Goal: Task Accomplishment & Management: Complete application form

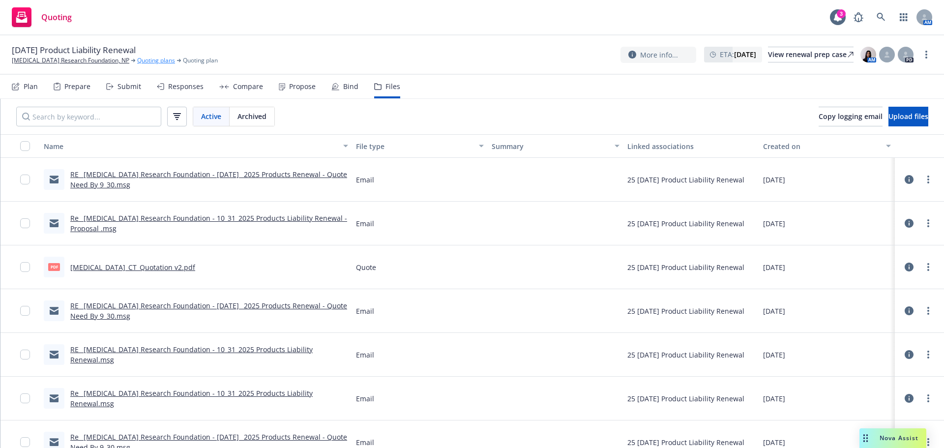
click at [147, 63] on link "Quoting plans" at bounding box center [156, 60] width 38 height 9
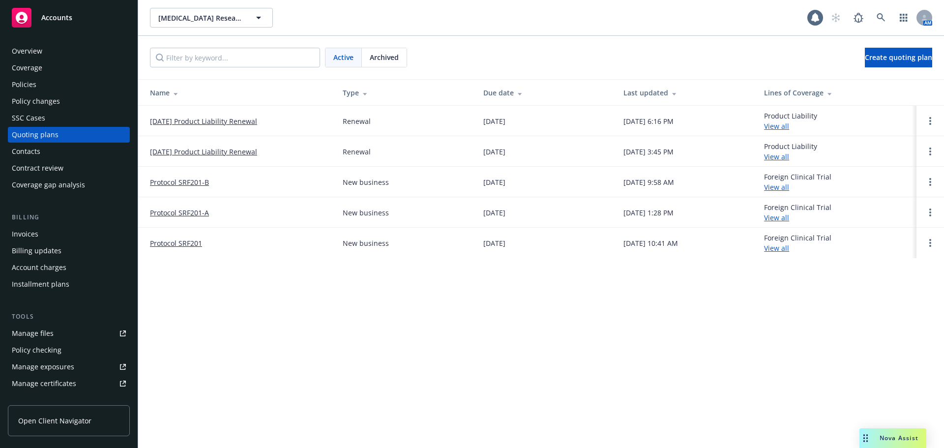
click at [211, 154] on link "[DATE] Product Liability Renewal" at bounding box center [203, 152] width 107 height 10
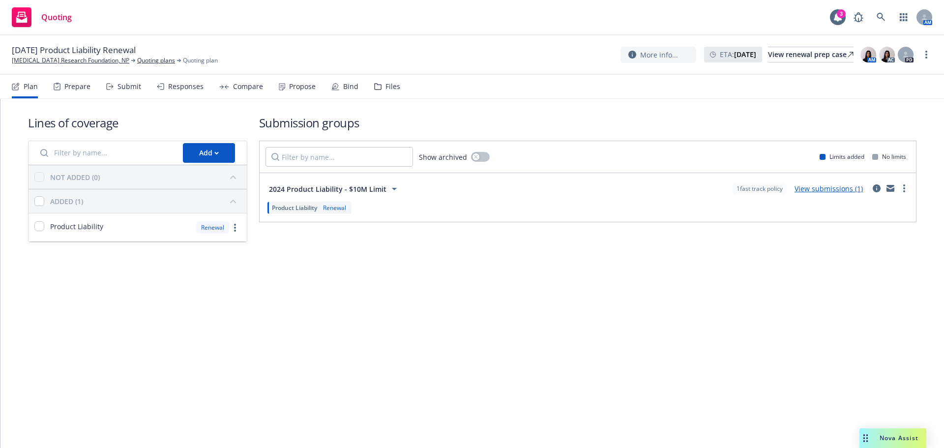
click at [391, 88] on div "Files" at bounding box center [392, 87] width 15 height 8
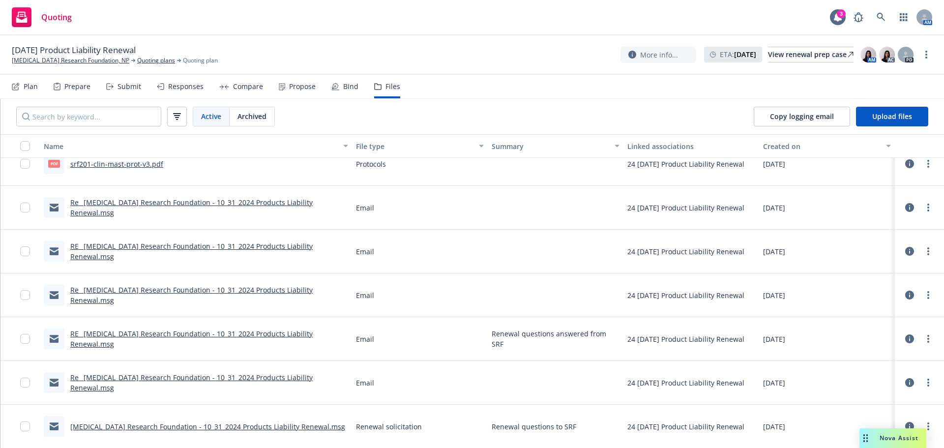
scroll to position [1271, 0]
click at [199, 337] on link "RE_ [MEDICAL_DATA] Research Foundation - 10_31_2024 Products Liability Renewal.…" at bounding box center [191, 338] width 242 height 20
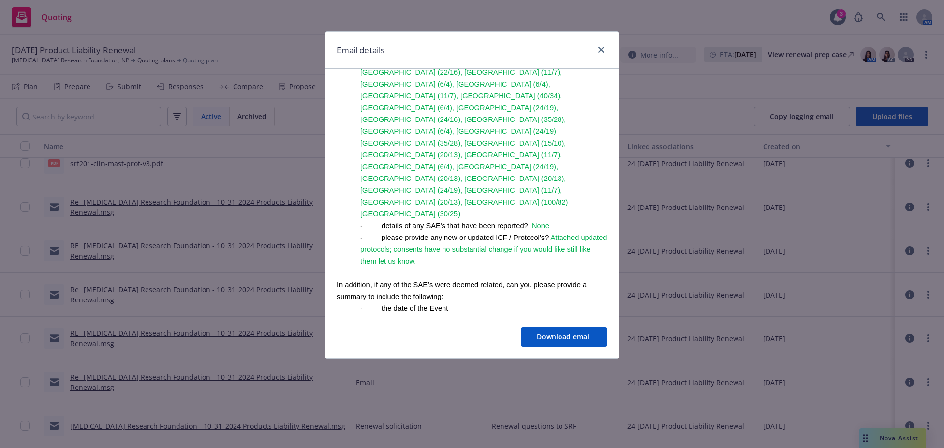
scroll to position [492, 0]
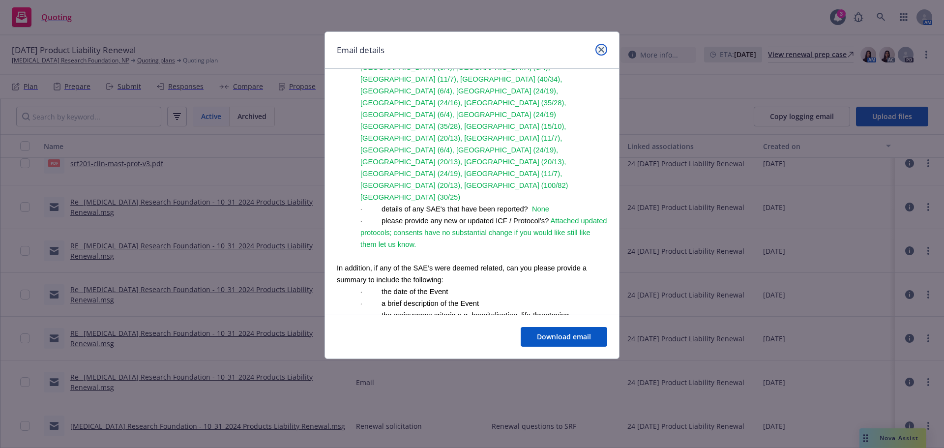
click at [601, 53] on link "close" at bounding box center [601, 50] width 12 height 12
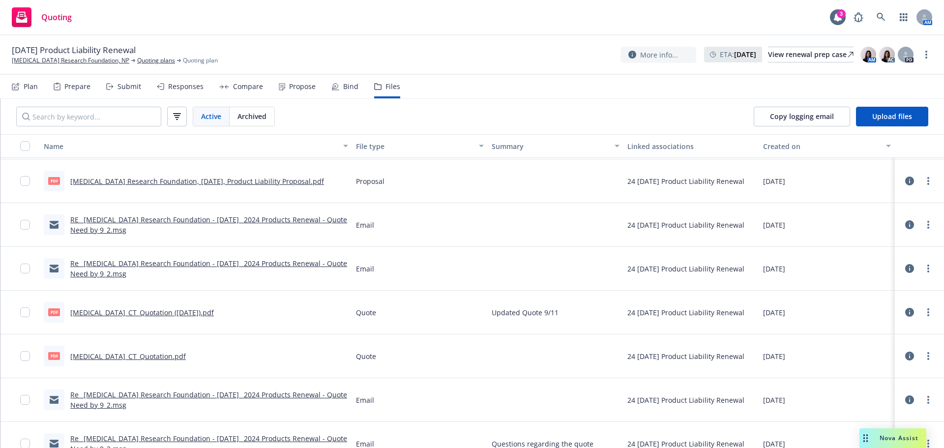
scroll to position [780, 0]
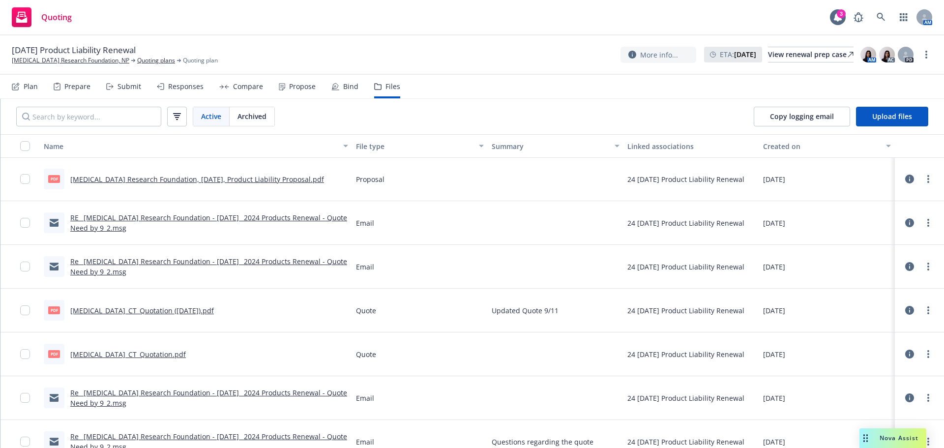
click at [182, 313] on link "Scleroderma_CT_Quotation (11.09.2024).pdf" at bounding box center [142, 310] width 144 height 9
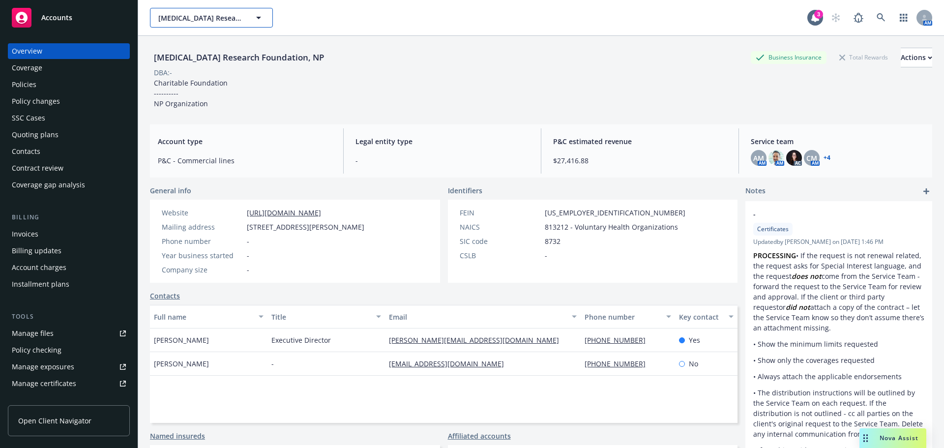
click at [203, 11] on button "Scleroderma Research Foundation, NP" at bounding box center [211, 18] width 123 height 20
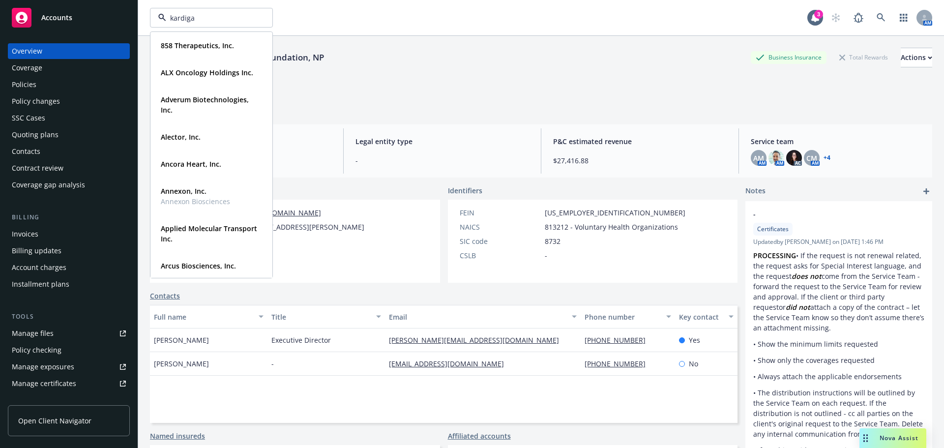
type input "kardigan"
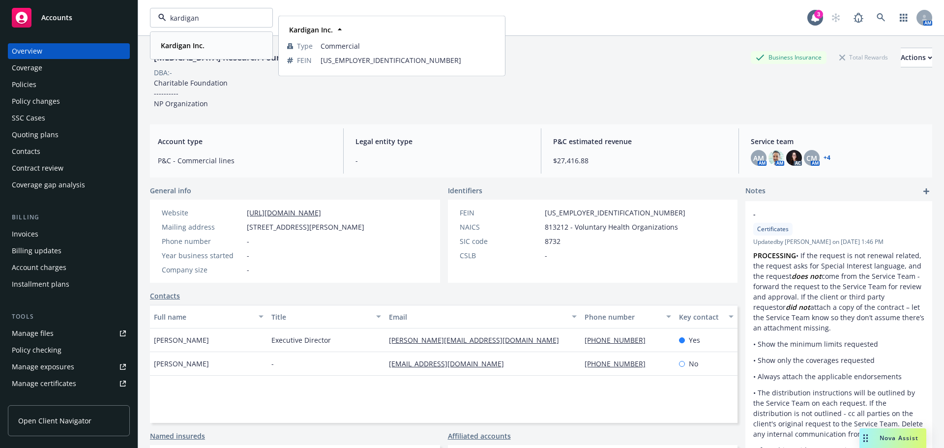
click at [184, 54] on div "Kardigan Inc. Type Commercial FEIN 93-2994303" at bounding box center [211, 45] width 121 height 26
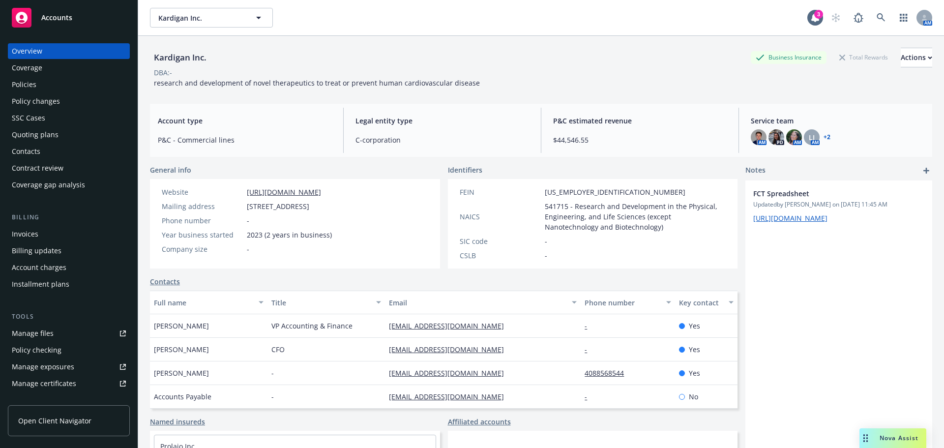
click at [38, 86] on div "Policies" at bounding box center [69, 85] width 114 height 16
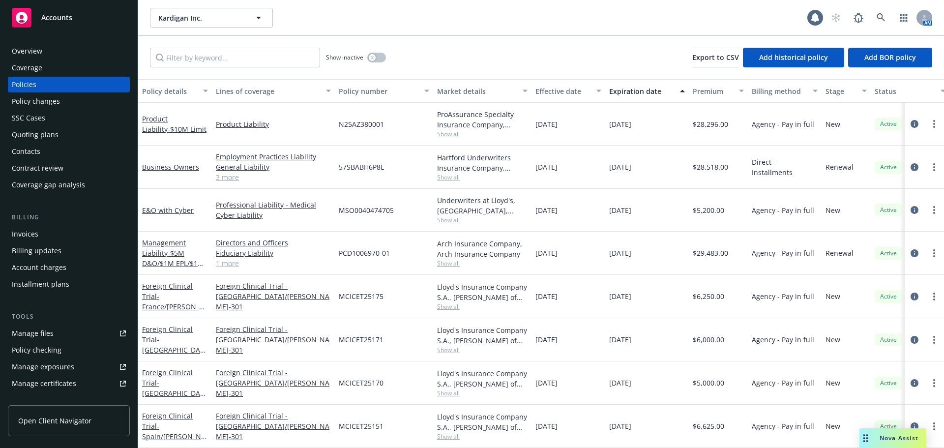
click at [58, 104] on div "Policy changes" at bounding box center [36, 101] width 48 height 16
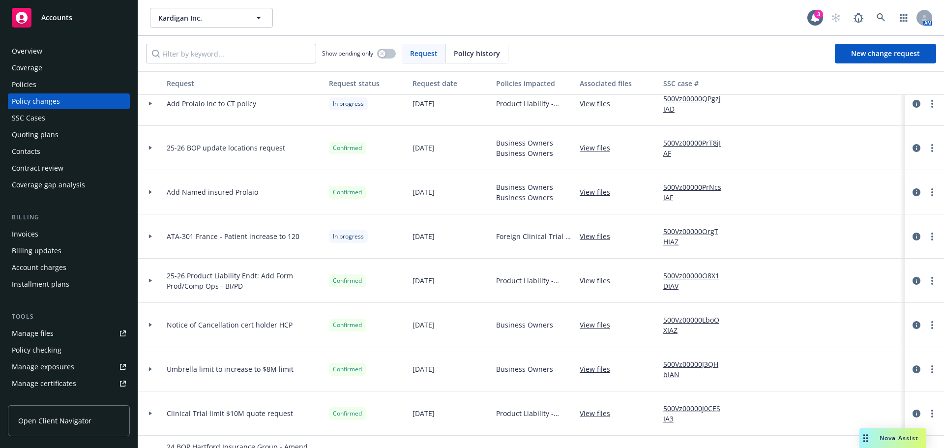
scroll to position [246, 0]
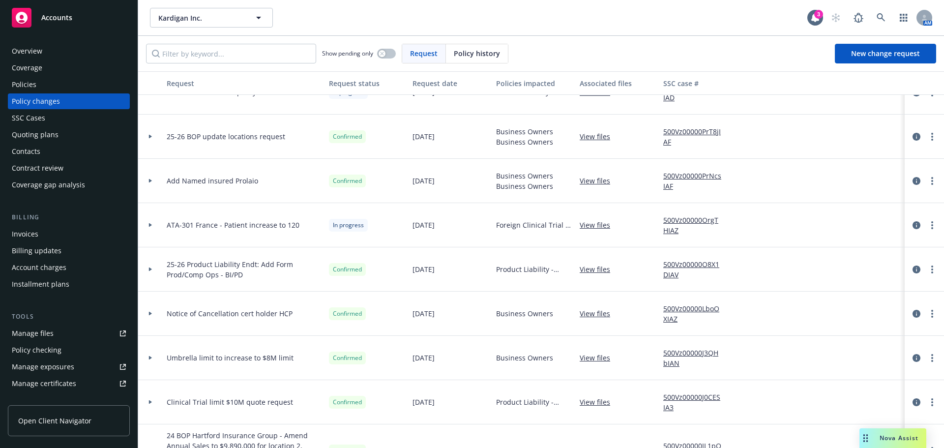
click at [152, 225] on div at bounding box center [150, 224] width 17 height 3
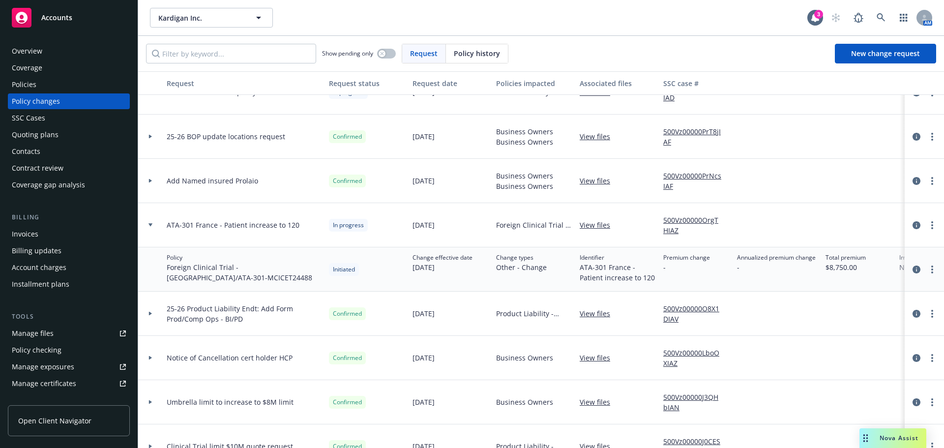
click at [37, 80] on div "Policies" at bounding box center [69, 85] width 114 height 16
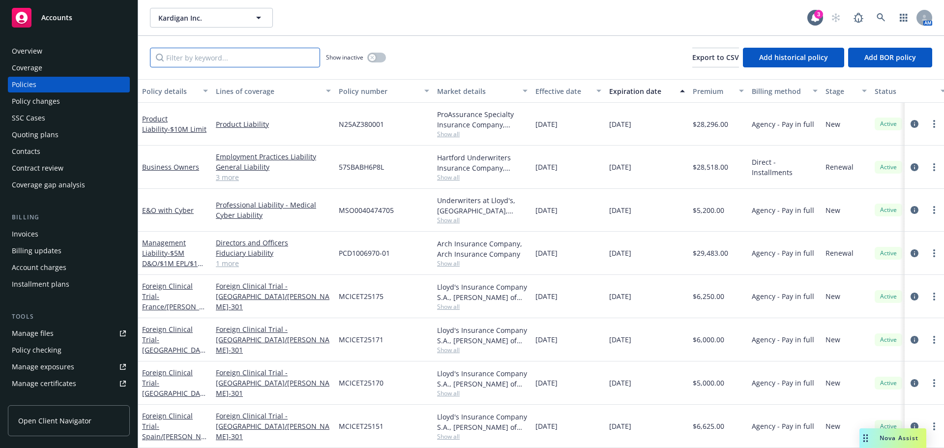
click at [204, 65] on input "Filter by keyword..." at bounding box center [235, 58] width 170 height 20
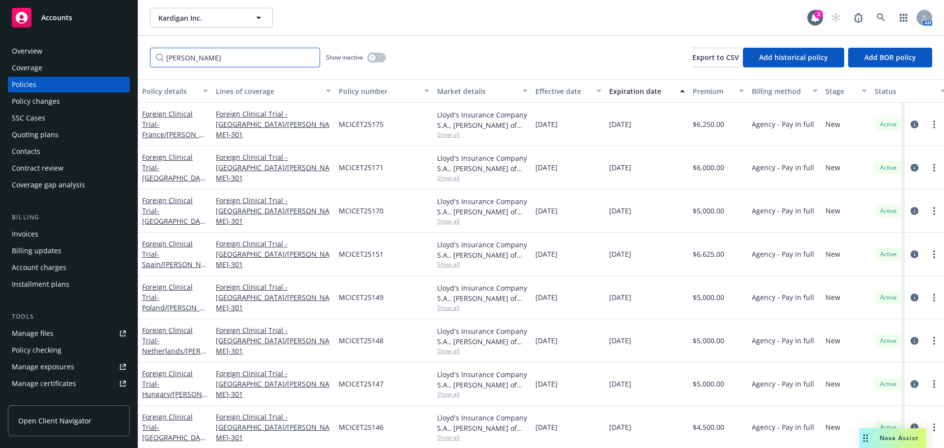
type input "dan"
click at [209, 13] on span "Kardigan Inc." at bounding box center [200, 18] width 85 height 10
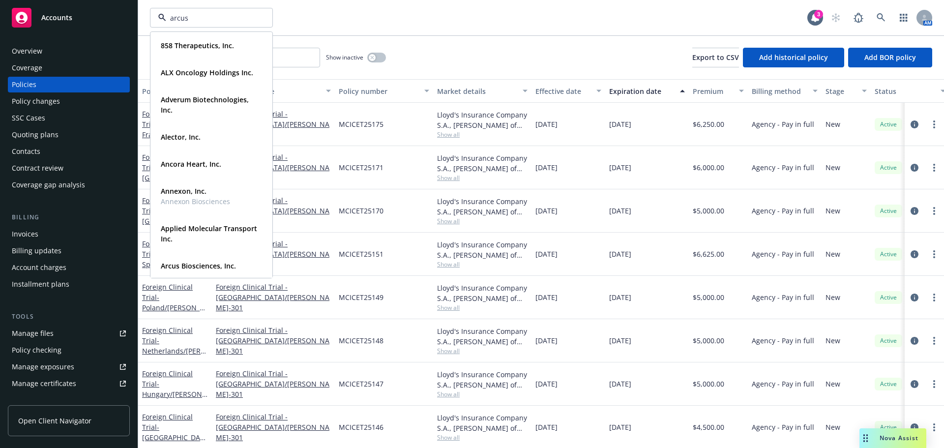
type input "arcus"
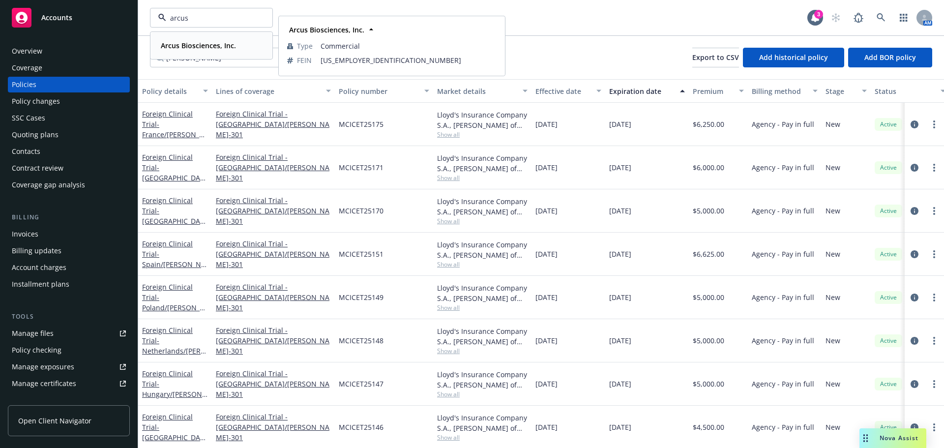
click at [208, 41] on strong "Arcus Biosciences, Inc." at bounding box center [198, 45] width 75 height 9
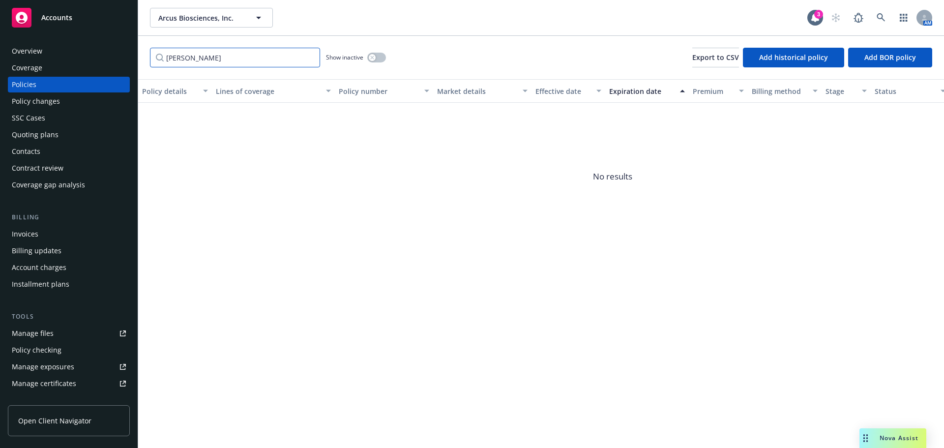
drag, startPoint x: 186, startPoint y: 59, endPoint x: 125, endPoint y: 59, distance: 60.5
click at [125, 59] on div "Accounts Overview Coverage Policies Policy changes SSC Cases Quoting plans Cont…" at bounding box center [472, 224] width 944 height 448
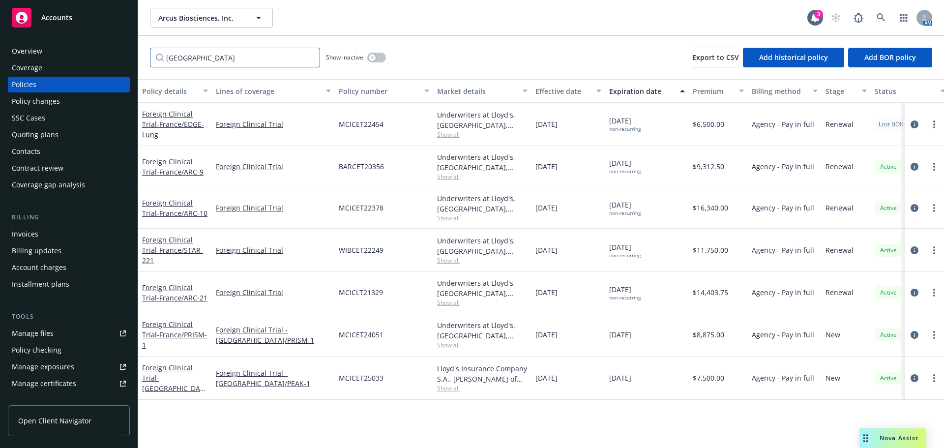
drag, startPoint x: 201, startPoint y: 64, endPoint x: 161, endPoint y: 54, distance: 41.0
click at [161, 54] on input "france" at bounding box center [235, 58] width 170 height 20
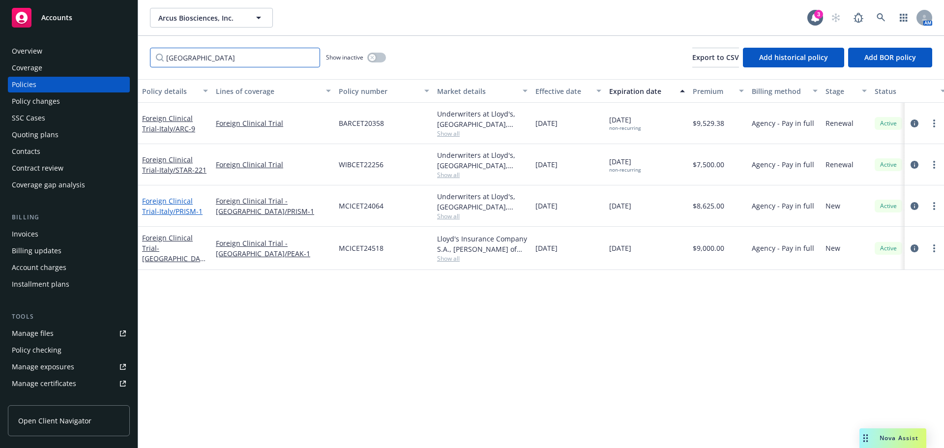
type input "italy"
click at [180, 207] on span "- Italy/PRISM-1" at bounding box center [180, 210] width 46 height 9
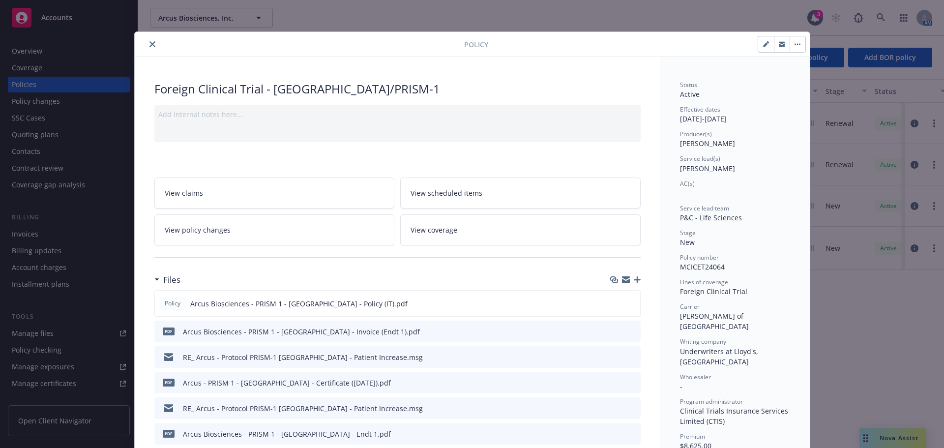
click at [634, 279] on icon "button" at bounding box center [637, 279] width 7 height 7
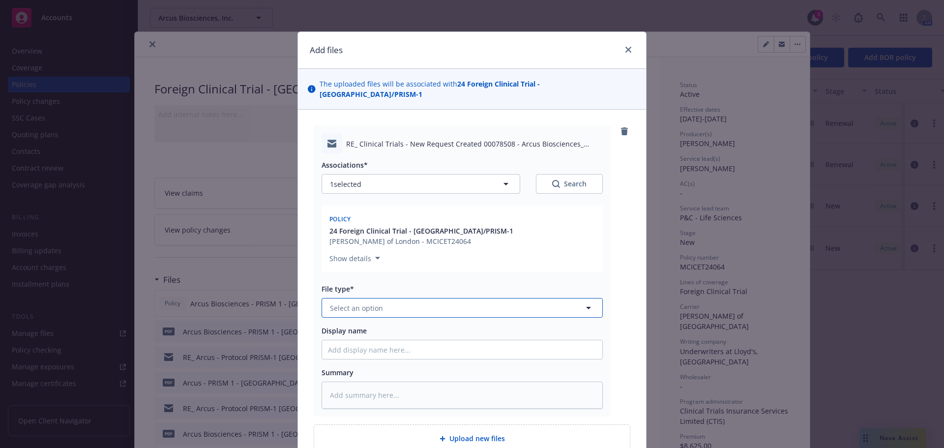
click at [398, 298] on button "Select an option" at bounding box center [462, 308] width 281 height 20
type input "em"
drag, startPoint x: 390, startPoint y: 344, endPoint x: 429, endPoint y: 321, distance: 45.9
click at [390, 354] on div "Email" at bounding box center [462, 361] width 268 height 14
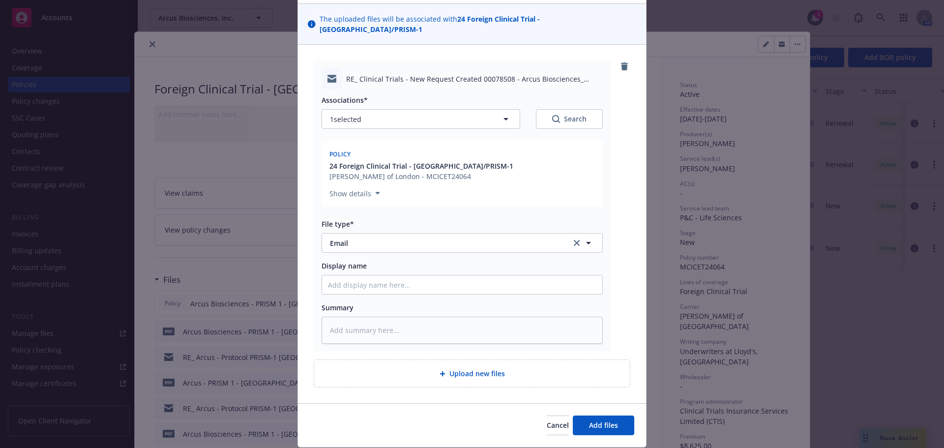
scroll to position [86, 0]
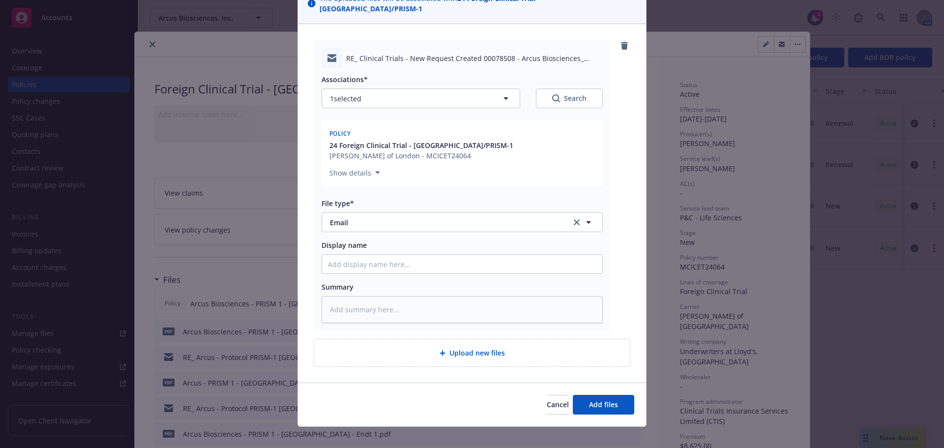
type textarea "x"
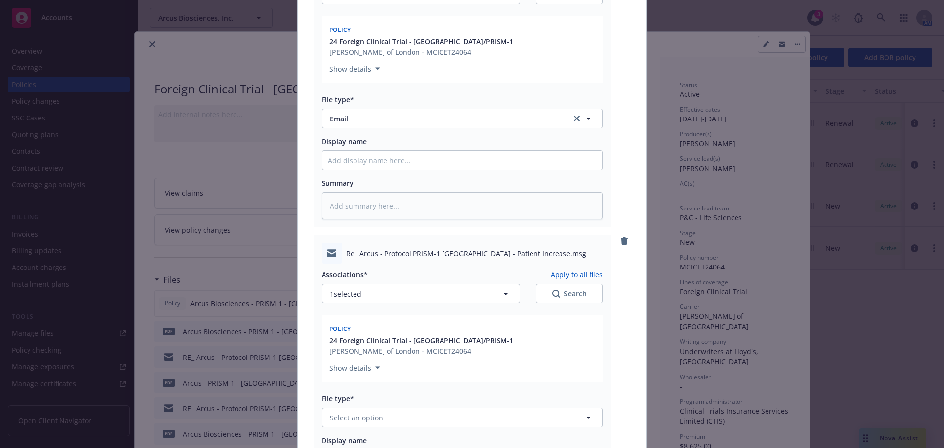
scroll to position [331, 0]
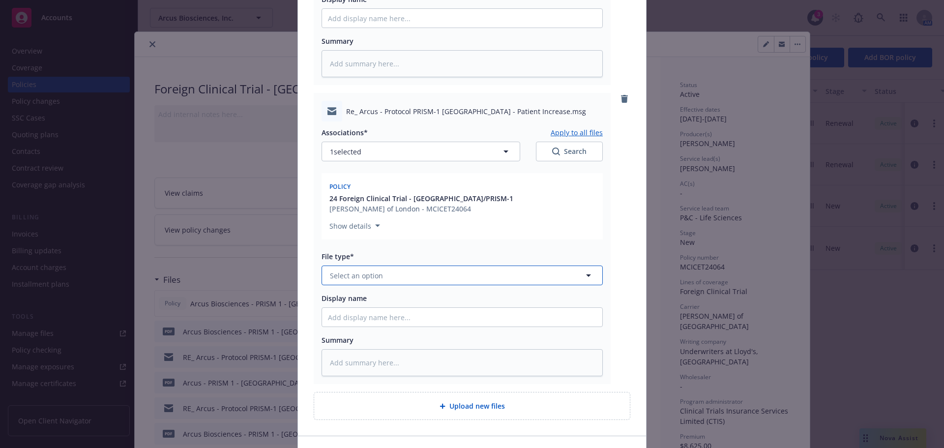
click at [387, 266] on button "Select an option" at bounding box center [462, 275] width 281 height 20
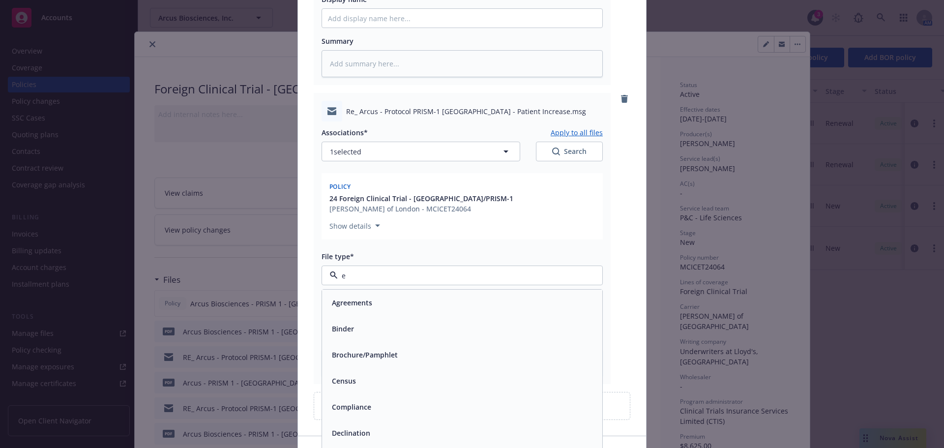
type input "em"
click at [385, 322] on div "Email" at bounding box center [462, 329] width 268 height 14
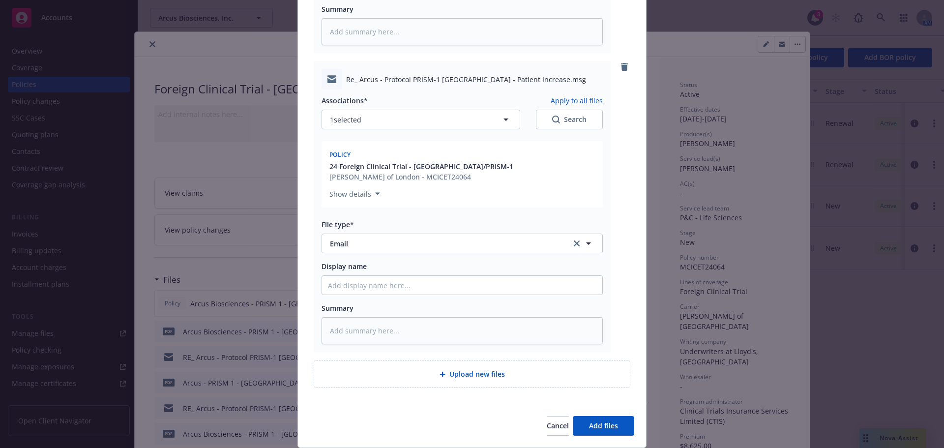
scroll to position [381, 0]
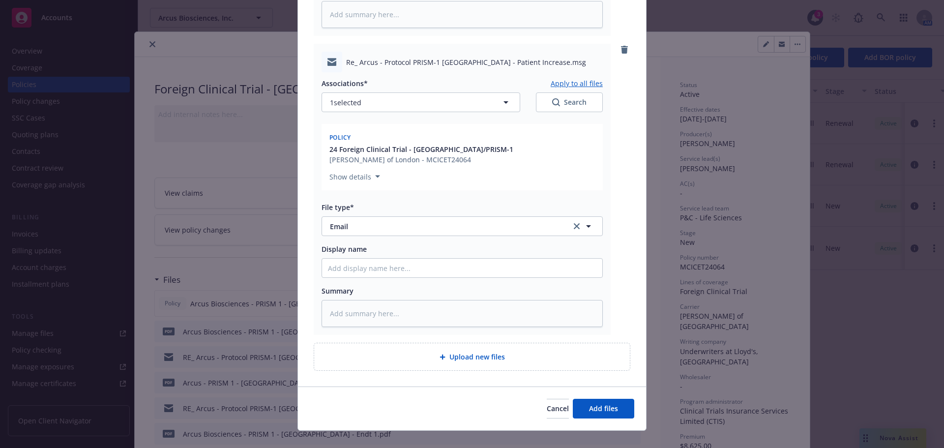
type textarea "x"
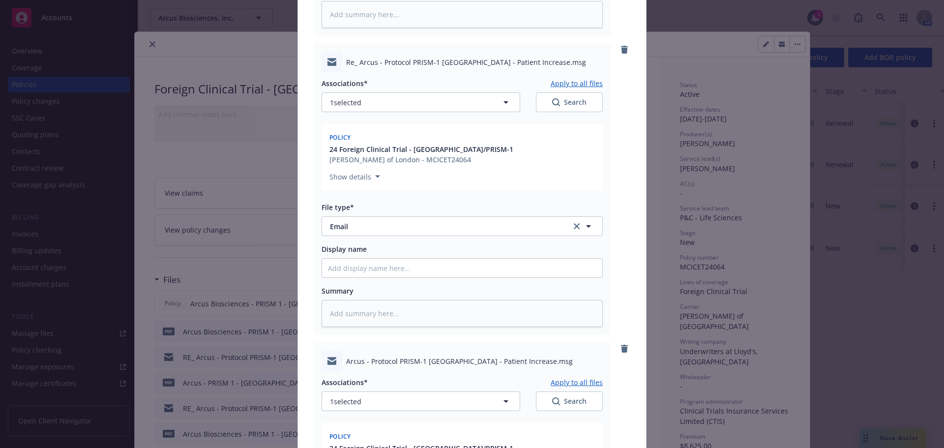
scroll to position [675, 0]
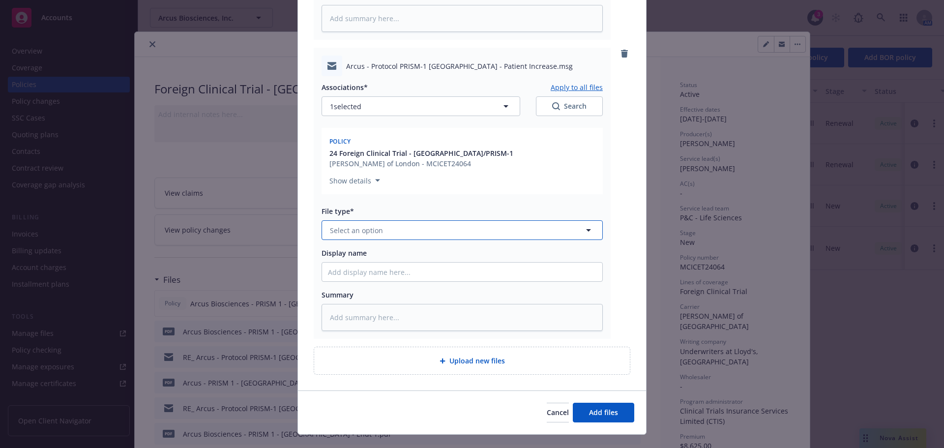
click at [381, 220] on button "Select an option" at bounding box center [462, 230] width 281 height 20
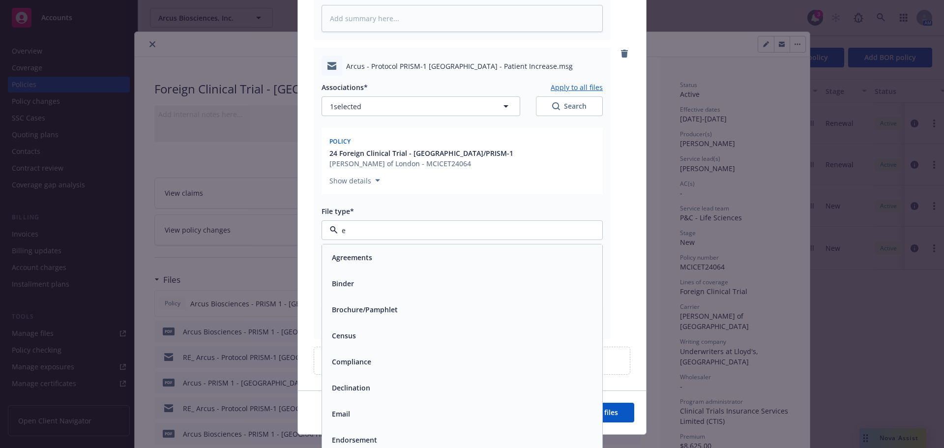
type input "em"
click at [440, 276] on div "Email" at bounding box center [462, 283] width 268 height 14
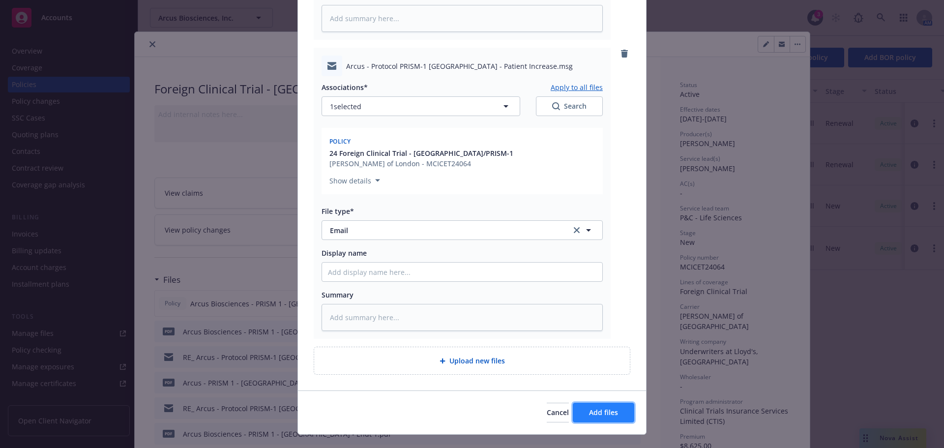
click at [606, 408] on span "Add files" at bounding box center [603, 412] width 29 height 9
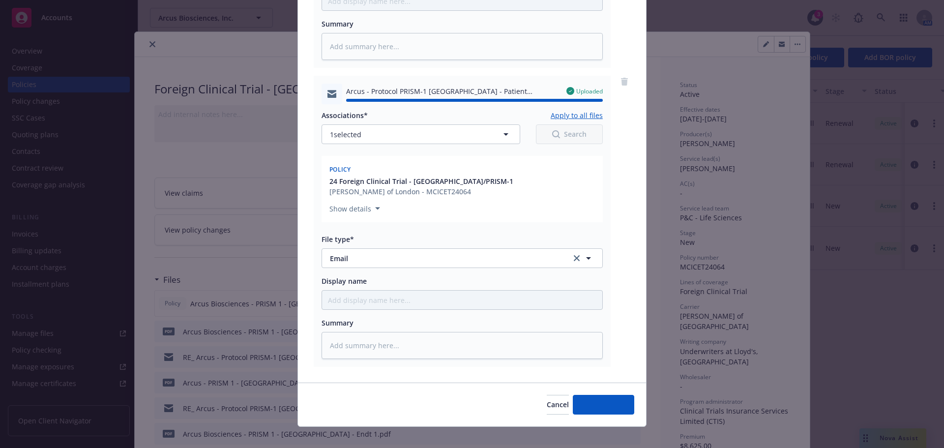
type textarea "x"
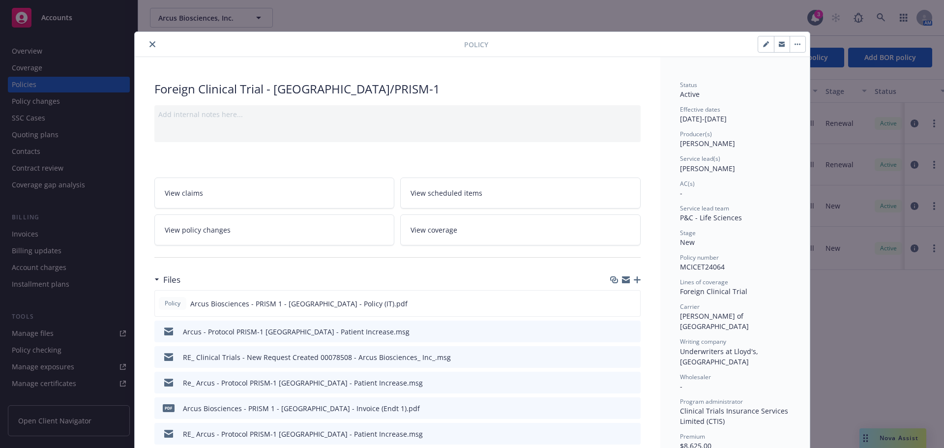
click at [149, 43] on icon "close" at bounding box center [152, 44] width 6 height 6
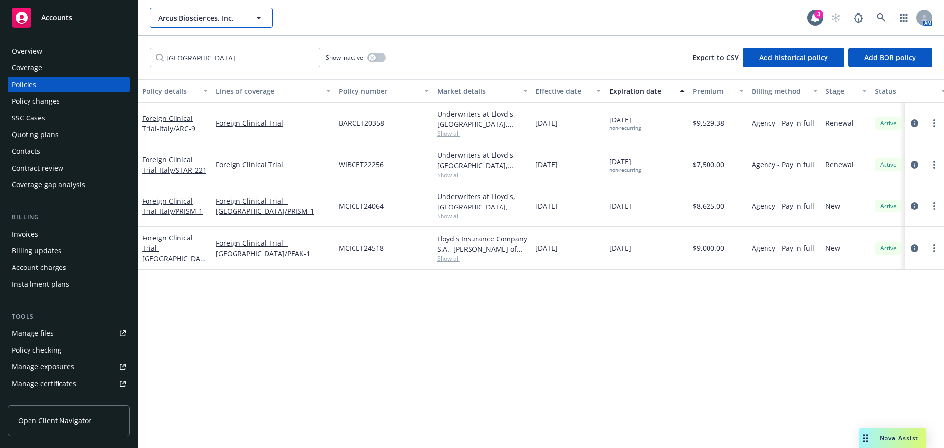
click at [220, 17] on span "Arcus Biosciences, Inc." at bounding box center [200, 18] width 85 height 10
click at [180, 20] on span "Arcus Biosciences, Inc." at bounding box center [200, 18] width 85 height 10
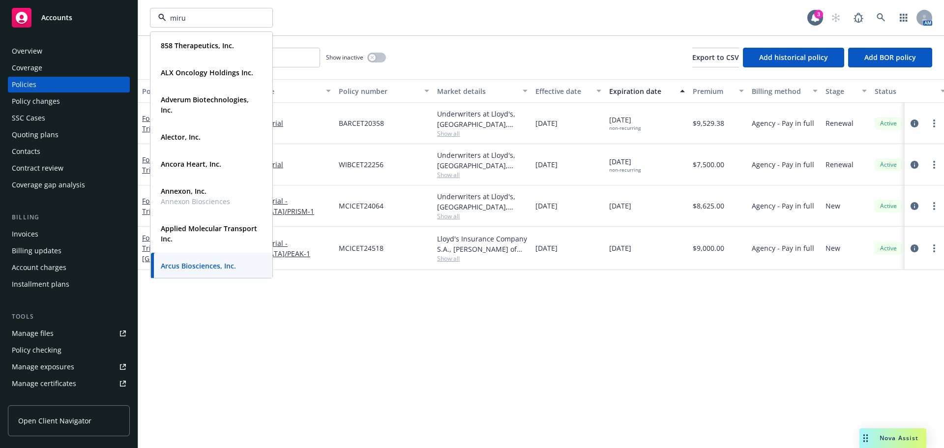
type input "mirum"
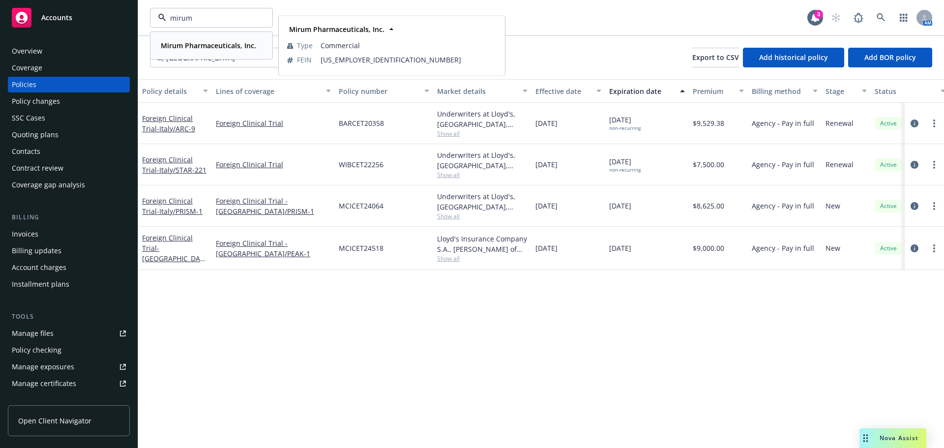
click at [222, 46] on strong "Mirum Pharmaceuticals, Inc." at bounding box center [208, 45] width 95 height 9
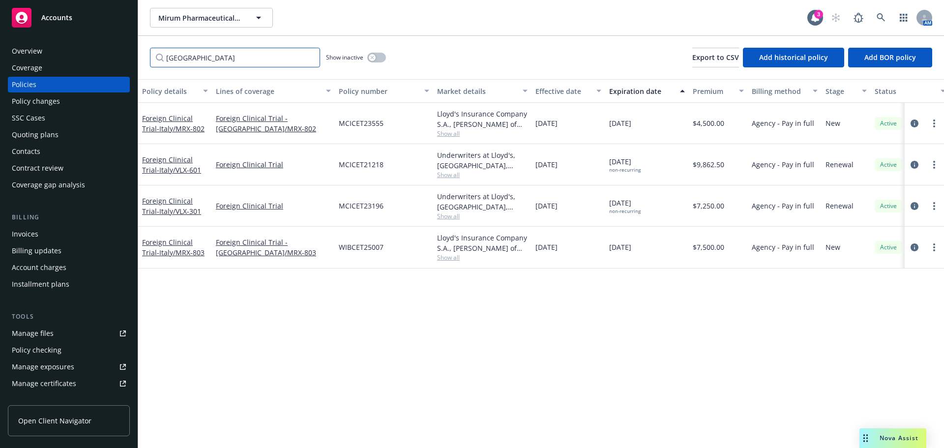
click at [308, 58] on input "italy" at bounding box center [235, 58] width 170 height 20
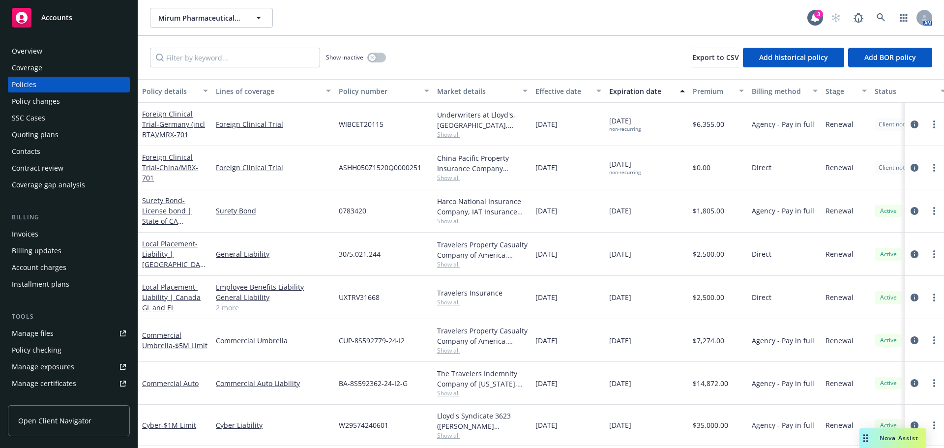
click at [52, 96] on div "Policy changes" at bounding box center [36, 101] width 48 height 16
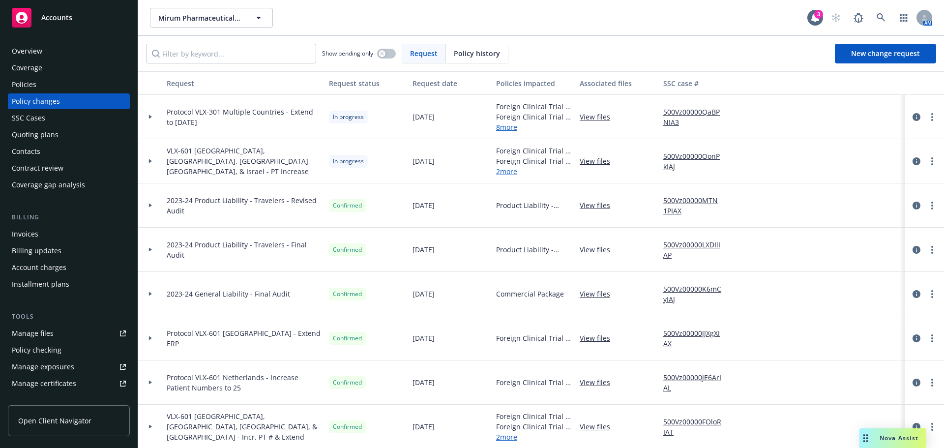
click at [151, 117] on icon at bounding box center [150, 117] width 3 height 4
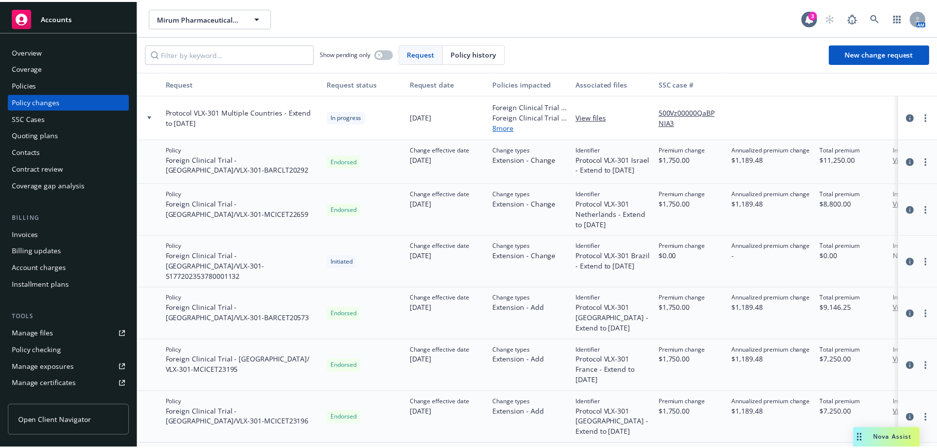
scroll to position [49, 0]
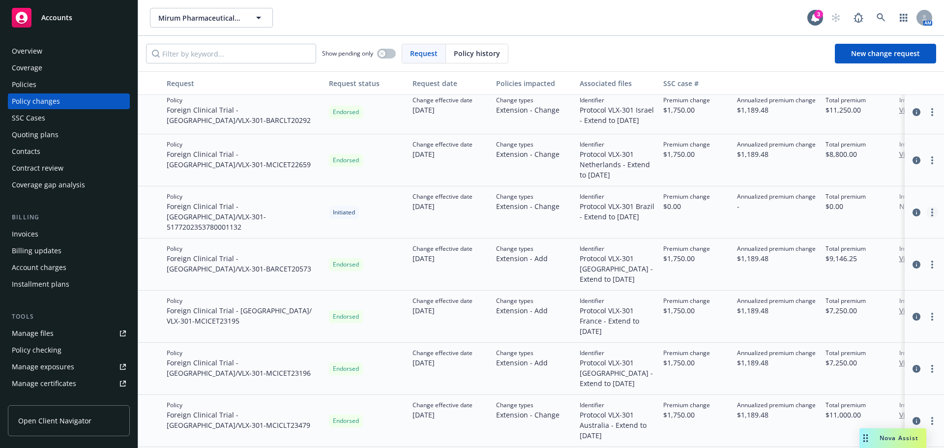
click at [926, 211] on link "more" at bounding box center [932, 212] width 12 height 12
click at [813, 243] on link "Resume workflow" at bounding box center [846, 248] width 169 height 20
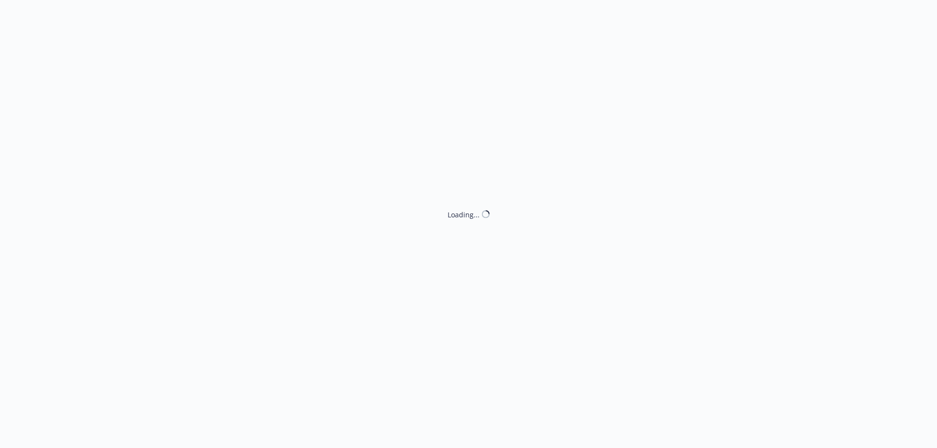
select select "ACCEPTED"
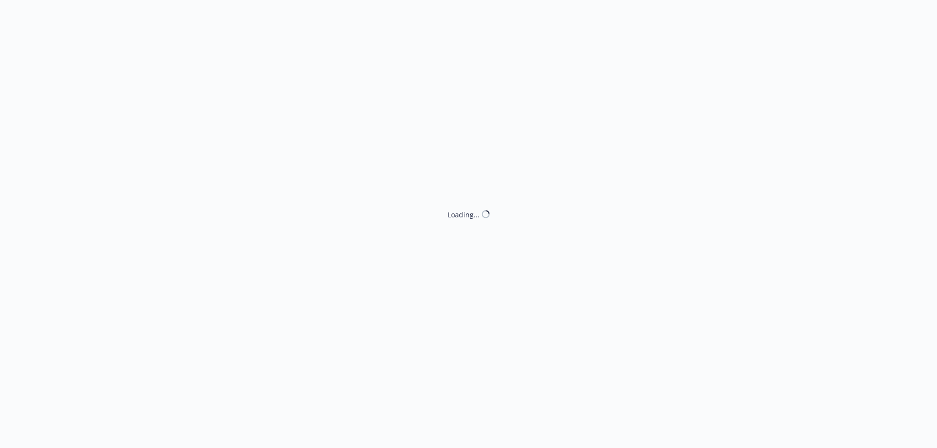
select select "ACCEPTED"
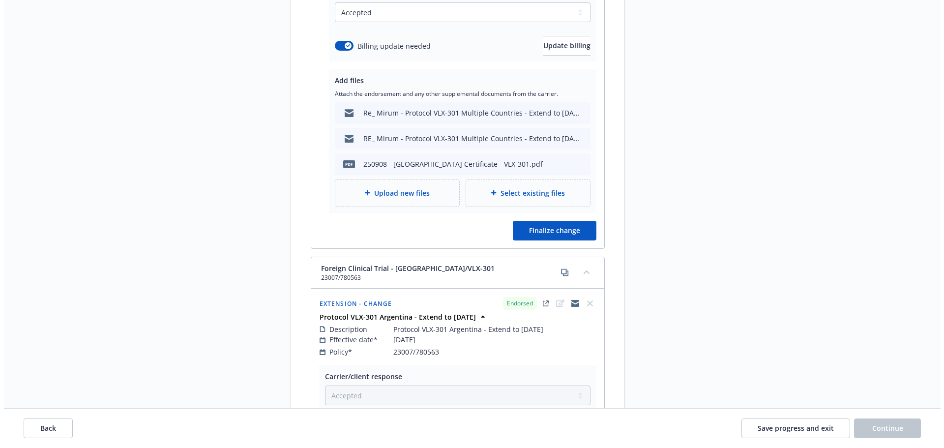
scroll to position [1622, 0]
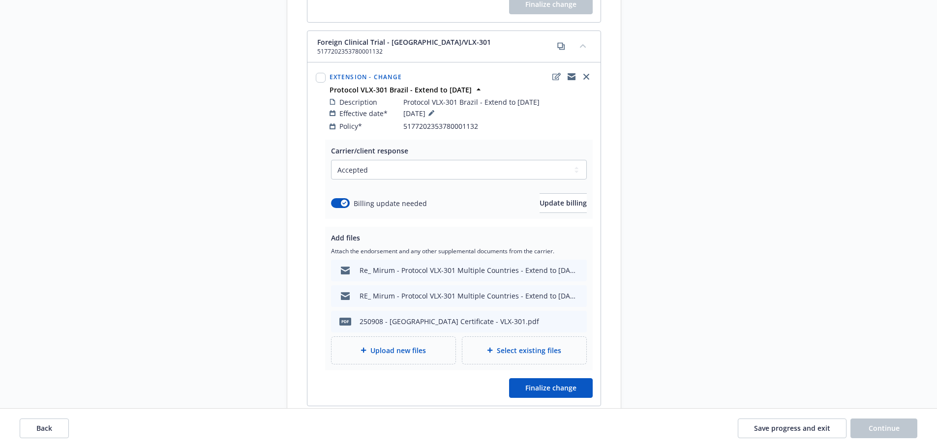
click at [384, 345] on div "Upload new files" at bounding box center [393, 350] width 108 height 11
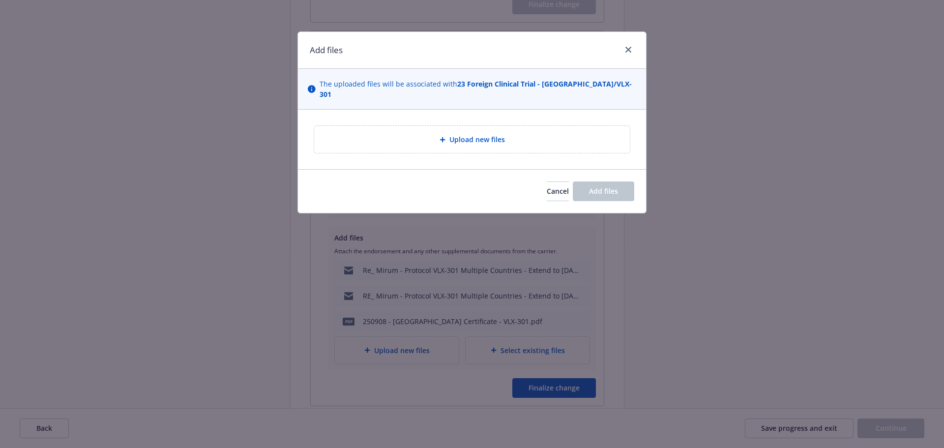
type textarea "x"
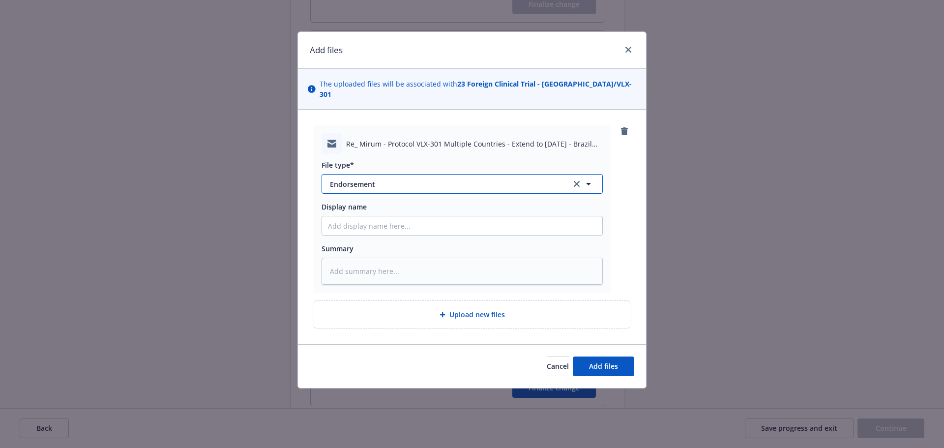
click at [438, 179] on span "Endorsement" at bounding box center [444, 184] width 228 height 10
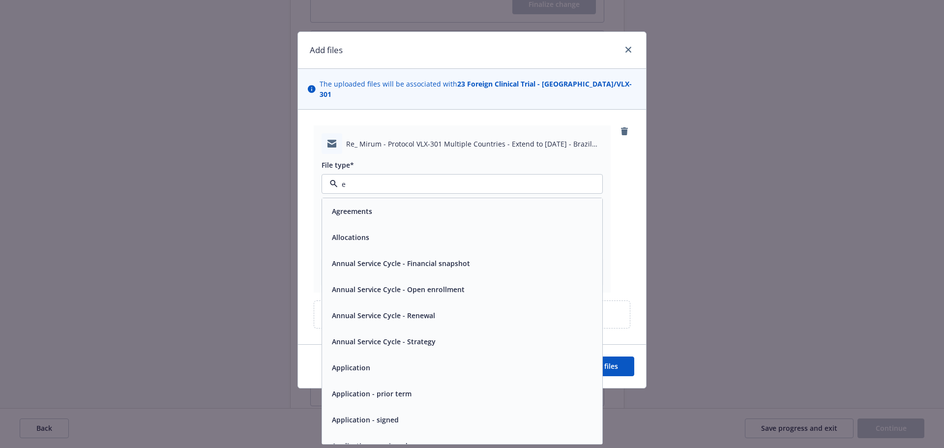
type input "em"
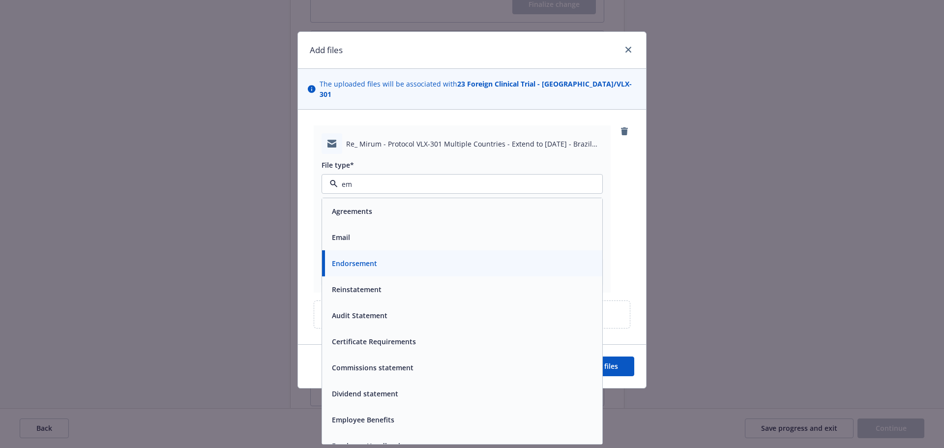
click at [376, 232] on div "Email" at bounding box center [462, 237] width 268 height 14
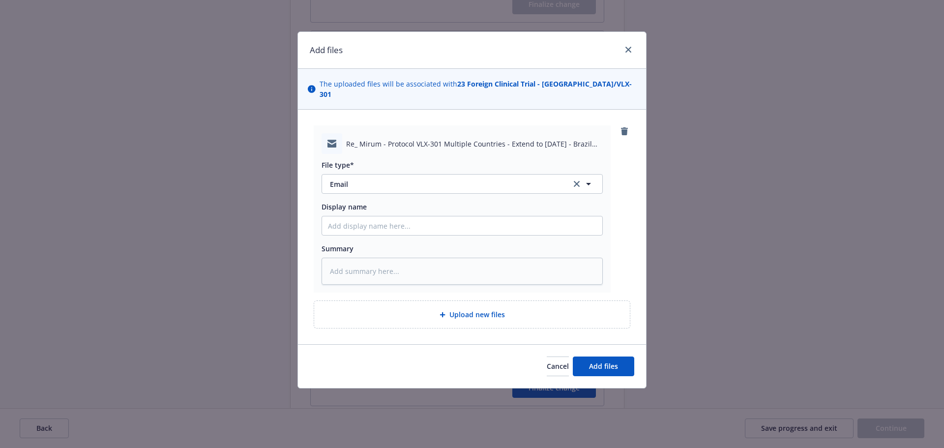
type textarea "x"
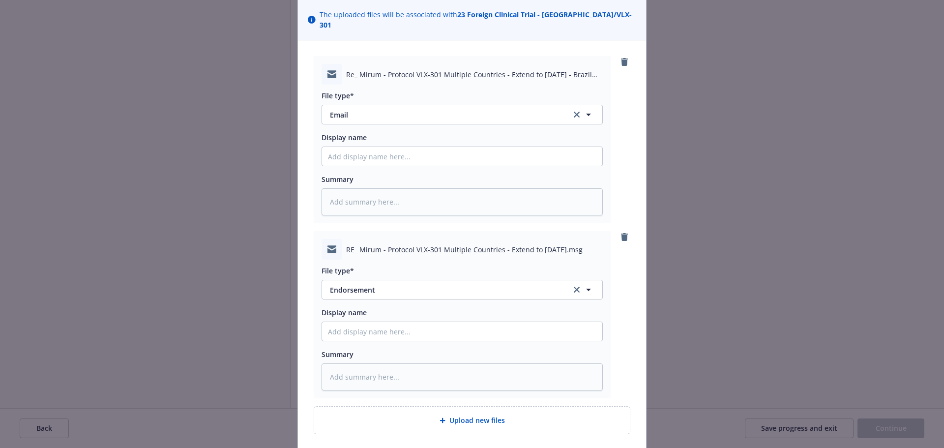
scroll to position [137, 0]
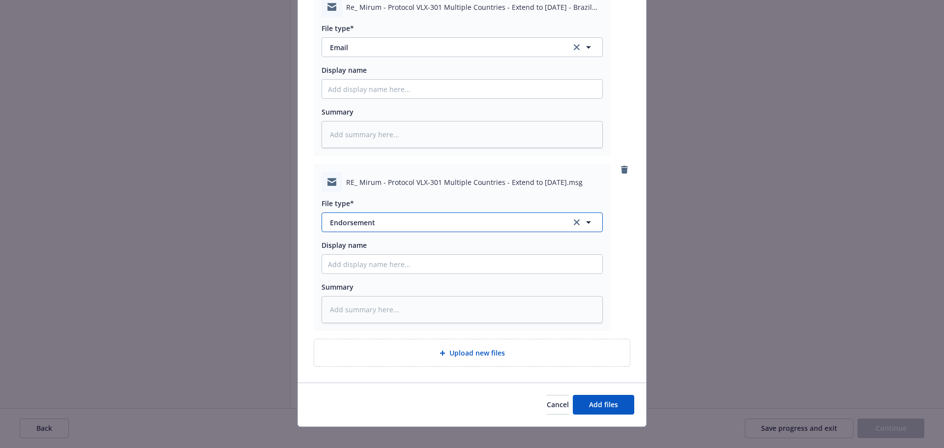
click at [374, 212] on button "Endorsement" at bounding box center [462, 222] width 281 height 20
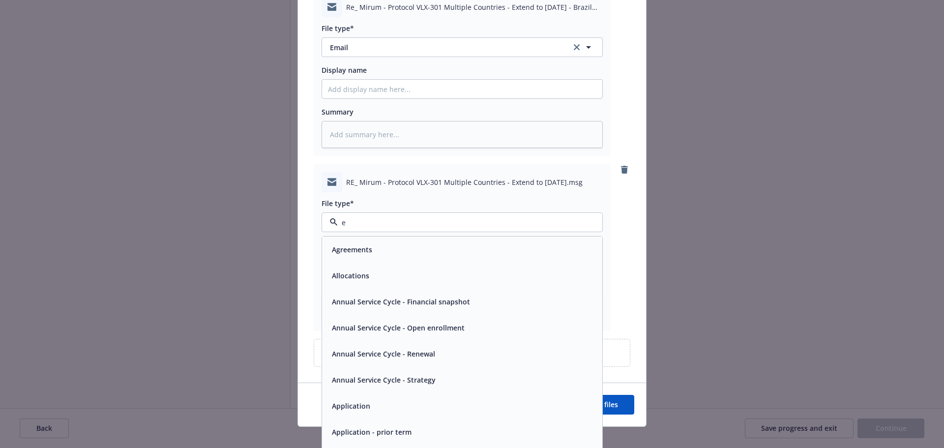
type input "em"
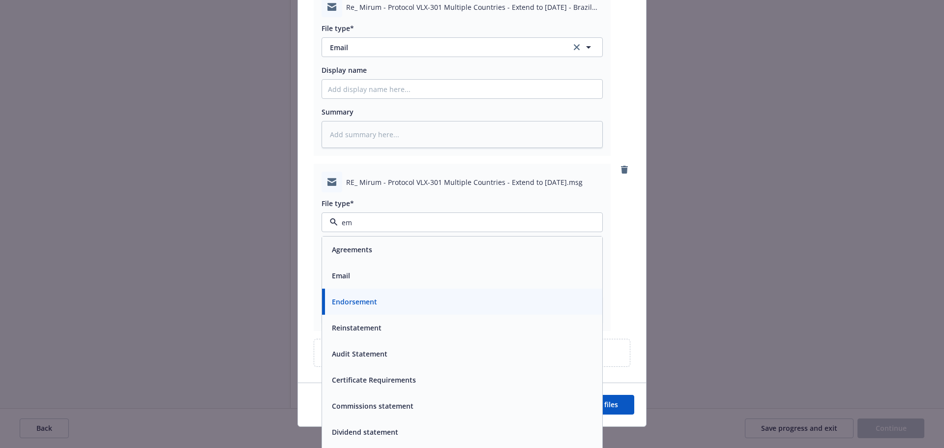
click at [418, 268] on div "Email" at bounding box center [462, 275] width 268 height 14
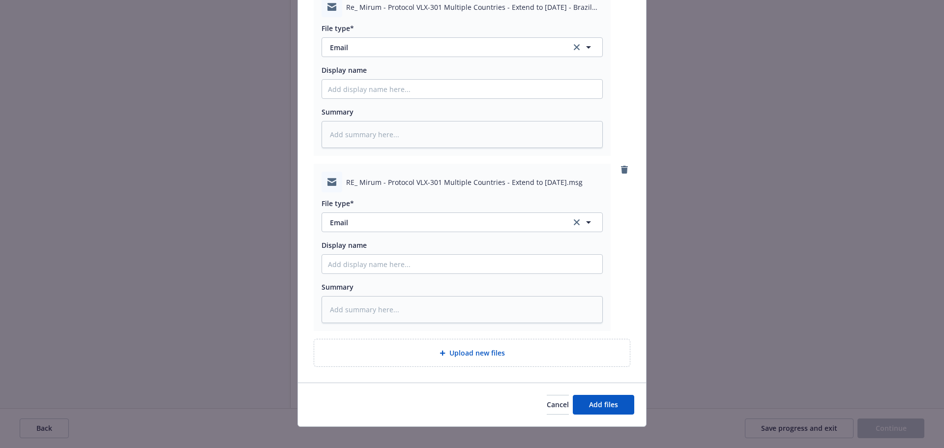
type textarea "x"
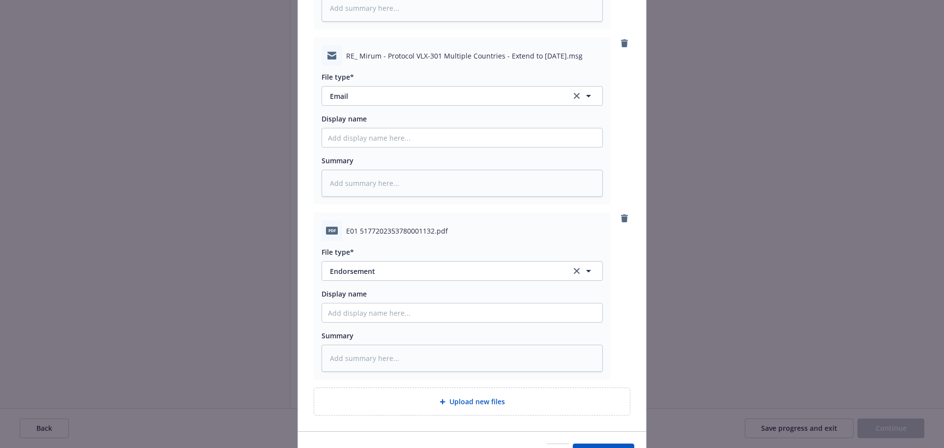
scroll to position [312, 0]
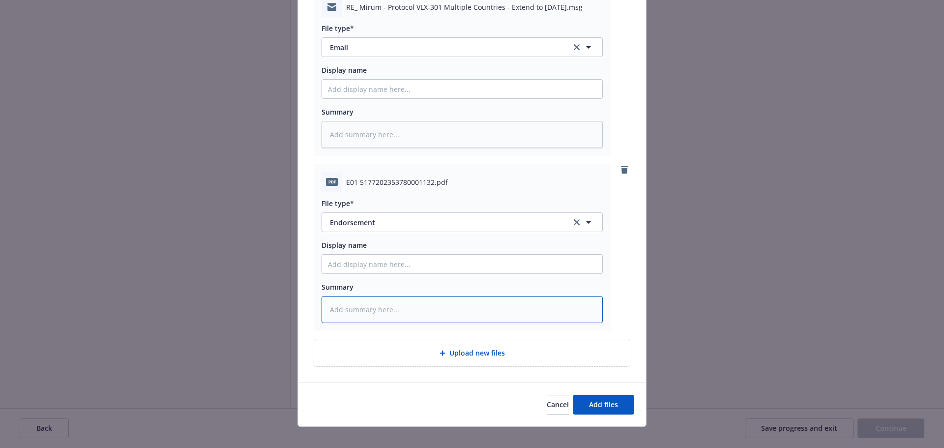
click at [341, 300] on textarea at bounding box center [462, 309] width 281 height 27
type textarea "e"
type textarea "x"
type textarea "ex"
type textarea "x"
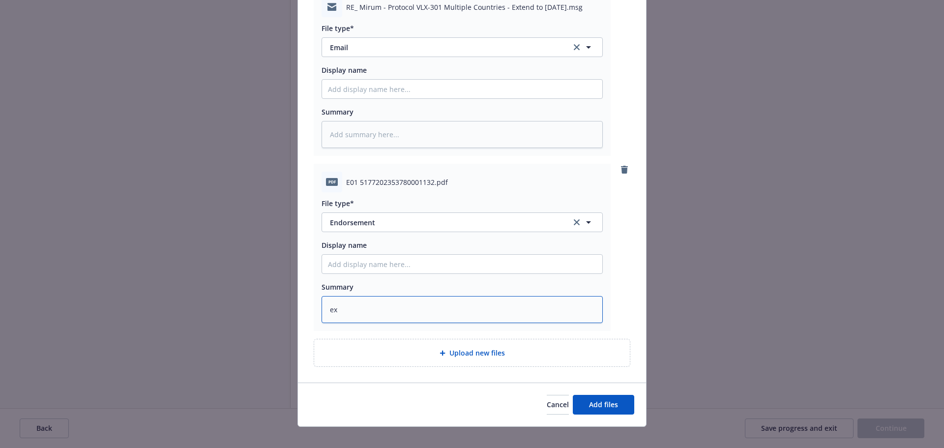
type textarea "ext"
type textarea "x"
type textarea "exte"
type textarea "x"
type textarea "exten"
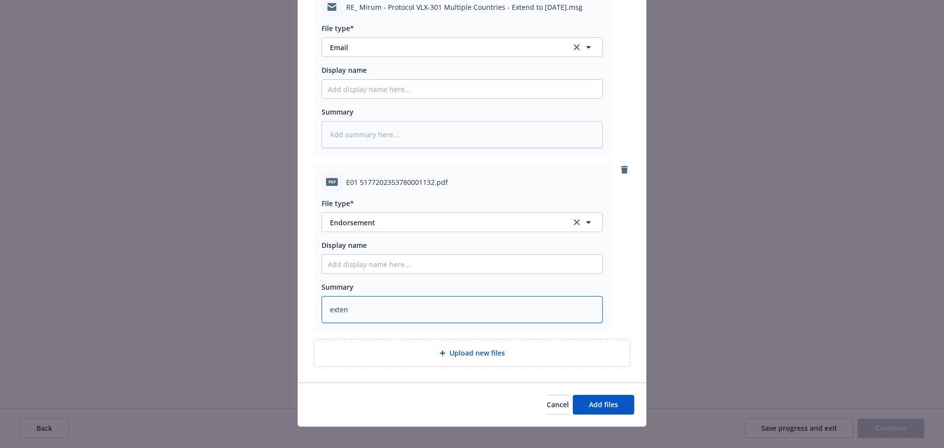
type textarea "x"
type textarea "extend"
type textarea "x"
type textarea "extend"
type textarea "x"
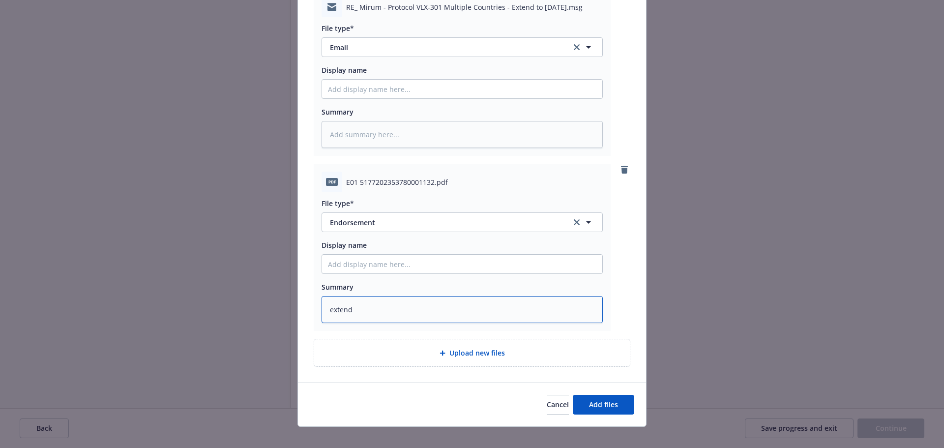
type textarea "extend t"
type textarea "x"
type textarea "extend to"
type textarea "x"
type textarea "extend to"
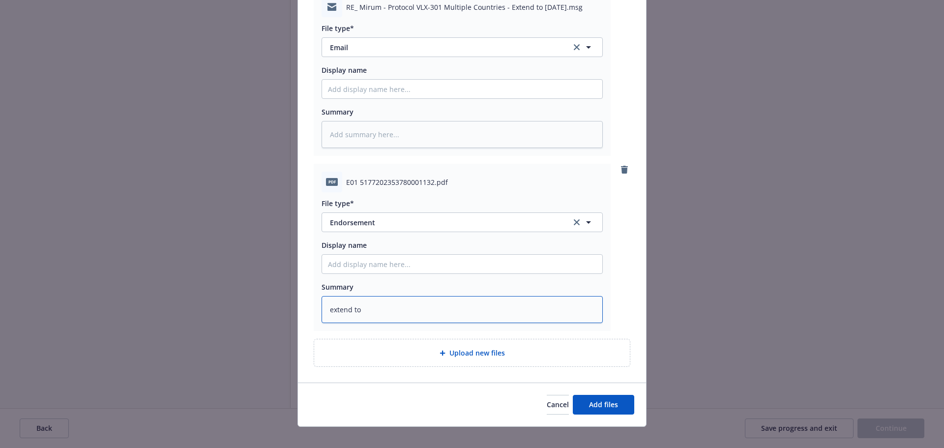
type textarea "x"
type textarea "extend to 3"
type textarea "x"
type textarea "extend to 31"
type textarea "x"
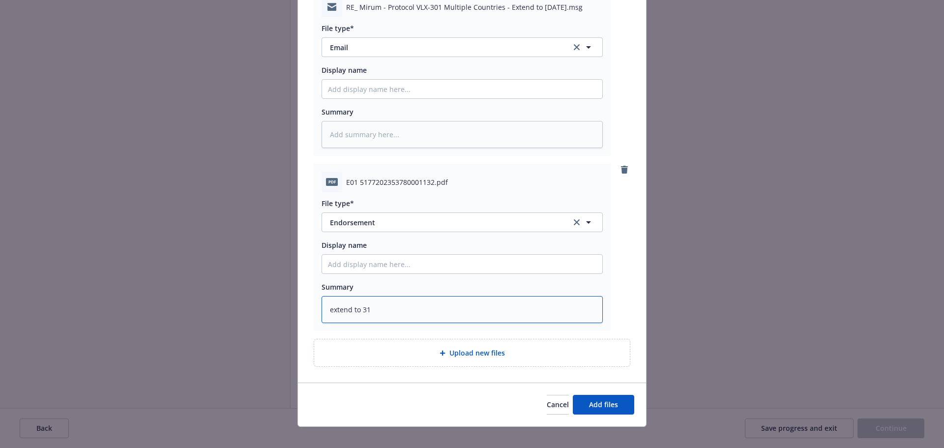
type textarea "extend to 31J"
type textarea "x"
type textarea "extend to 31Ja"
type textarea "x"
type textarea "extend to 31Jan"
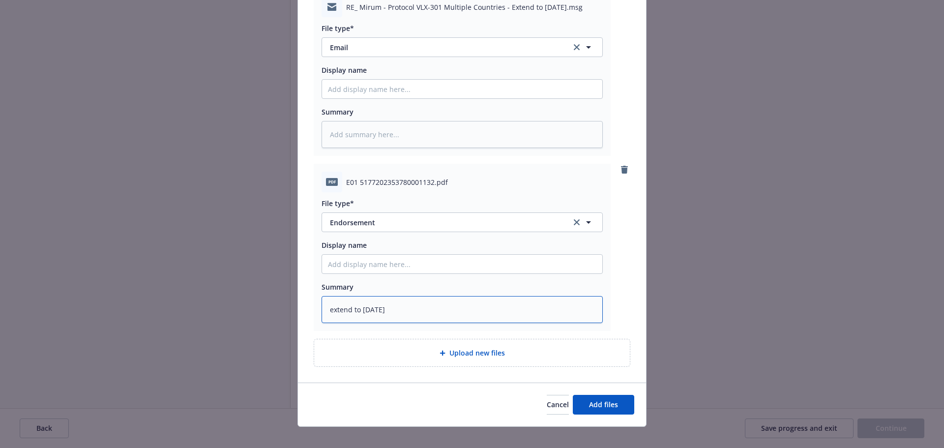
type textarea "x"
type textarea "extend to 31Jan2"
type textarea "x"
type textarea "extend to 31Jan20"
type textarea "x"
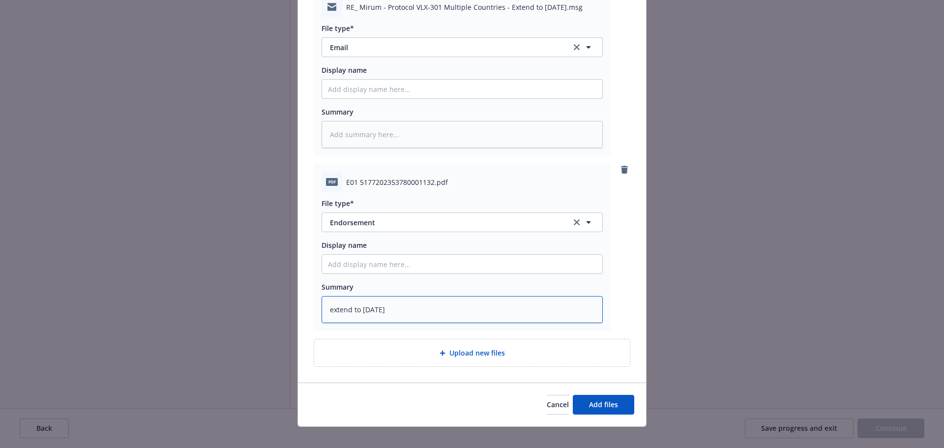
type textarea "extend to 31Jan202"
type textarea "x"
type textarea "extend to 31Jan2027"
click at [601, 400] on span "Add files" at bounding box center [603, 404] width 29 height 9
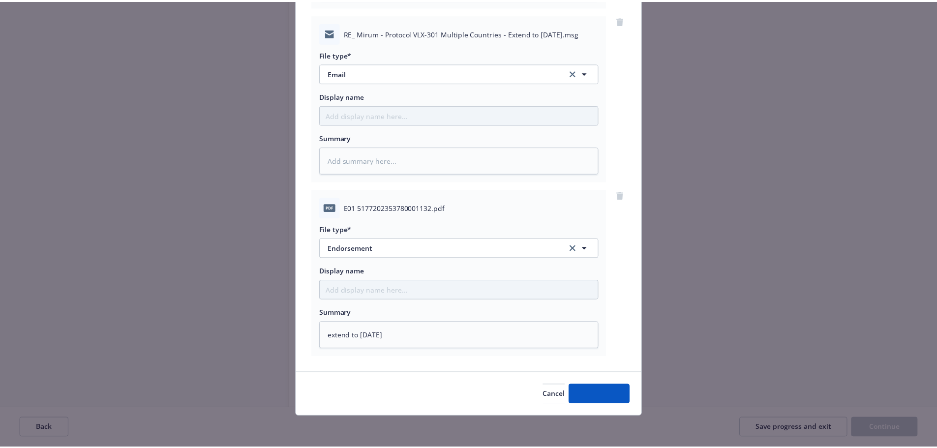
scroll to position [276, 0]
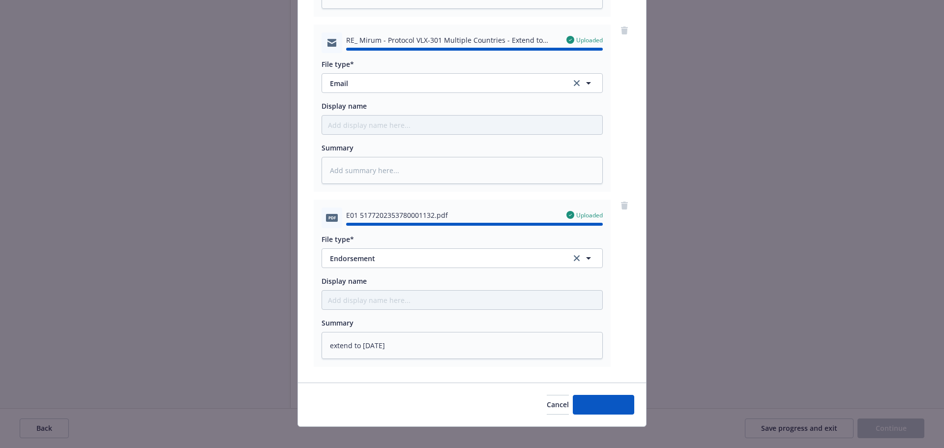
type textarea "x"
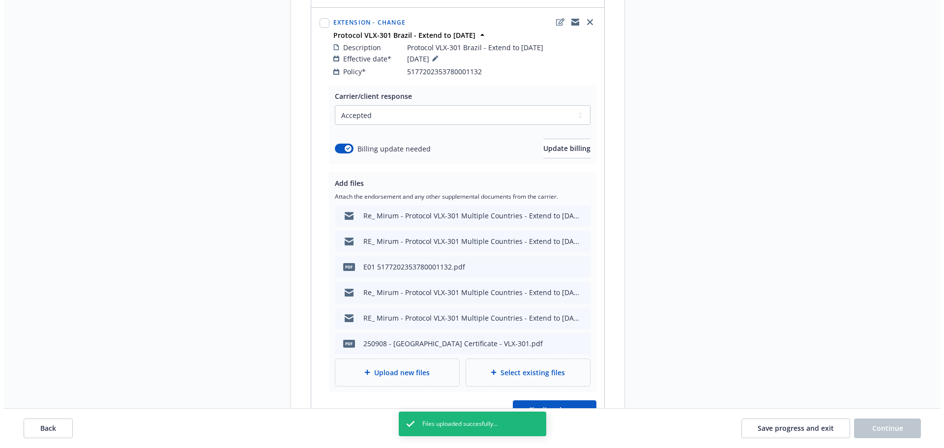
scroll to position [1770, 0]
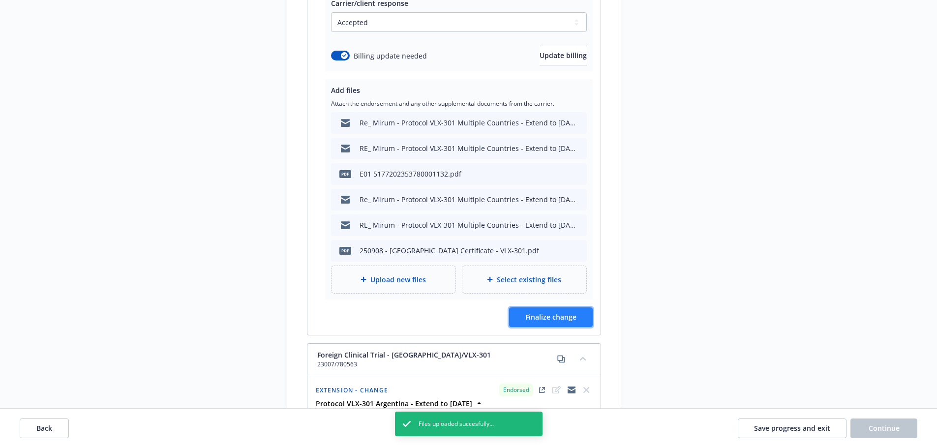
click at [566, 312] on span "Finalize change" at bounding box center [550, 316] width 51 height 9
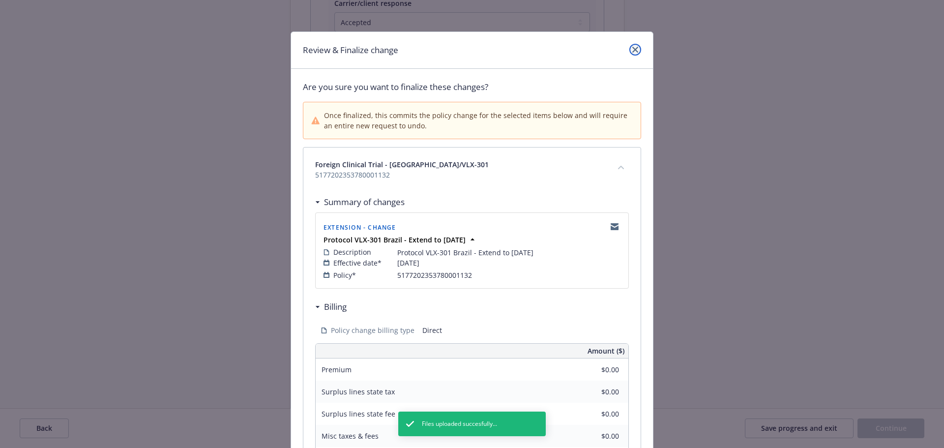
click at [634, 52] on icon "close" at bounding box center [635, 50] width 6 height 6
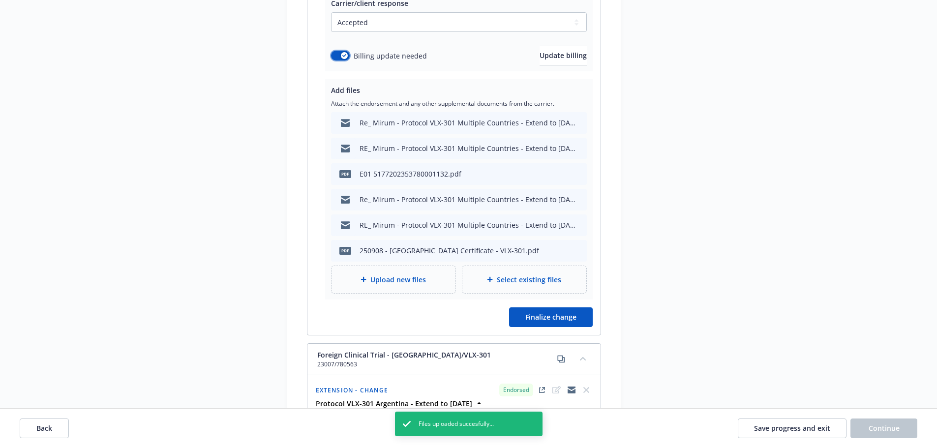
click at [334, 51] on button "button" at bounding box center [340, 56] width 19 height 10
click at [564, 312] on span "Finalize change" at bounding box center [550, 316] width 51 height 9
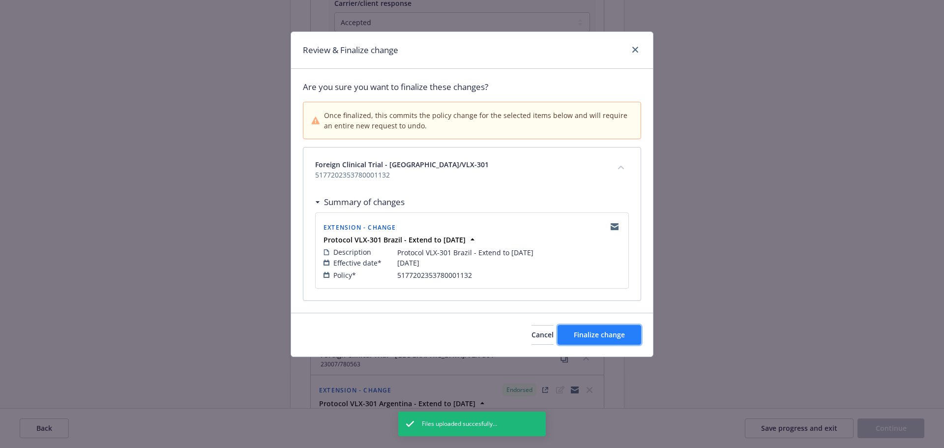
click at [597, 334] on span "Finalize change" at bounding box center [599, 334] width 51 height 9
select select "ACCEPTED"
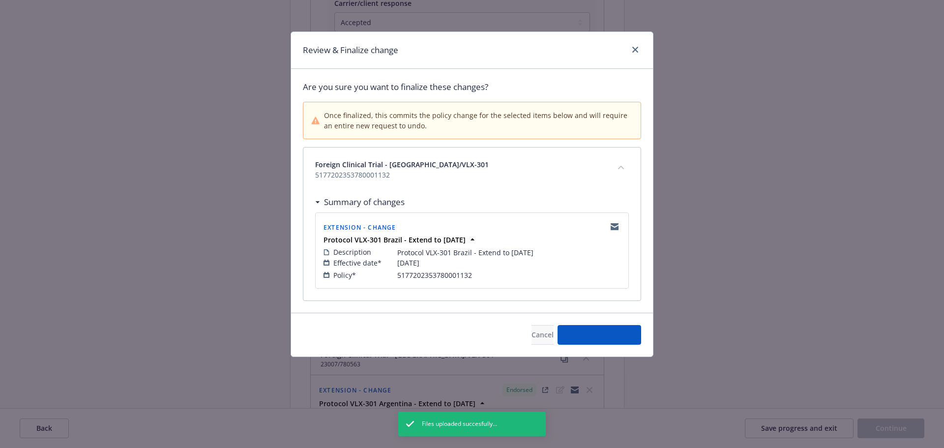
select select "ACCEPTED"
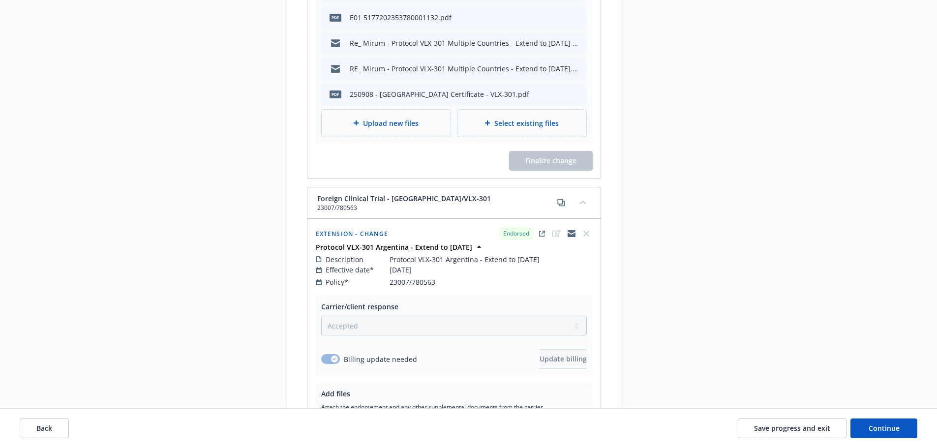
scroll to position [2065, 0]
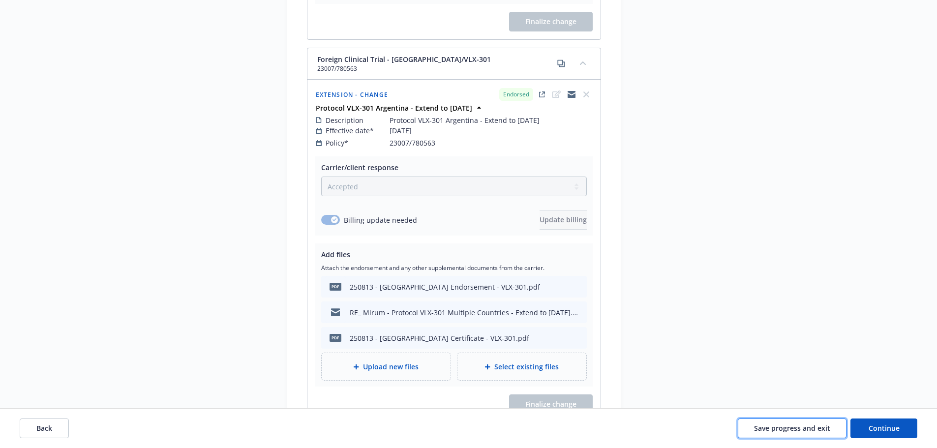
click at [817, 428] on span "Save progress and exit" at bounding box center [792, 427] width 76 height 9
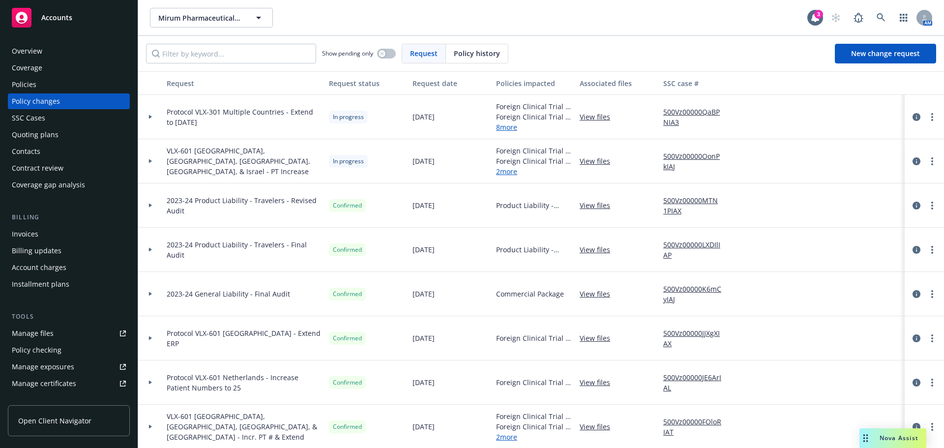
drag, startPoint x: 150, startPoint y: 117, endPoint x: 238, endPoint y: 120, distance: 88.5
click at [150, 117] on icon at bounding box center [150, 117] width 3 height 4
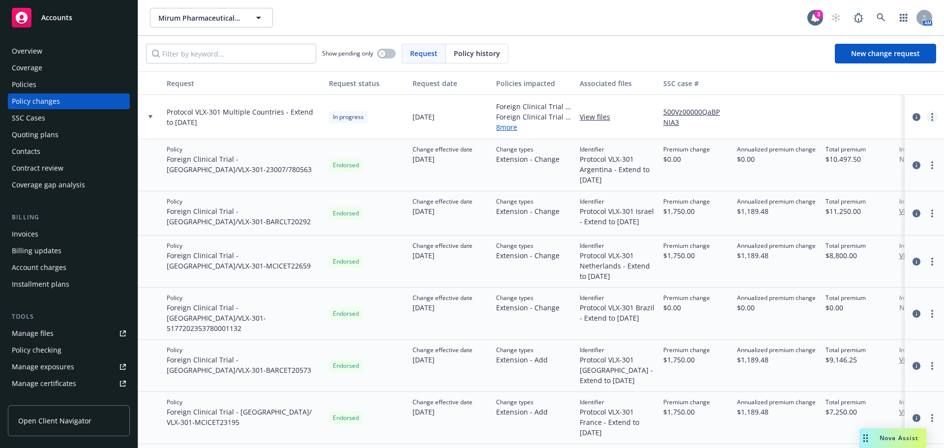
click at [931, 116] on icon "more" at bounding box center [932, 117] width 2 height 8
click at [817, 189] on link "Resume workflow" at bounding box center [846, 196] width 169 height 20
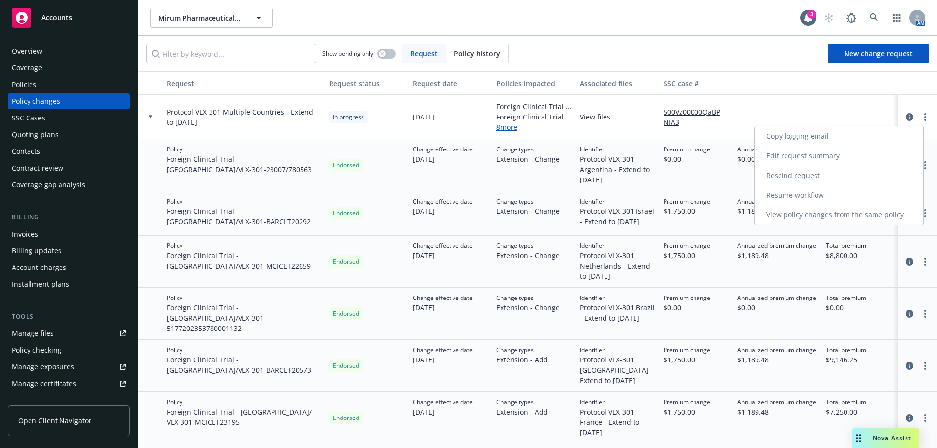
select select "ACCEPTED"
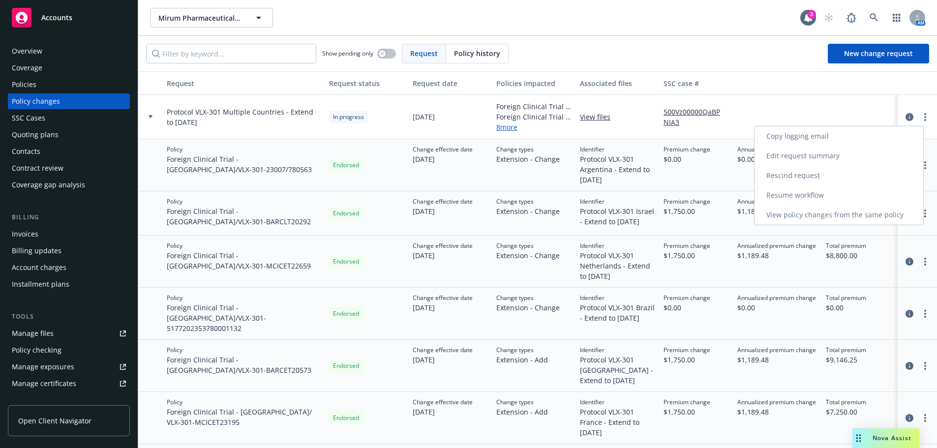
select select "ACCEPTED"
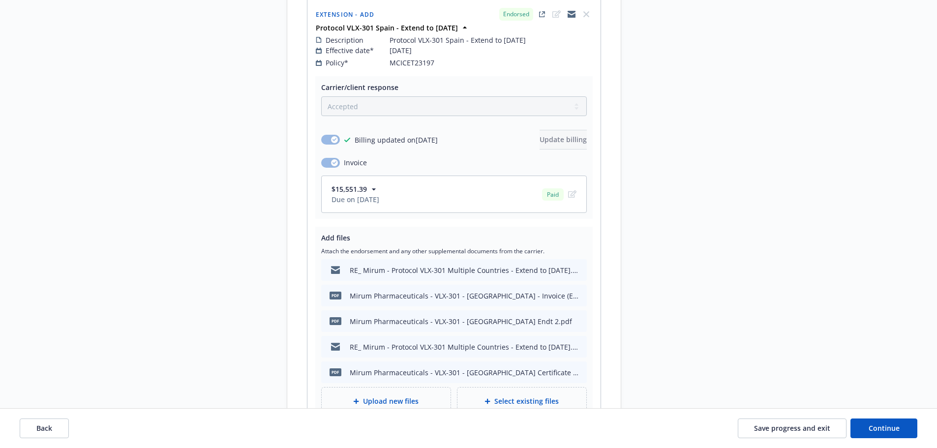
scroll to position [4619, 0]
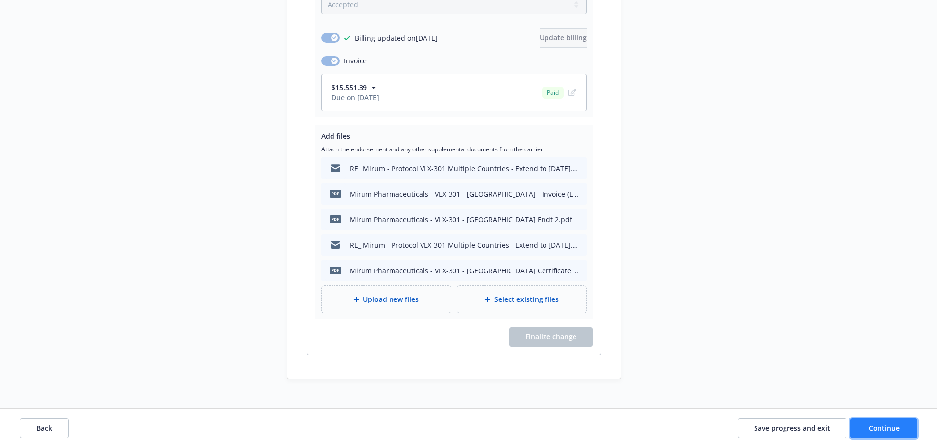
click at [915, 422] on button "Continue" at bounding box center [883, 428] width 67 height 20
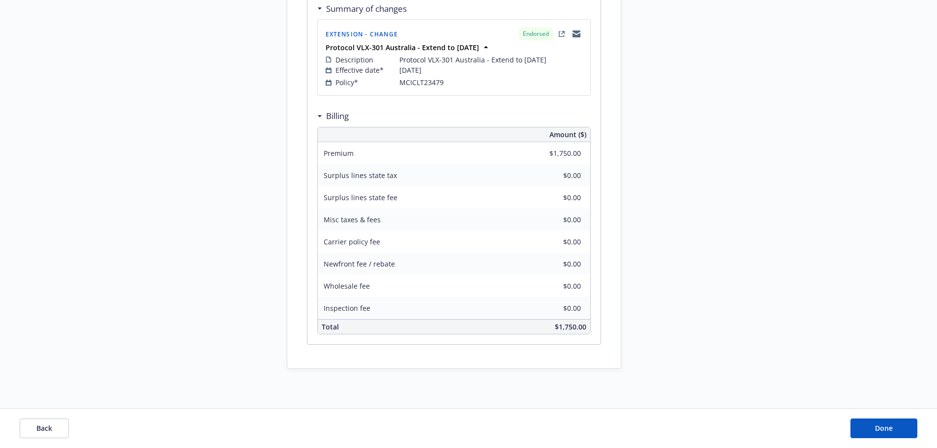
scroll to position [3281, 0]
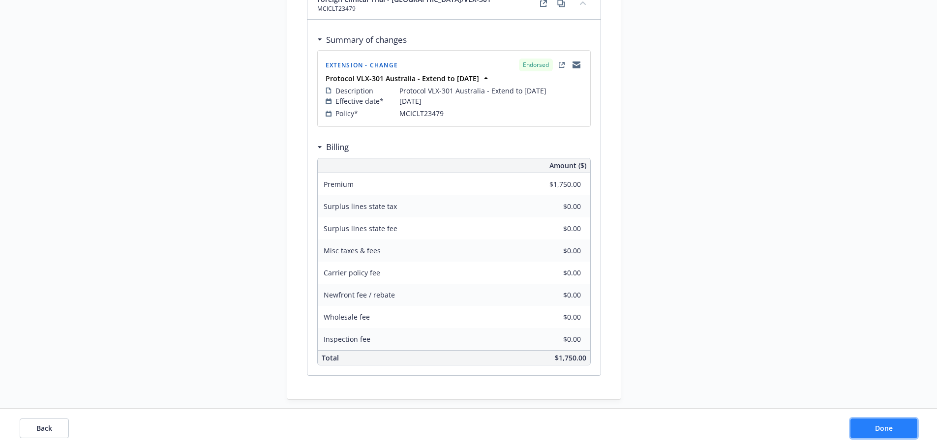
click at [882, 427] on span "Done" at bounding box center [884, 427] width 18 height 9
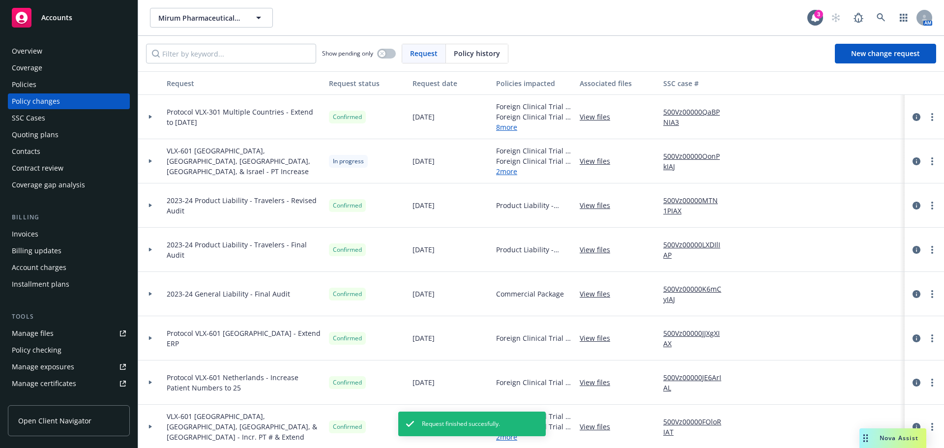
click at [60, 79] on div "Policies" at bounding box center [69, 85] width 114 height 16
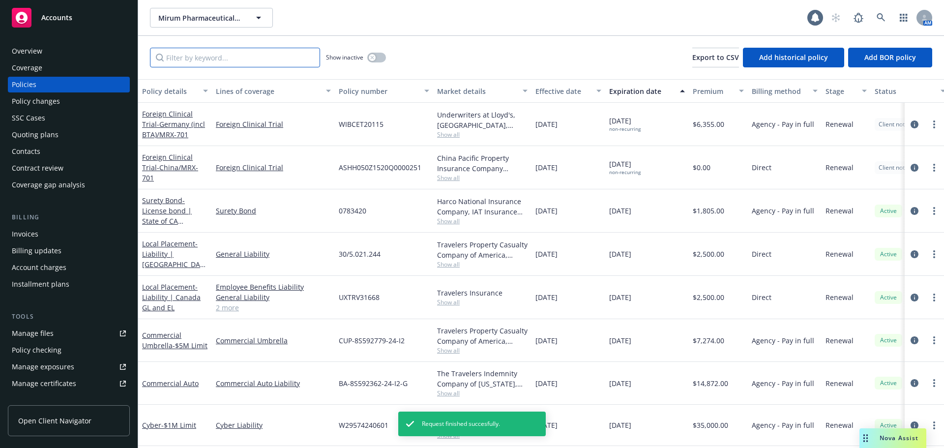
click at [228, 58] on input "Filter by keyword..." at bounding box center [235, 58] width 170 height 20
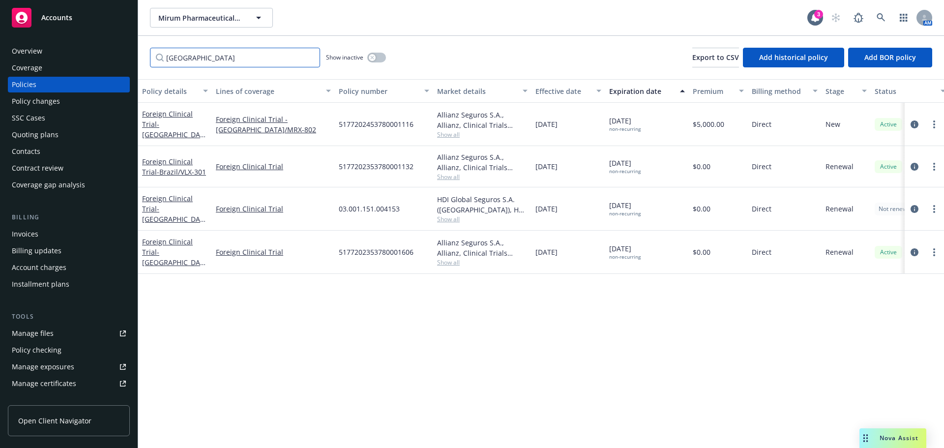
type input "brazil"
click at [168, 21] on span "Mirum Pharmaceuticals, Inc." at bounding box center [200, 18] width 85 height 10
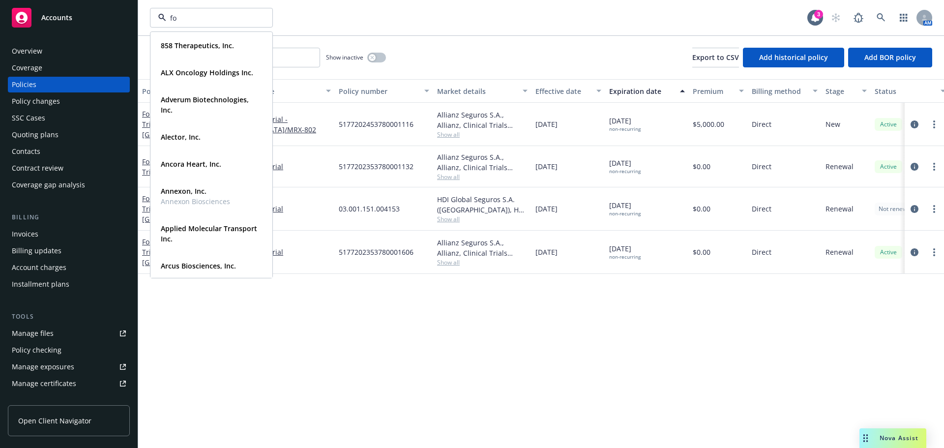
type input "f"
type input "s"
type input "jazz"
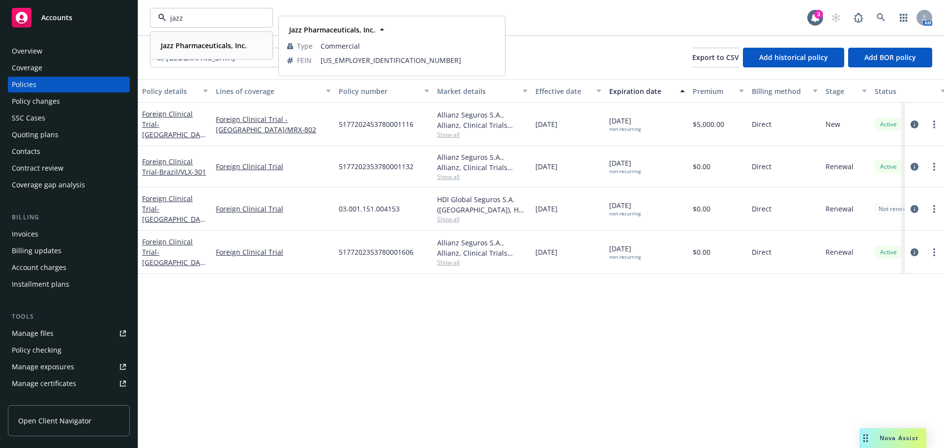
click at [170, 47] on strong "Jazz Pharmaceuticals, Inc." at bounding box center [204, 45] width 86 height 9
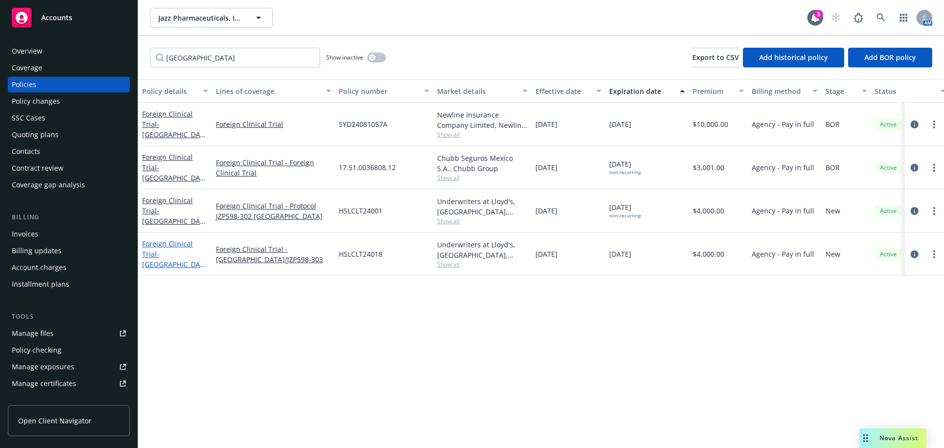
click at [180, 258] on span "- Brazil/JZP598-303" at bounding box center [173, 264] width 63 height 30
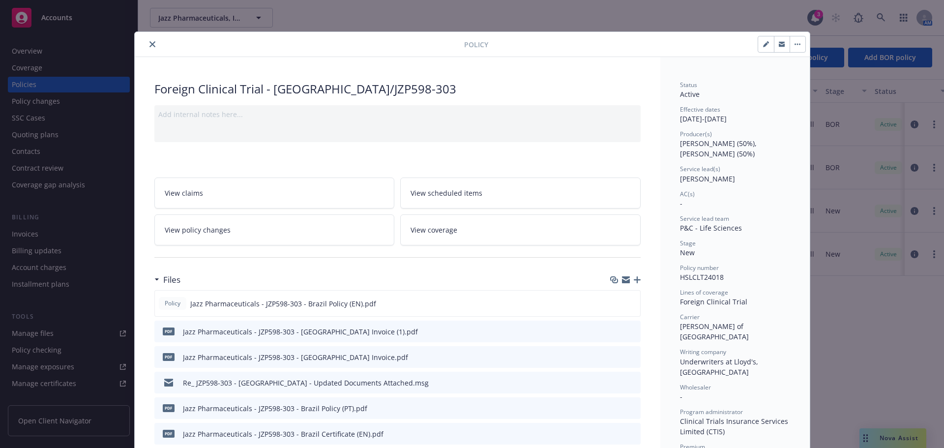
click at [150, 44] on icon "close" at bounding box center [152, 44] width 6 height 6
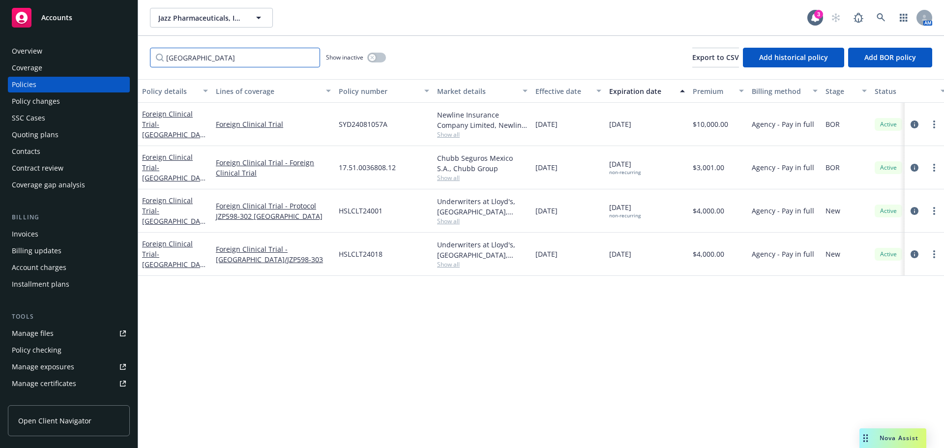
drag, startPoint x: 222, startPoint y: 57, endPoint x: 143, endPoint y: 48, distance: 80.1
click at [143, 48] on div "brazil Show inactive Export to CSV Add historical policy Add BOR policy" at bounding box center [541, 57] width 806 height 43
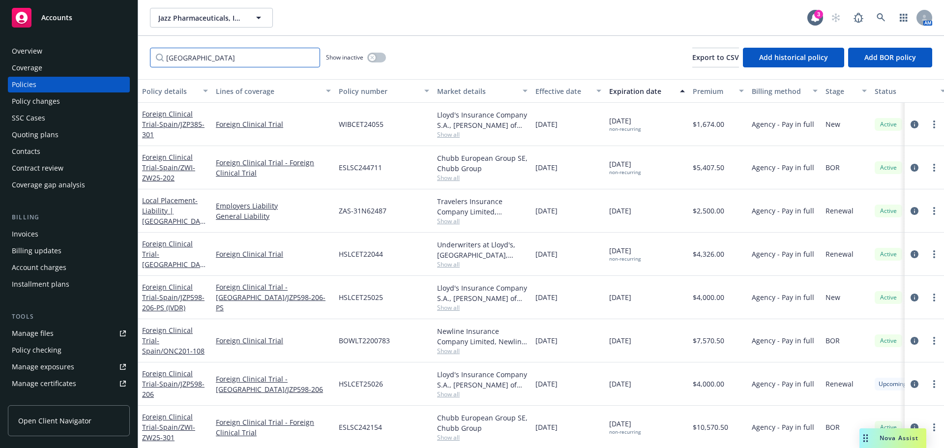
click at [215, 60] on input "spain" at bounding box center [235, 58] width 170 height 20
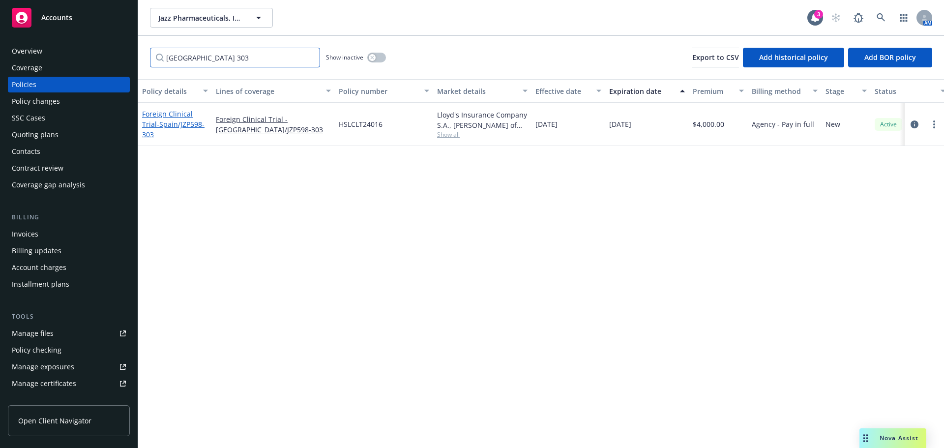
type input "spain 303"
click at [174, 133] on span "- Spain/JZP598-303" at bounding box center [173, 129] width 62 height 20
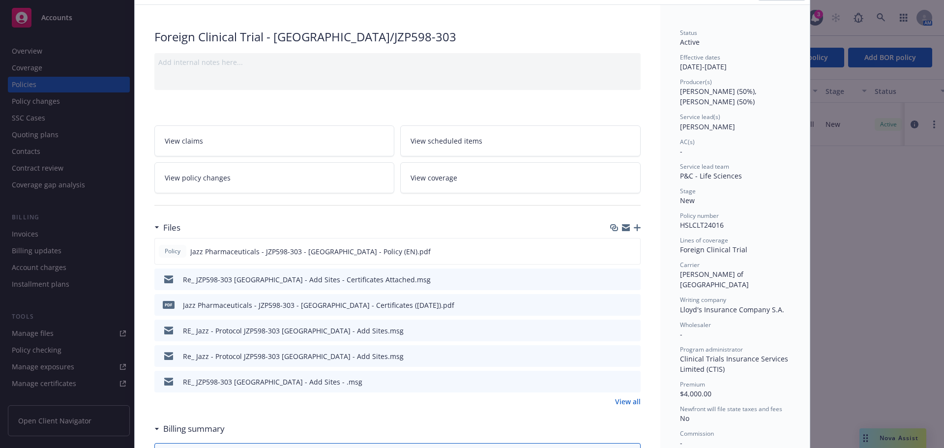
scroll to position [246, 0]
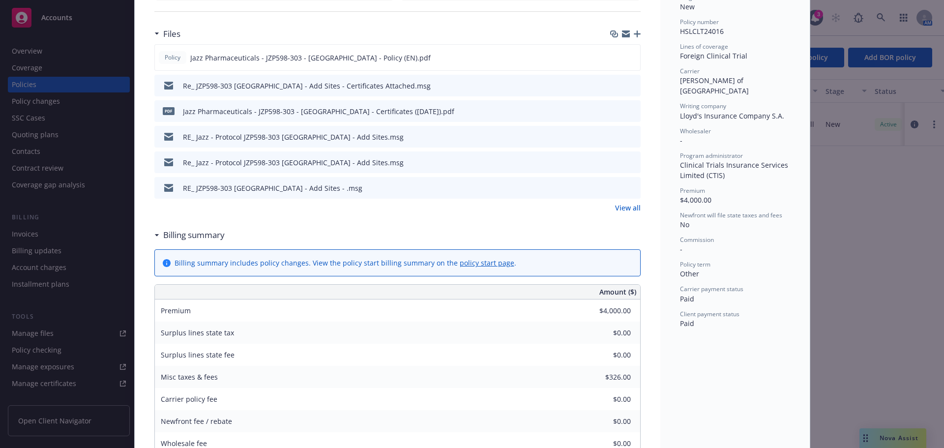
click at [634, 34] on icon "button" at bounding box center [637, 33] width 7 height 7
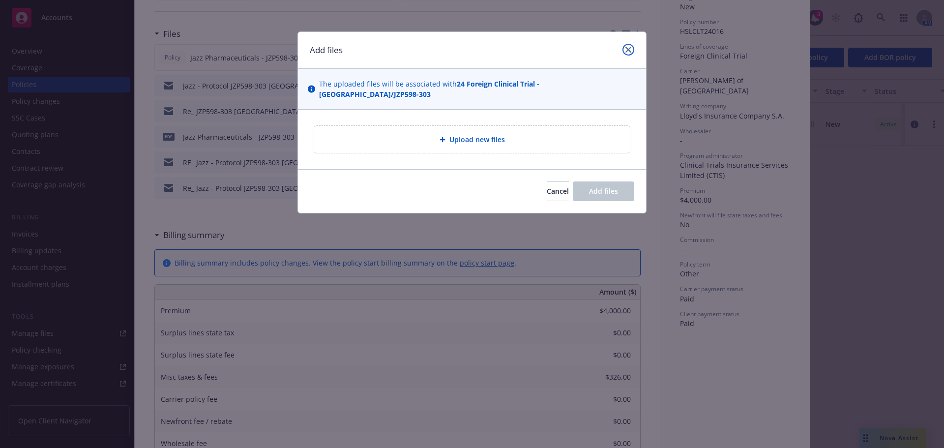
click at [631, 48] on link "close" at bounding box center [628, 50] width 12 height 12
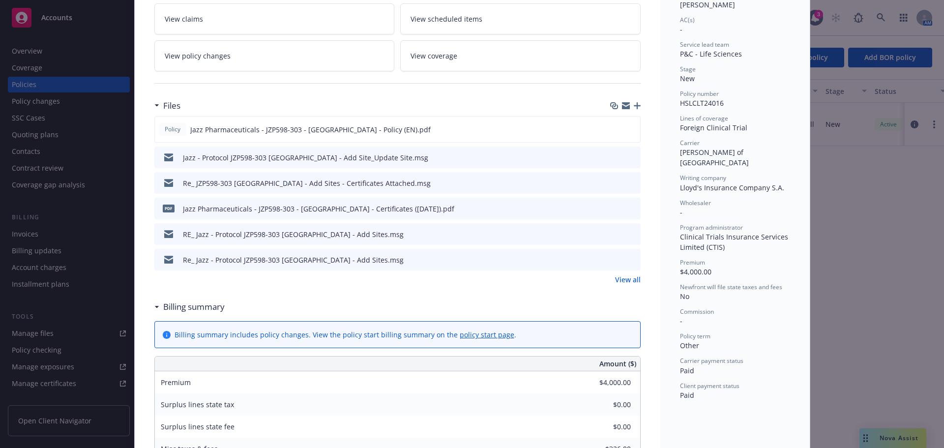
scroll to position [0, 0]
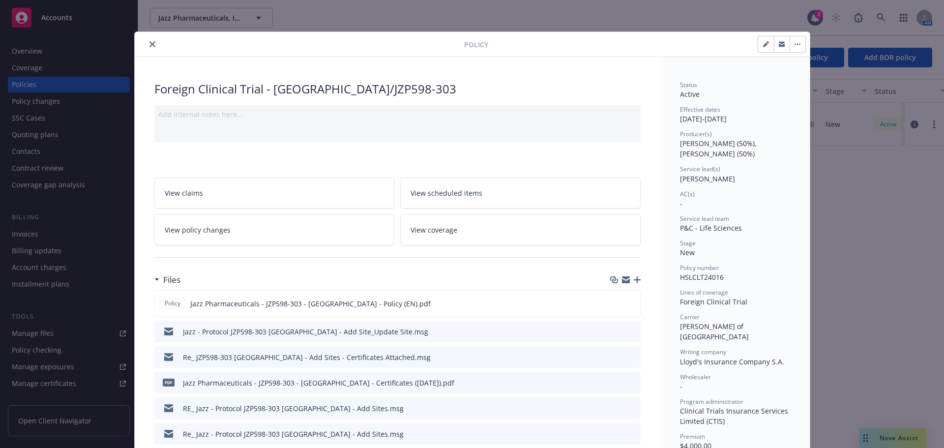
click at [154, 46] on button "close" at bounding box center [153, 44] width 12 height 12
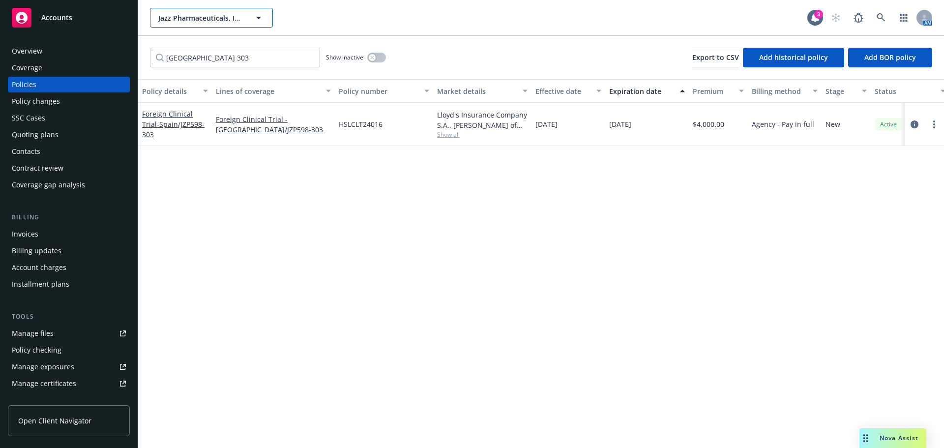
click at [196, 10] on button "Jazz Pharmaceuticals, Inc." at bounding box center [211, 18] width 123 height 20
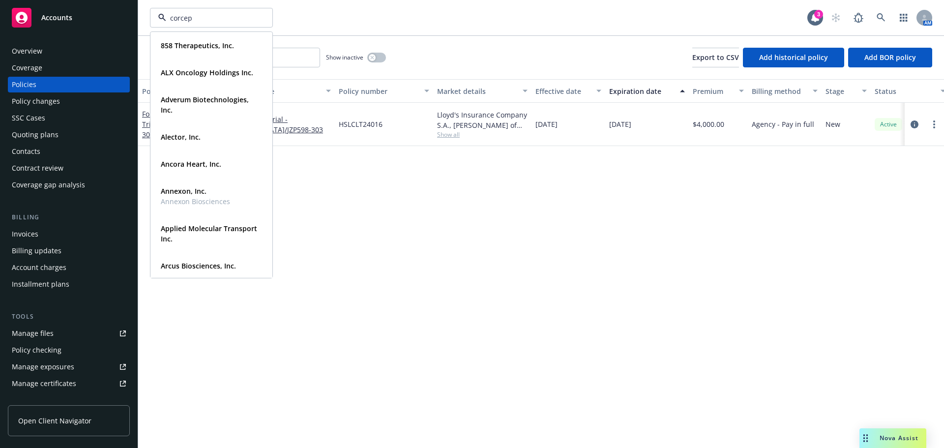
type input "corcept"
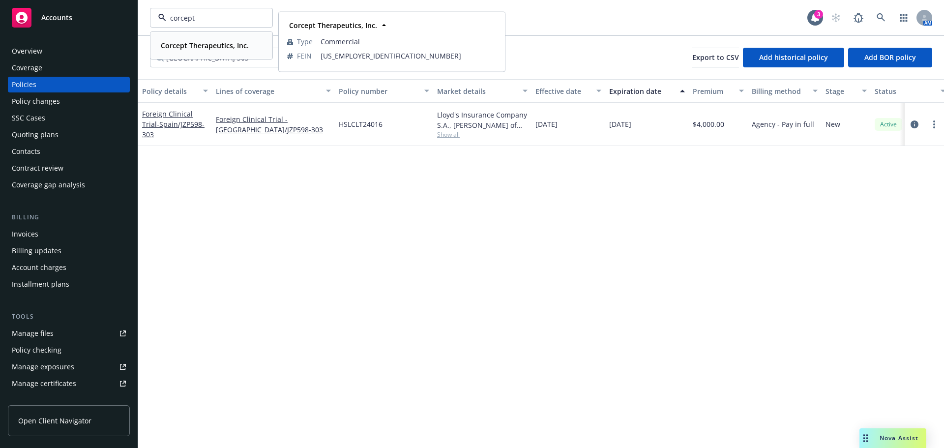
click at [200, 55] on div "Corcept Therapeutics, Inc. Type Commercial FEIN 77-0487658" at bounding box center [211, 45] width 121 height 26
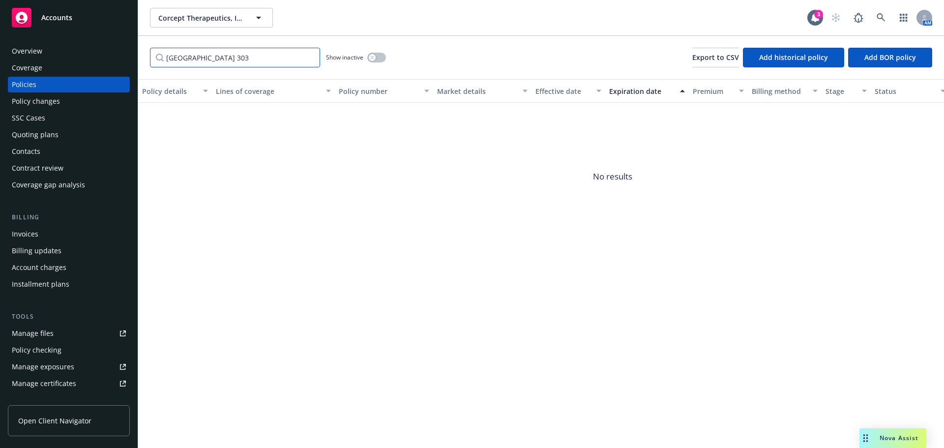
click at [309, 58] on input "spain 303" at bounding box center [235, 58] width 170 height 20
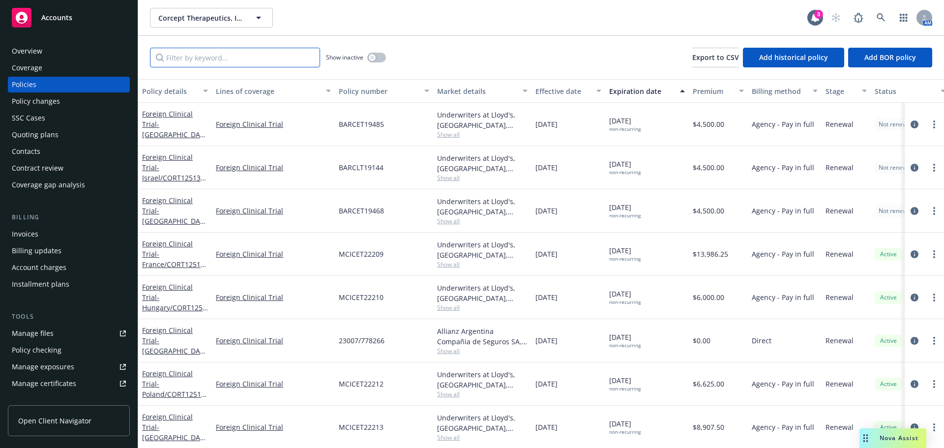
click at [203, 57] on input "Filter by keyword..." at bounding box center [235, 58] width 170 height 20
type input "south korea"
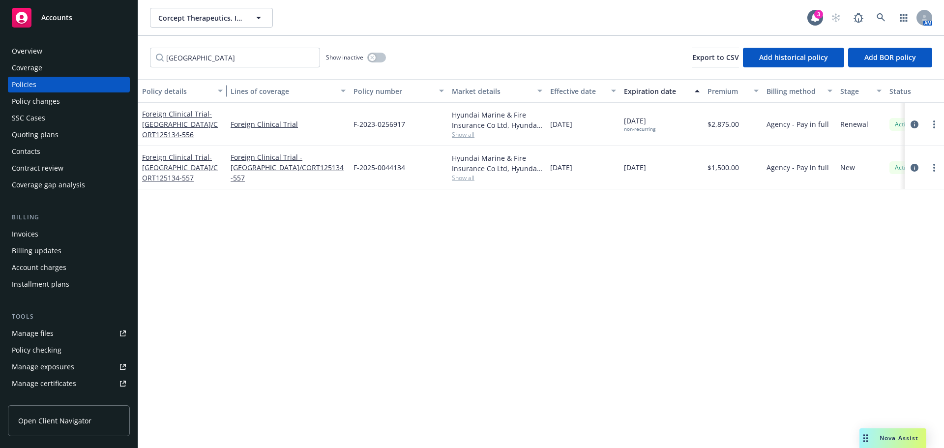
drag, startPoint x: 211, startPoint y: 90, endPoint x: 242, endPoint y: 93, distance: 30.6
click at [224, 93] on div "button" at bounding box center [221, 91] width 5 height 23
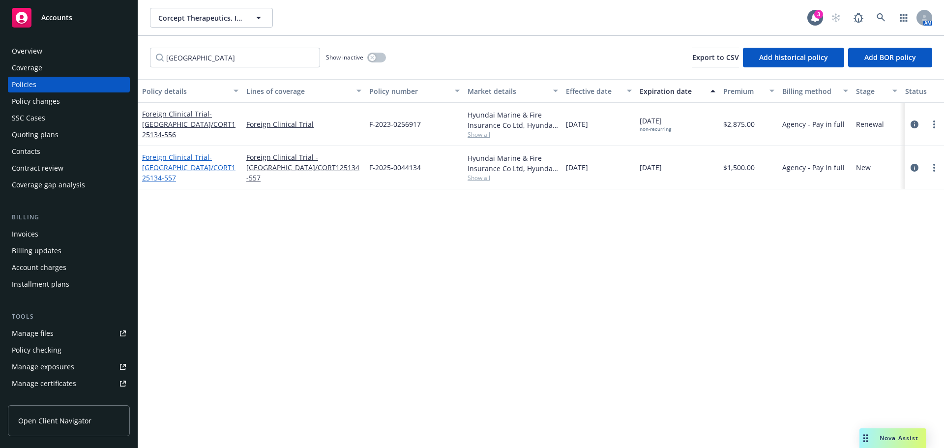
click at [196, 169] on span "- South Korea/CORT125134-557" at bounding box center [188, 167] width 93 height 30
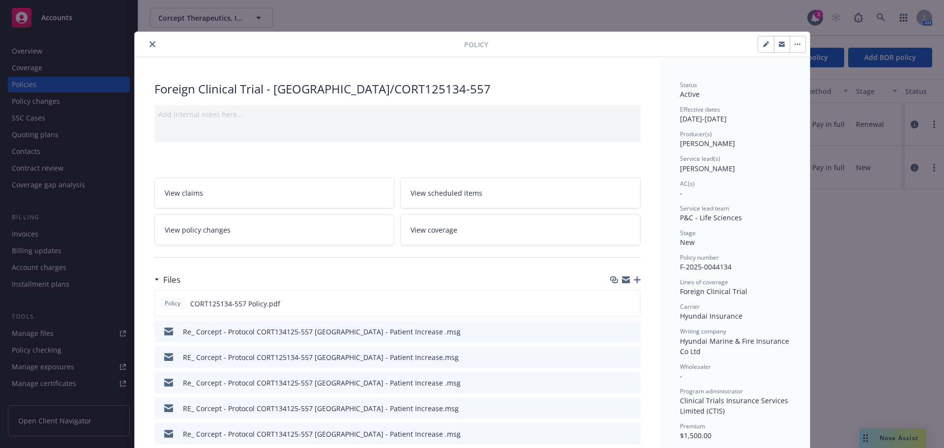
scroll to position [197, 0]
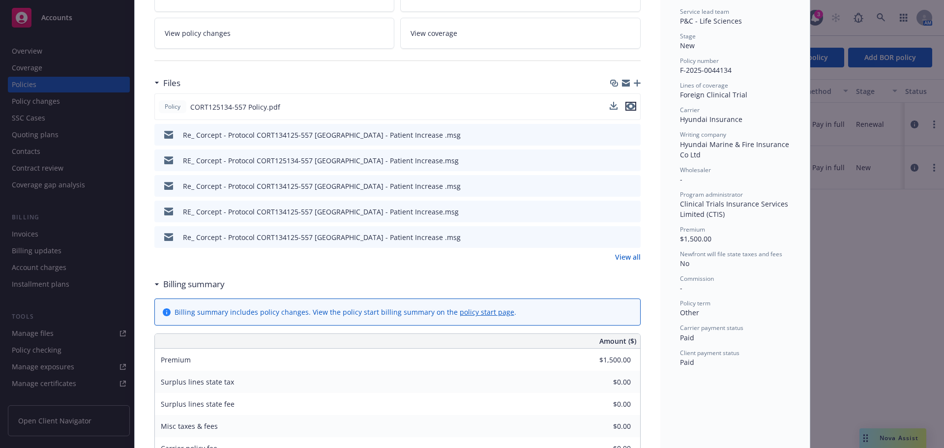
click at [630, 104] on icon "preview file" at bounding box center [630, 106] width 9 height 7
click at [634, 83] on icon "button" at bounding box center [637, 83] width 7 height 7
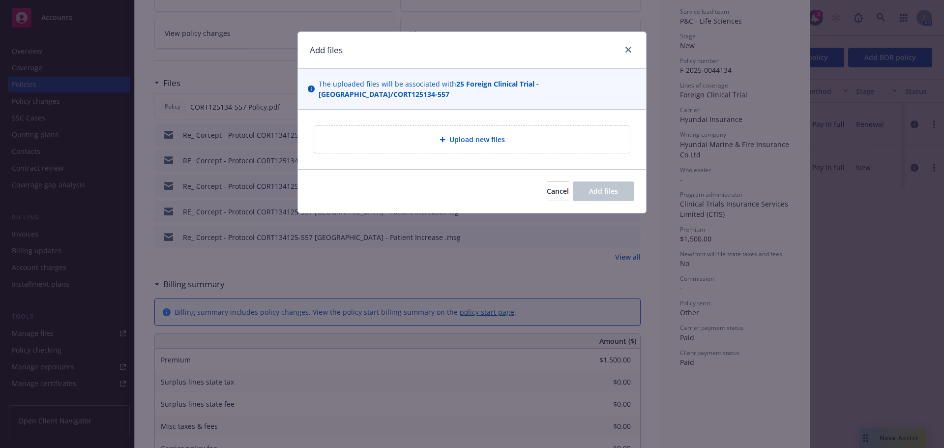
type textarea "x"
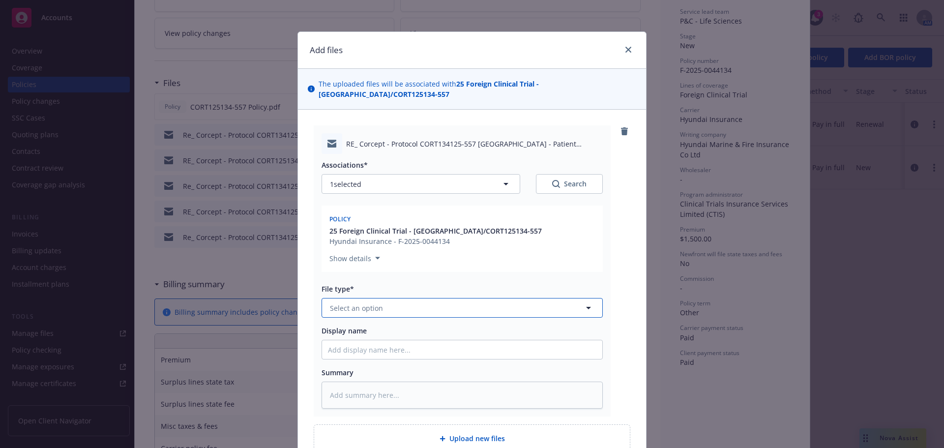
click at [395, 308] on button "Select an option" at bounding box center [462, 308] width 281 height 20
type input "em"
click at [390, 354] on div "Email" at bounding box center [462, 361] width 268 height 14
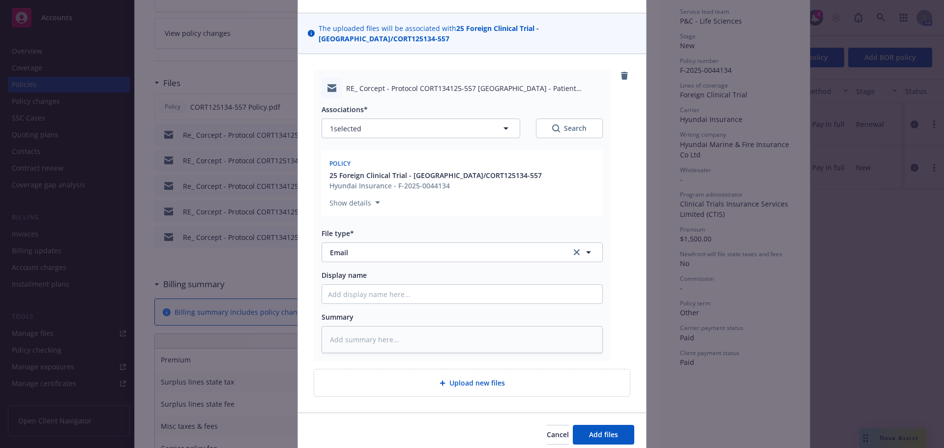
scroll to position [96, 0]
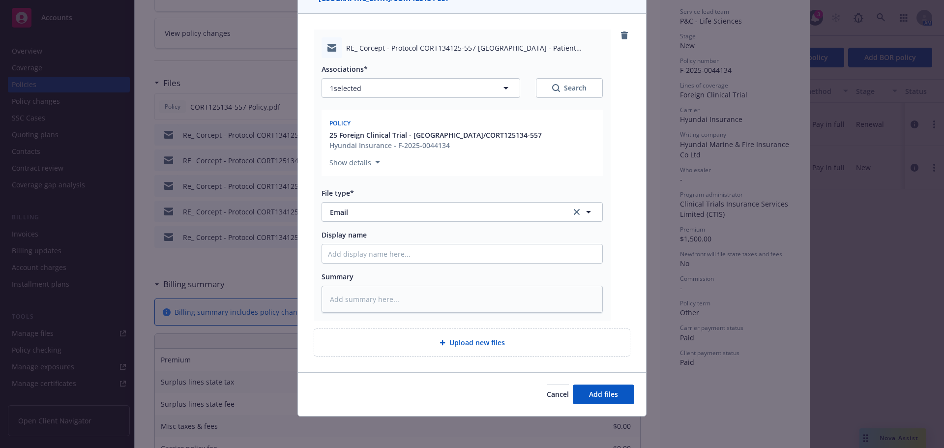
type textarea "x"
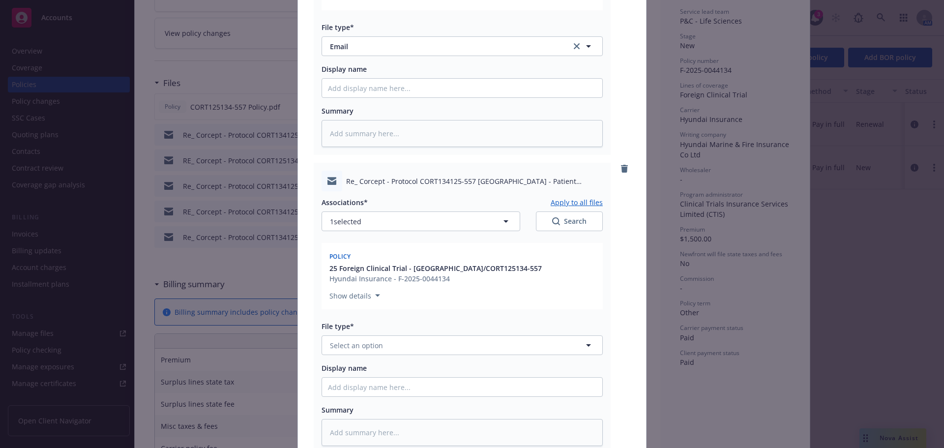
scroll to position [395, 0]
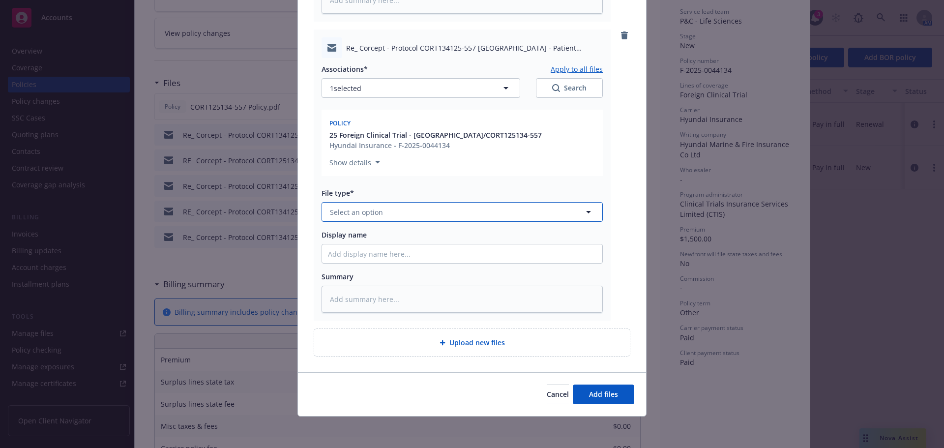
click at [411, 216] on button "Select an option" at bounding box center [462, 212] width 281 height 20
type input "em"
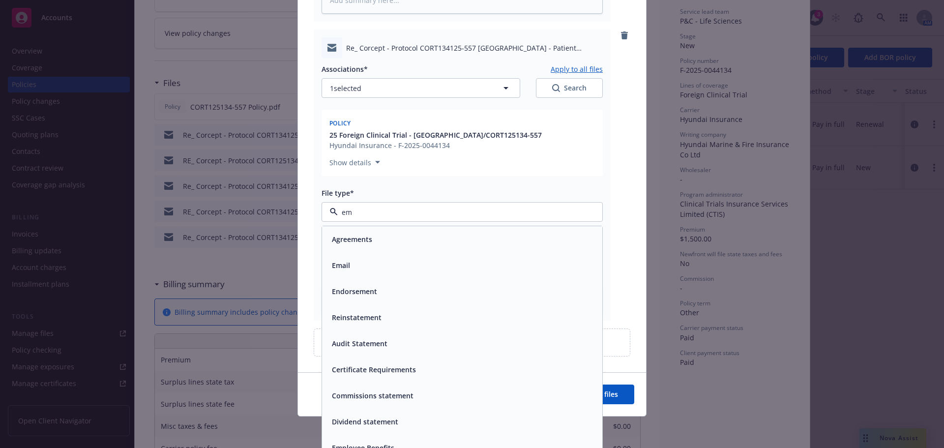
click at [396, 259] on div "Email" at bounding box center [462, 265] width 268 height 14
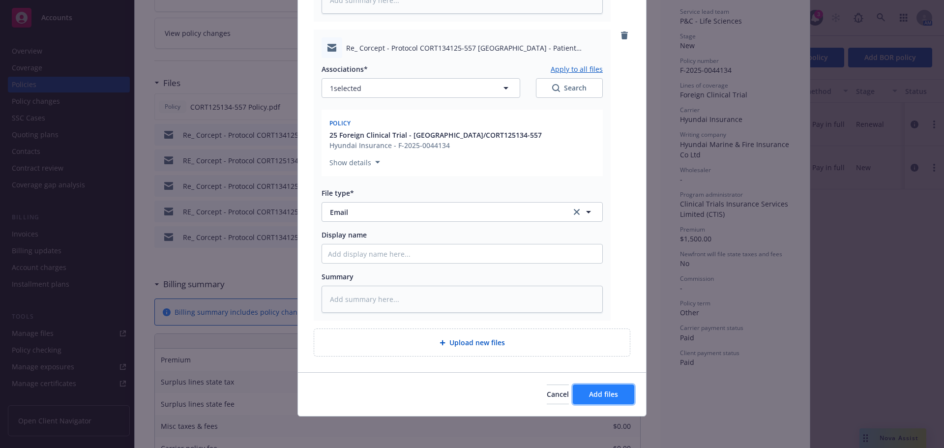
click at [607, 385] on button "Add files" at bounding box center [603, 394] width 61 height 20
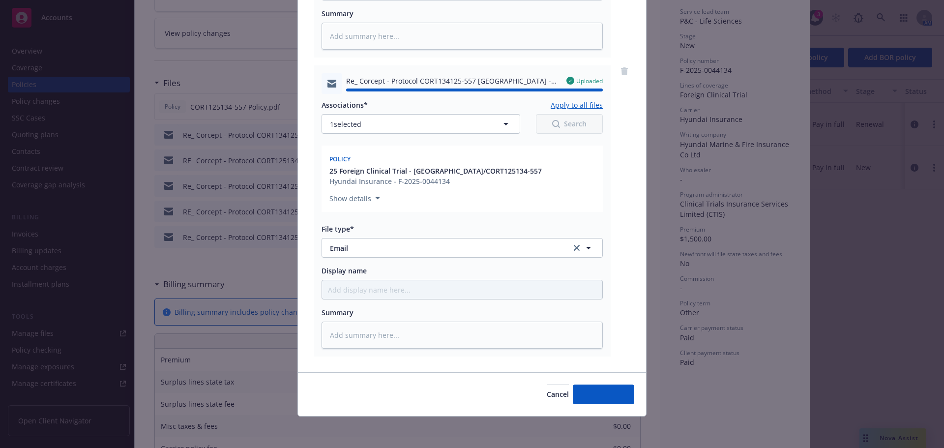
type textarea "x"
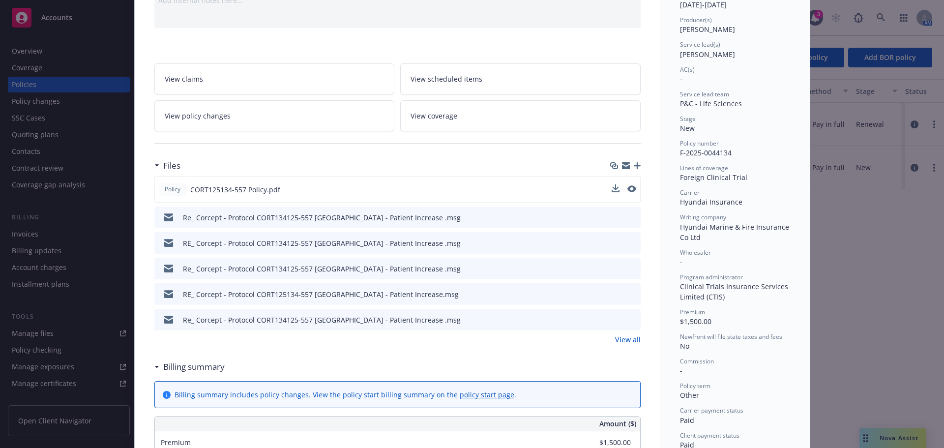
scroll to position [0, 0]
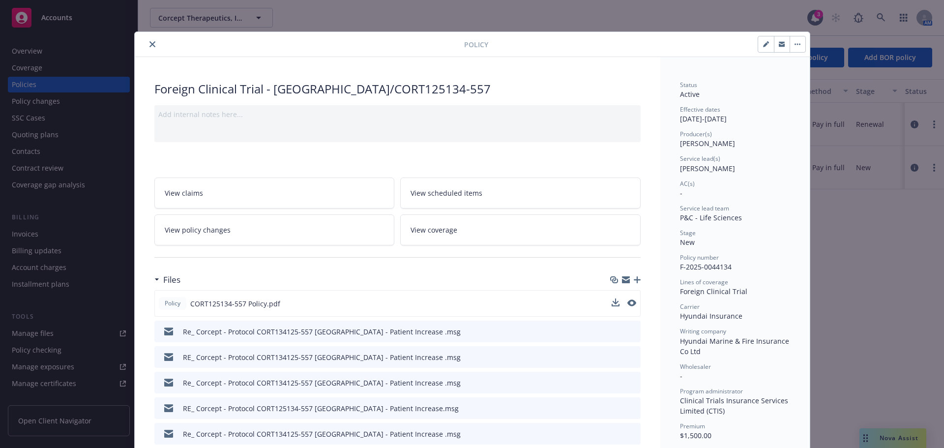
click at [149, 45] on icon "close" at bounding box center [152, 44] width 6 height 6
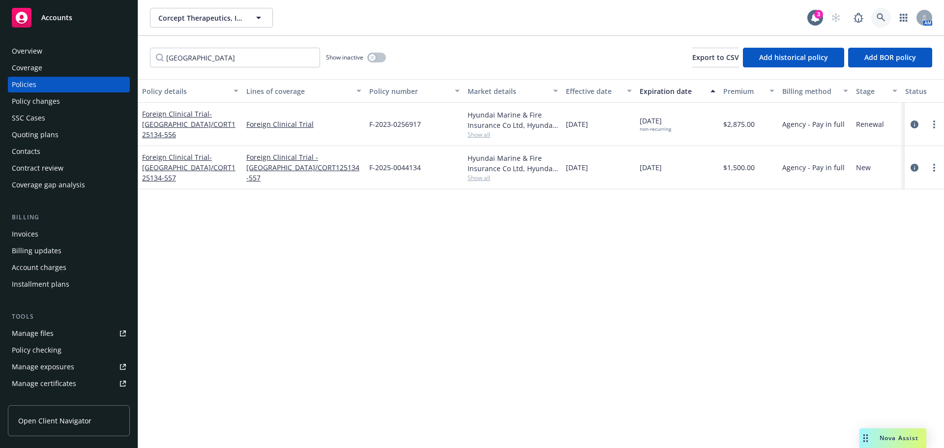
click at [885, 17] on link at bounding box center [881, 18] width 20 height 20
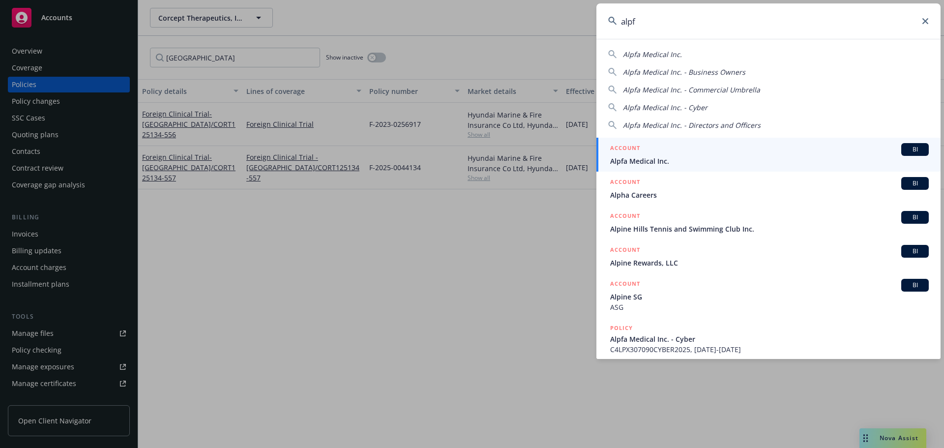
type input "alpf"
click at [696, 157] on span "Alpfa Medical Inc." at bounding box center [769, 161] width 319 height 10
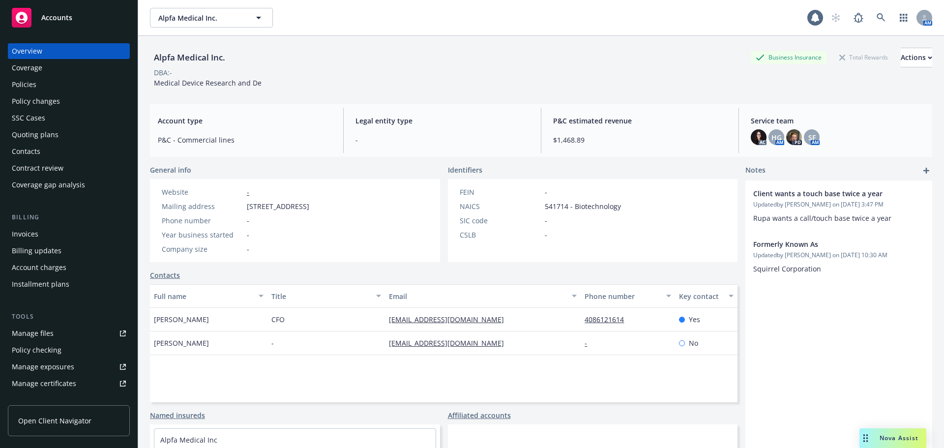
click at [60, 85] on div "Policies" at bounding box center [69, 85] width 114 height 16
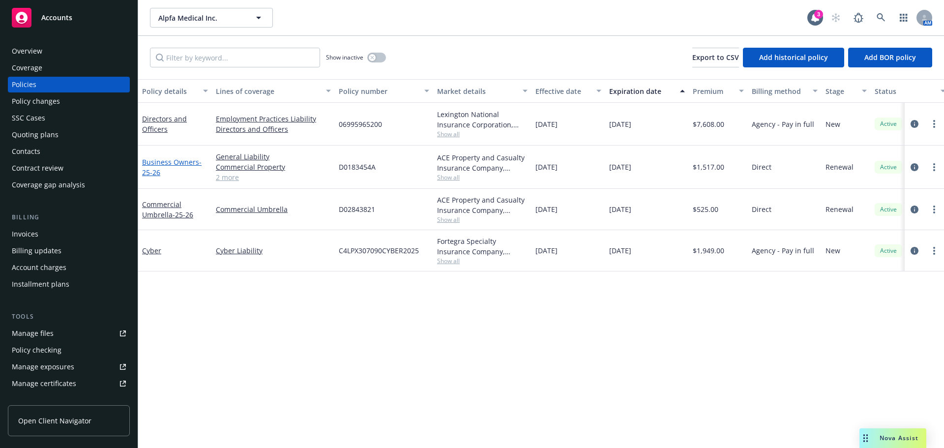
click at [154, 164] on link "Business Owners - 25-26" at bounding box center [171, 167] width 59 height 20
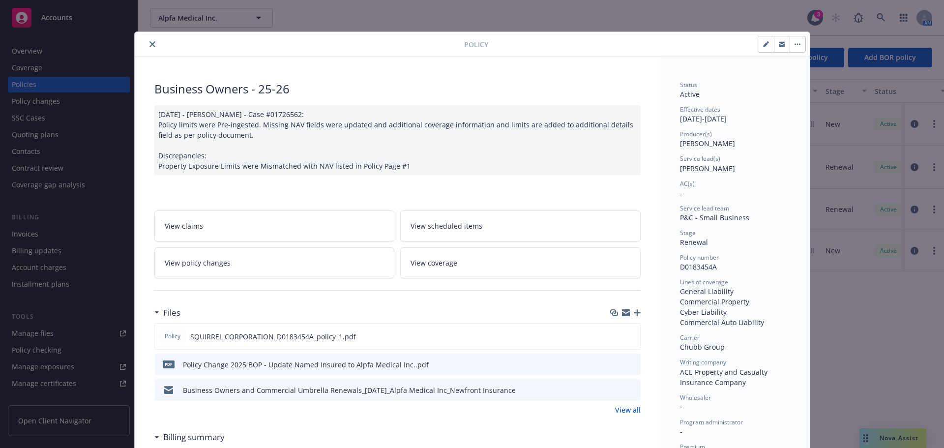
click at [152, 44] on button "close" at bounding box center [153, 44] width 12 height 12
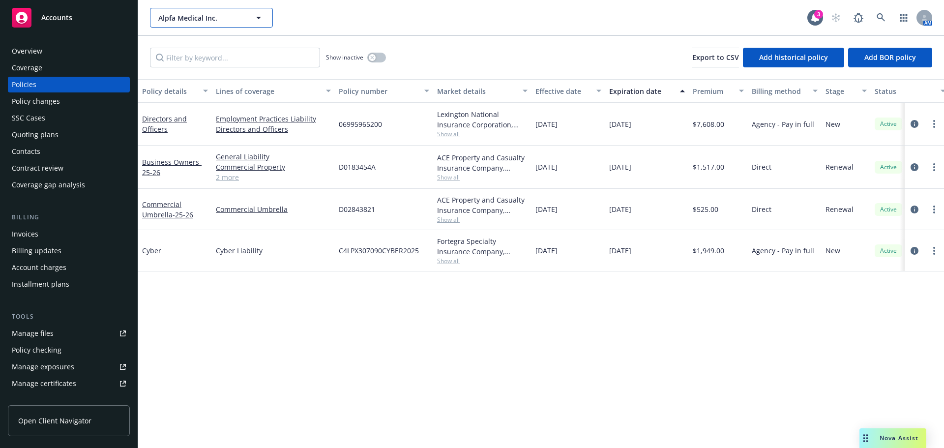
click at [174, 18] on span "Alpfa Medical Inc." at bounding box center [200, 18] width 85 height 10
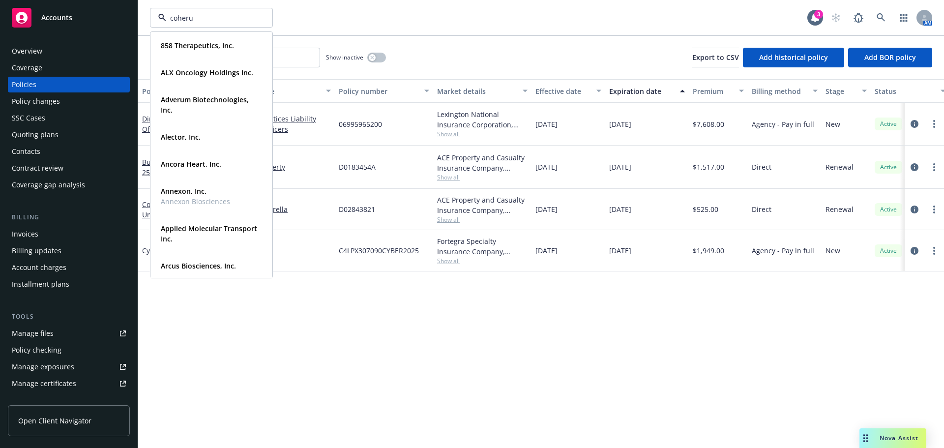
type input "coherus"
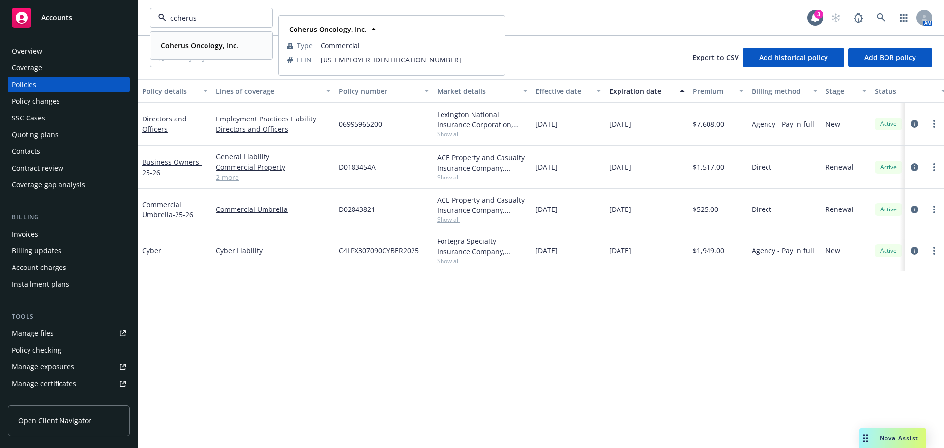
click at [183, 40] on span "Coherus Oncology, Inc." at bounding box center [200, 45] width 78 height 10
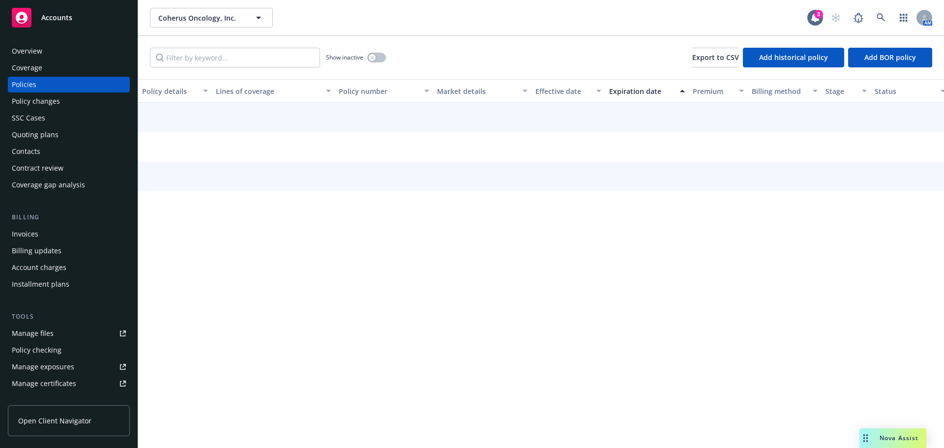
click at [47, 53] on div "Overview" at bounding box center [69, 51] width 114 height 16
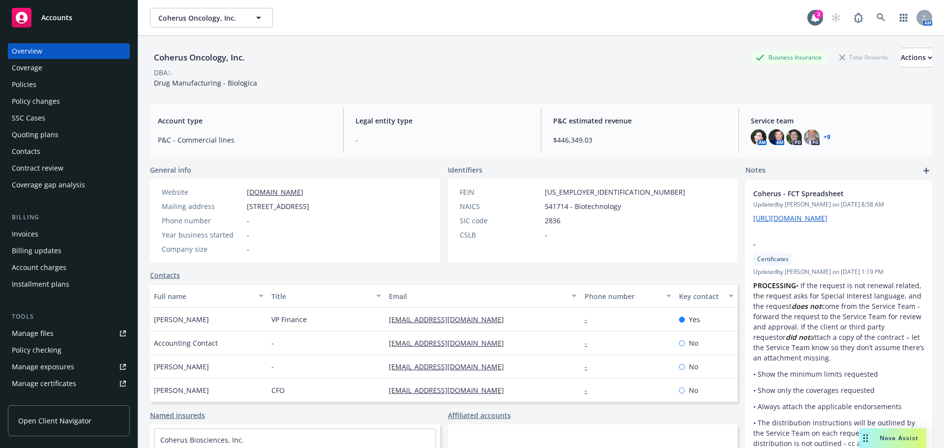
click at [823, 136] on link "+ 9" at bounding box center [826, 137] width 7 height 6
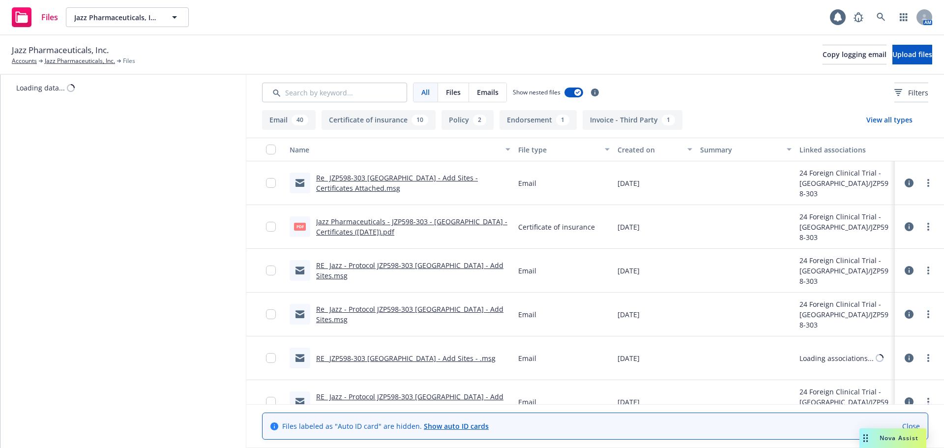
click at [386, 219] on link "Jazz Pharmaceuticals - JZP598-303 - Spain - Certificates (18.09.2025).pdf" at bounding box center [411, 227] width 191 height 20
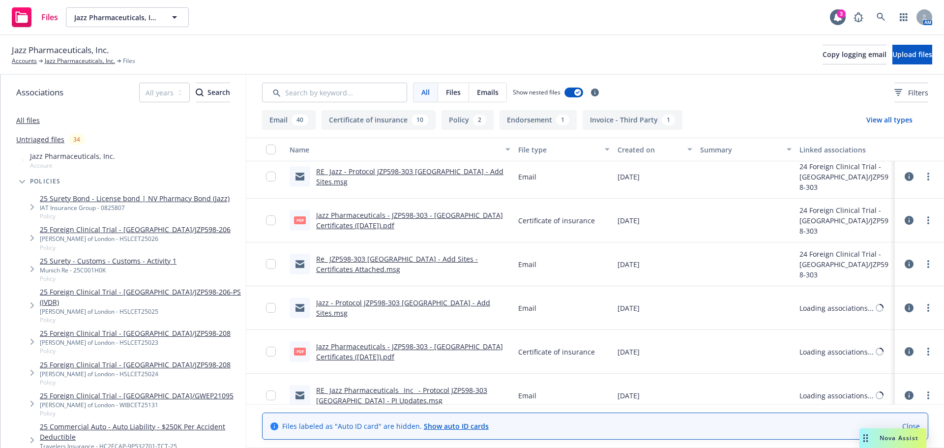
scroll to position [246, 0]
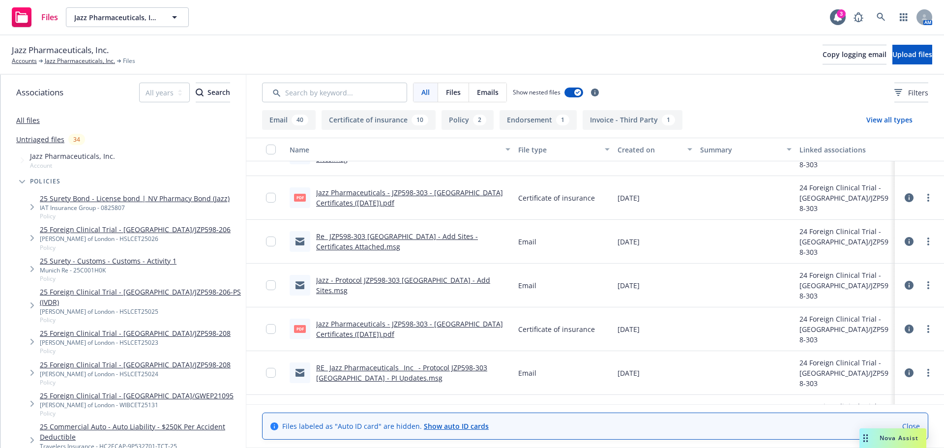
click at [426, 192] on link "Jazz Pharmaceuticals - JZP598-303 - Spain Certificates (16.09.2025).pdf" at bounding box center [409, 198] width 187 height 20
click at [890, 44] on div "Jazz Pharmaceuticals, Inc. Accounts Jazz Pharmaceuticals, Inc. Files Copy loggi…" at bounding box center [472, 55] width 920 height 22
click at [898, 57] on span "Upload files" at bounding box center [912, 54] width 40 height 9
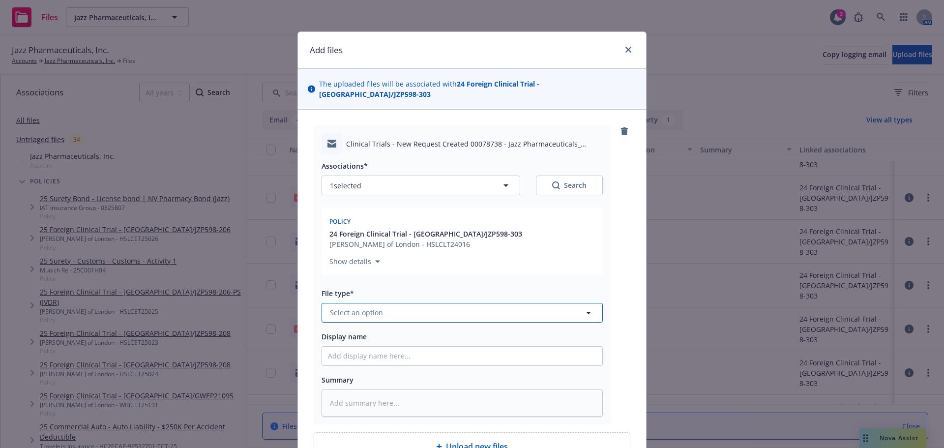
click at [386, 306] on button "Select an option" at bounding box center [462, 313] width 281 height 20
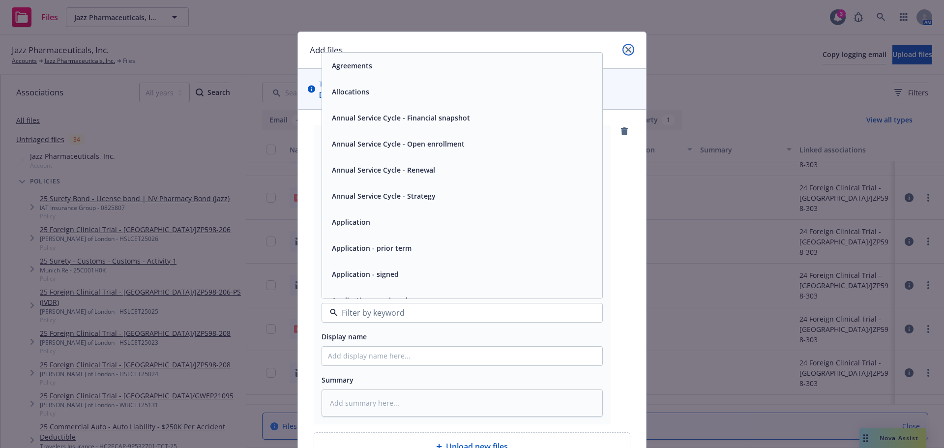
click at [627, 45] on link "close" at bounding box center [628, 50] width 12 height 12
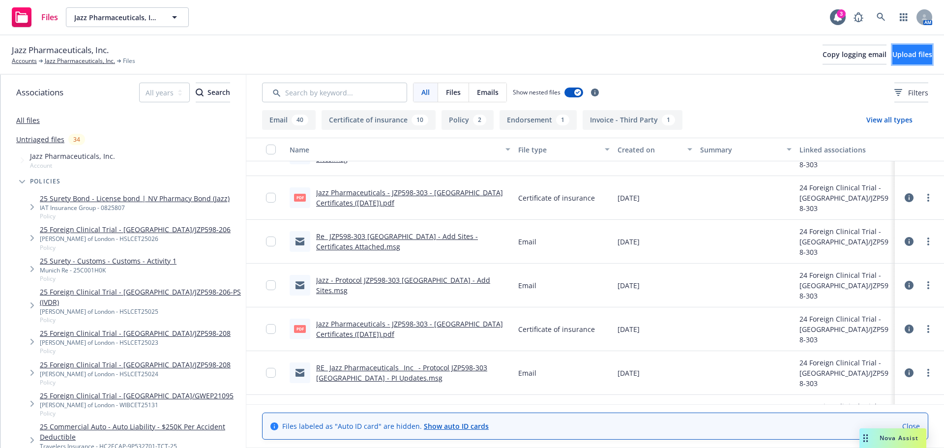
click at [892, 55] on span "Upload files" at bounding box center [912, 54] width 40 height 9
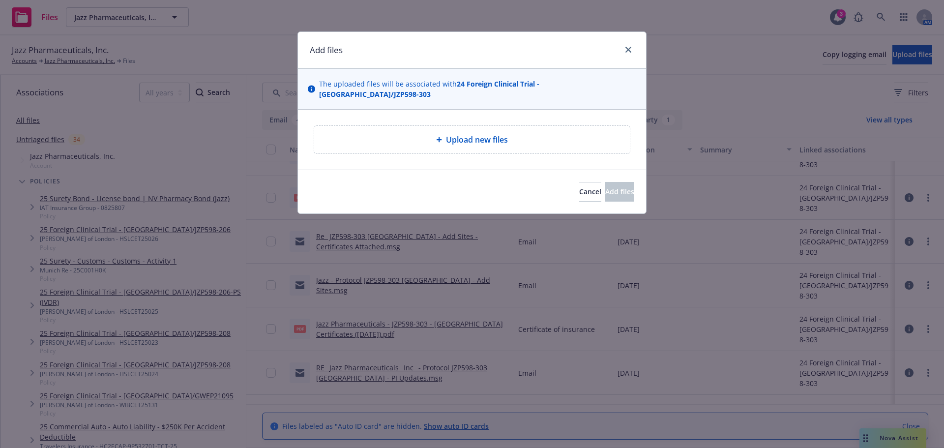
type textarea "x"
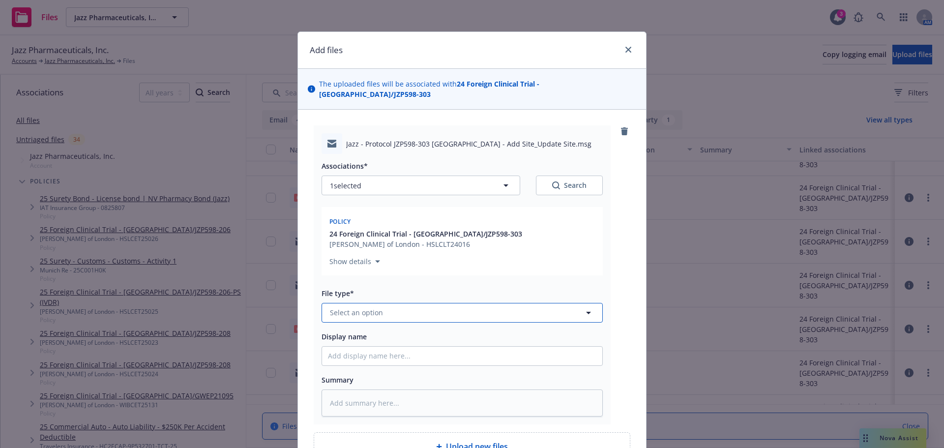
click at [412, 306] on button "Select an option" at bounding box center [462, 313] width 281 height 20
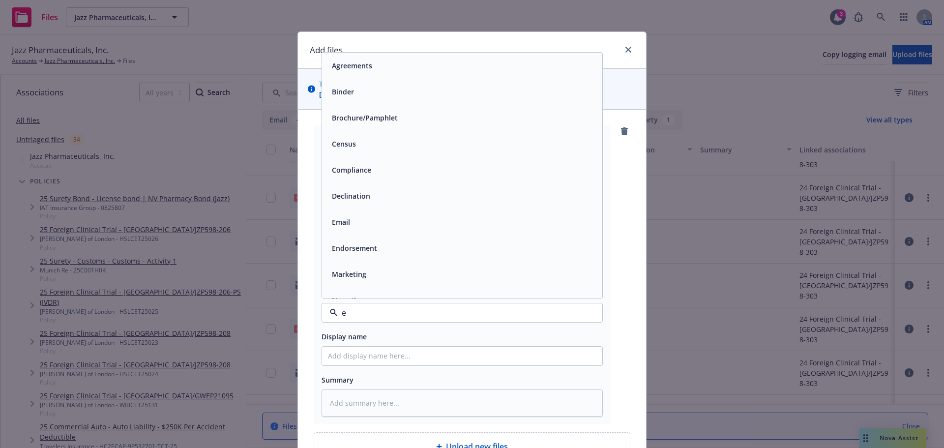
type input "em"
click at [378, 92] on div "Email" at bounding box center [462, 92] width 280 height 26
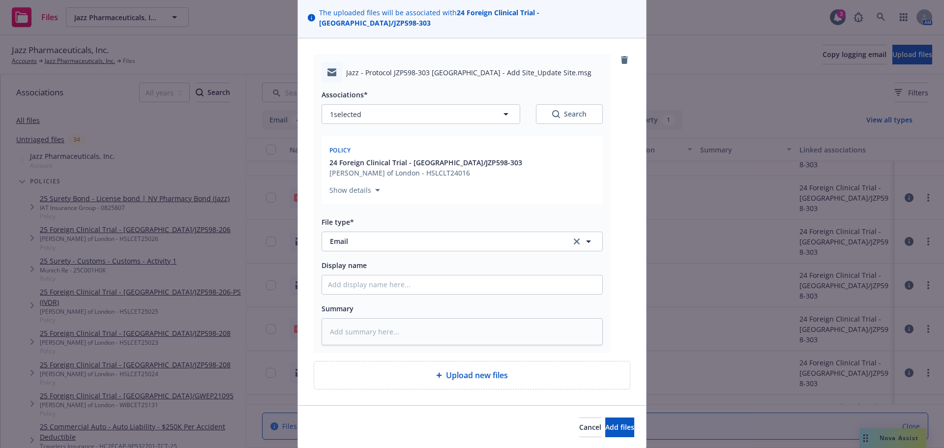
scroll to position [94, 0]
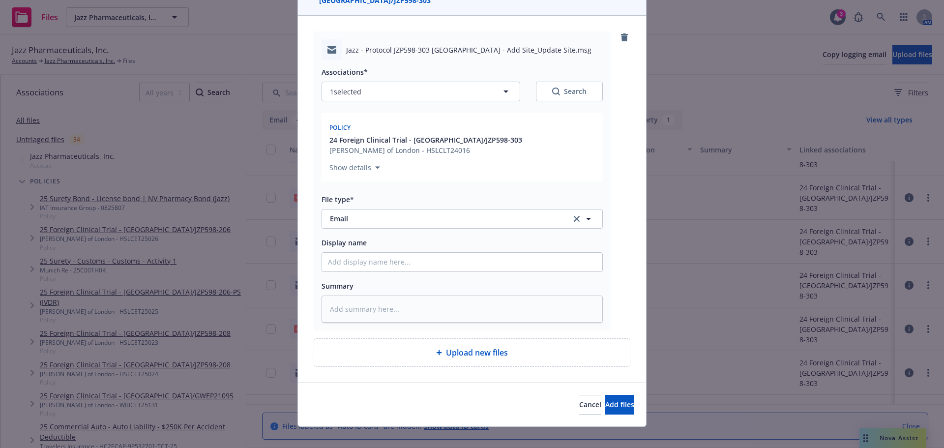
click at [615, 411] on div "Cancel Add files" at bounding box center [472, 404] width 348 height 44
click at [614, 400] on span "Add files" at bounding box center [619, 404] width 29 height 9
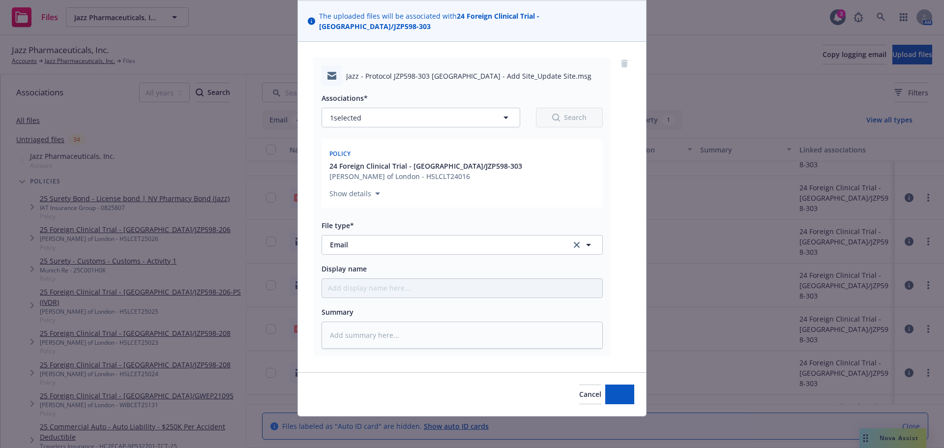
scroll to position [58, 0]
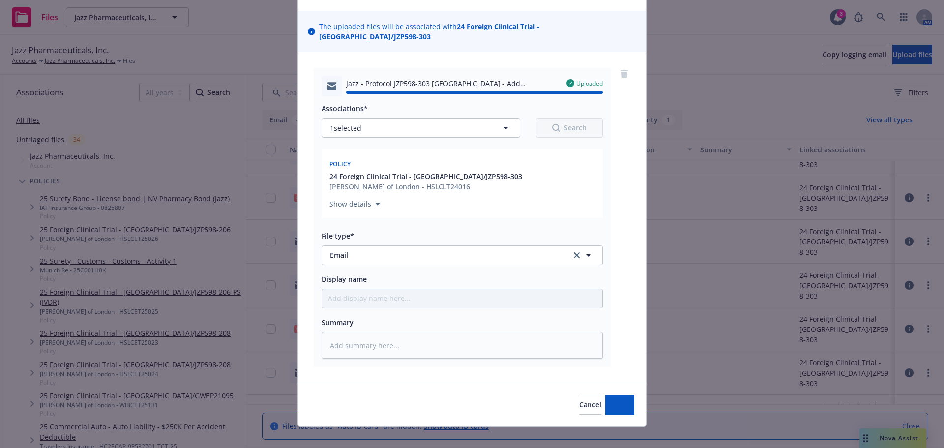
type textarea "x"
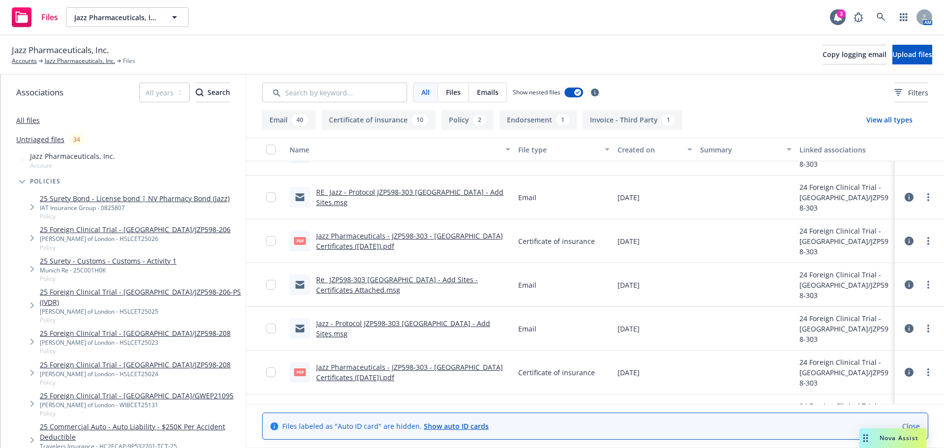
scroll to position [290, 0]
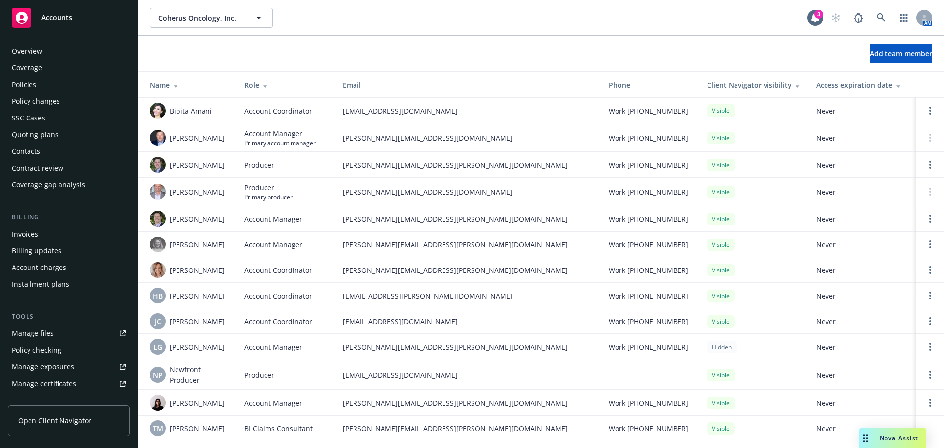
click at [63, 69] on div "Coverage" at bounding box center [69, 68] width 114 height 16
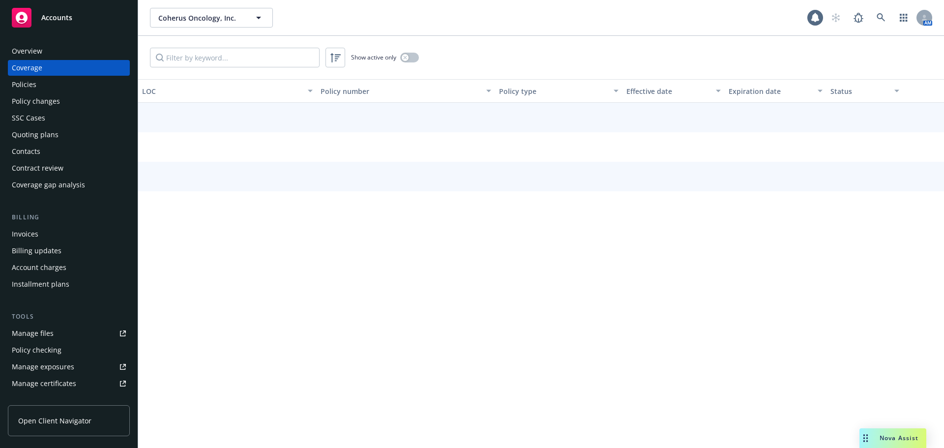
click at [58, 83] on div "Policies" at bounding box center [69, 85] width 114 height 16
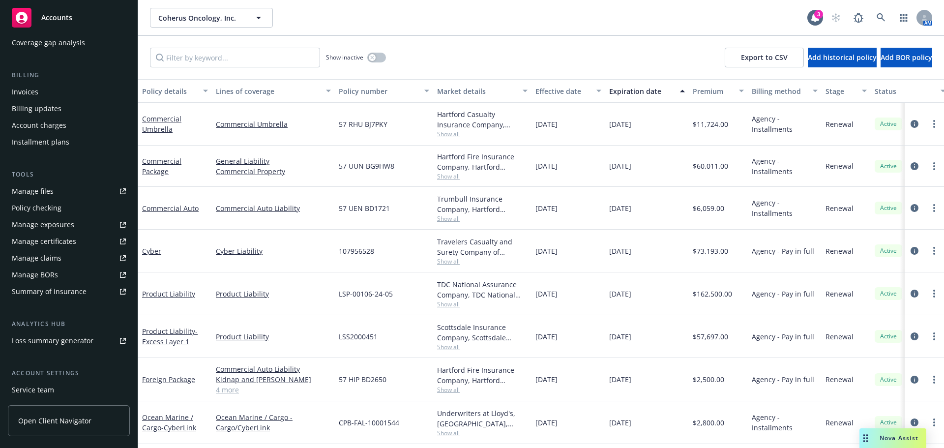
scroll to position [147, 0]
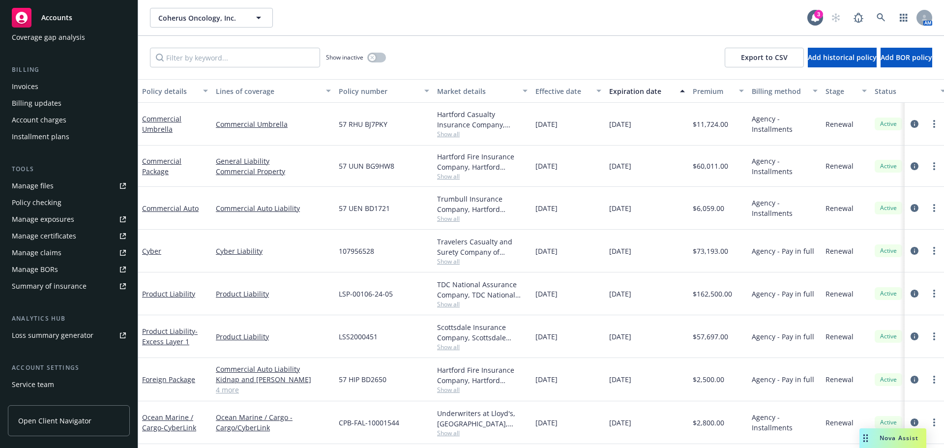
click at [65, 236] on div "Manage certificates" at bounding box center [44, 236] width 64 height 16
click at [213, 20] on span "Coherus Oncology, Inc." at bounding box center [200, 18] width 85 height 10
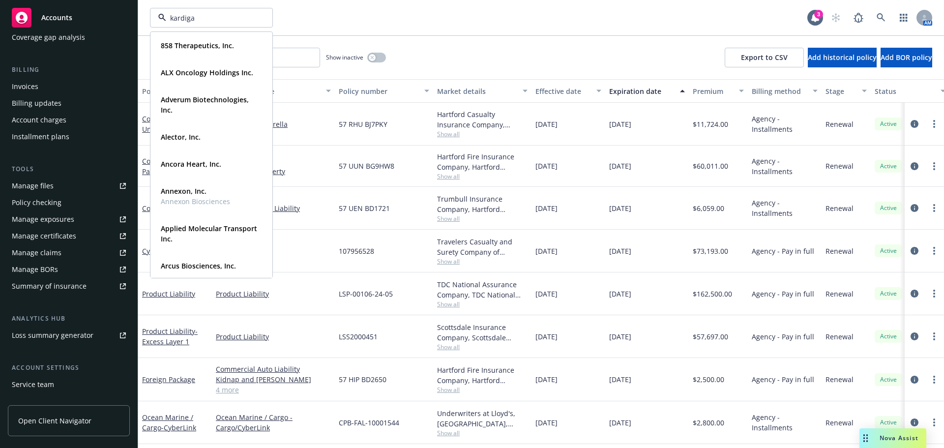
type input "kardigan"
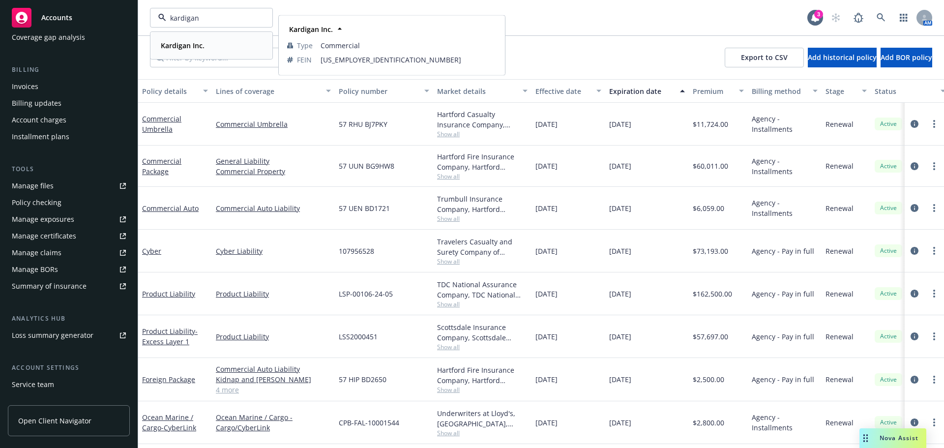
click at [211, 40] on div "Kardigan Inc." at bounding box center [211, 45] width 109 height 14
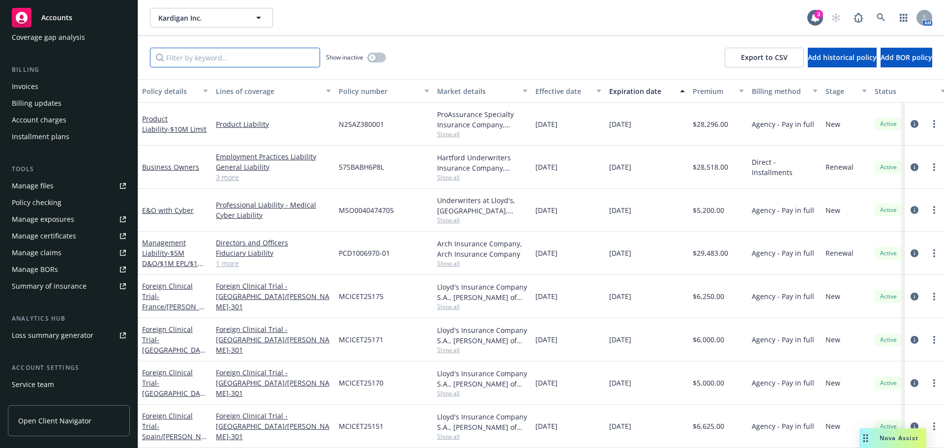
click at [215, 57] on input "Filter by keyword..." at bounding box center [235, 58] width 170 height 20
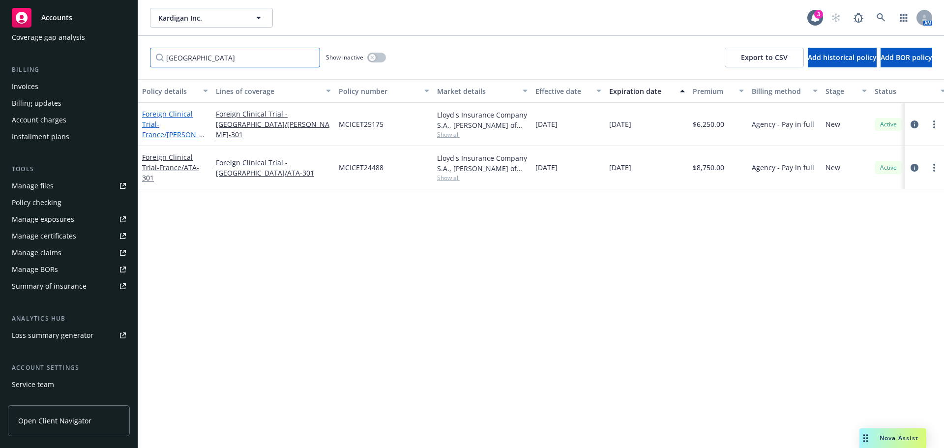
type input "france"
click at [185, 125] on span "- France/DAN-301" at bounding box center [173, 134] width 62 height 30
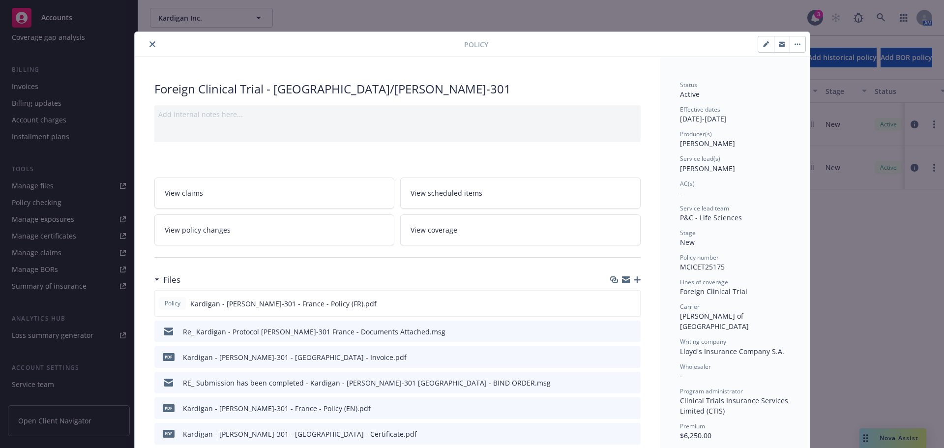
click at [150, 41] on icon "close" at bounding box center [152, 44] width 6 height 6
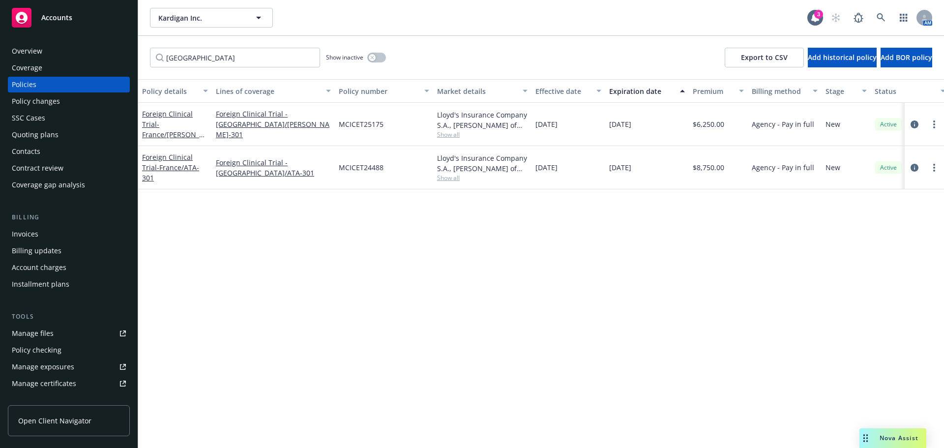
click at [17, 57] on div "Overview" at bounding box center [27, 51] width 30 height 16
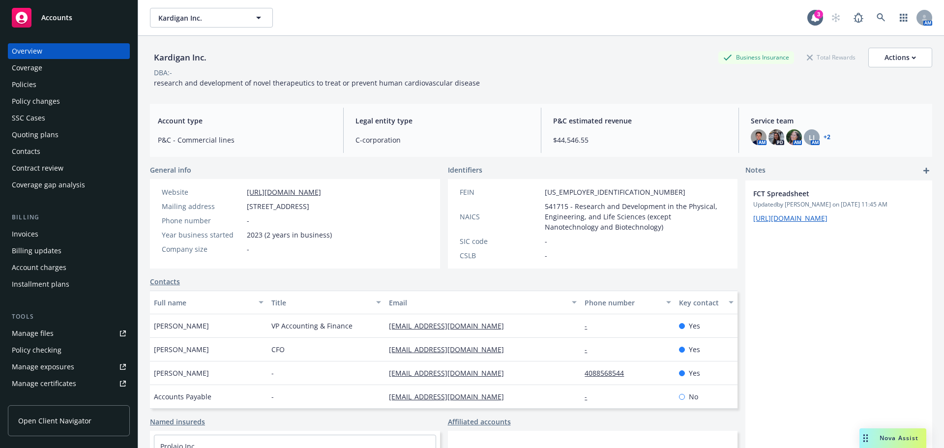
click at [69, 88] on div "Policies" at bounding box center [69, 85] width 114 height 16
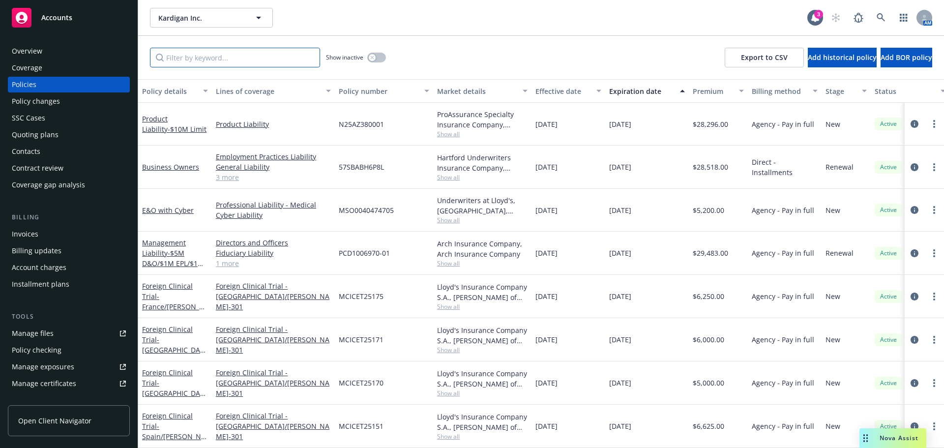
click at [205, 60] on input "Filter by keyword..." at bounding box center [235, 58] width 170 height 20
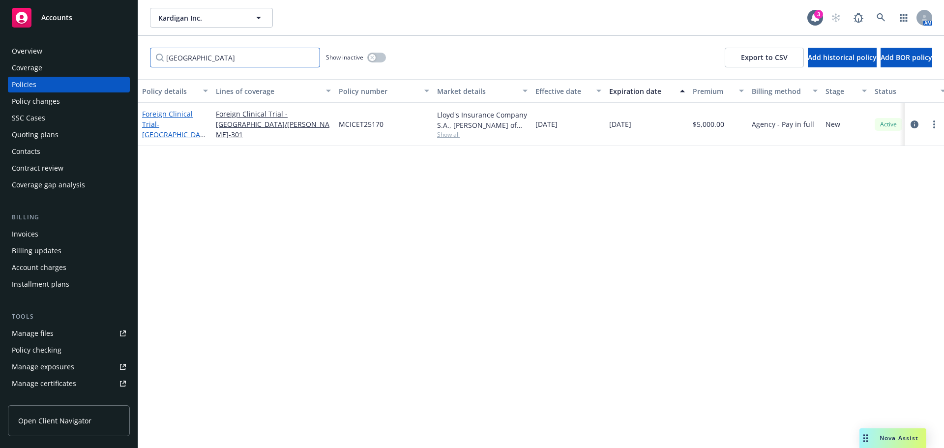
type input "belgium"
click at [197, 128] on span "- Belgium/DAN-301" at bounding box center [174, 139] width 64 height 40
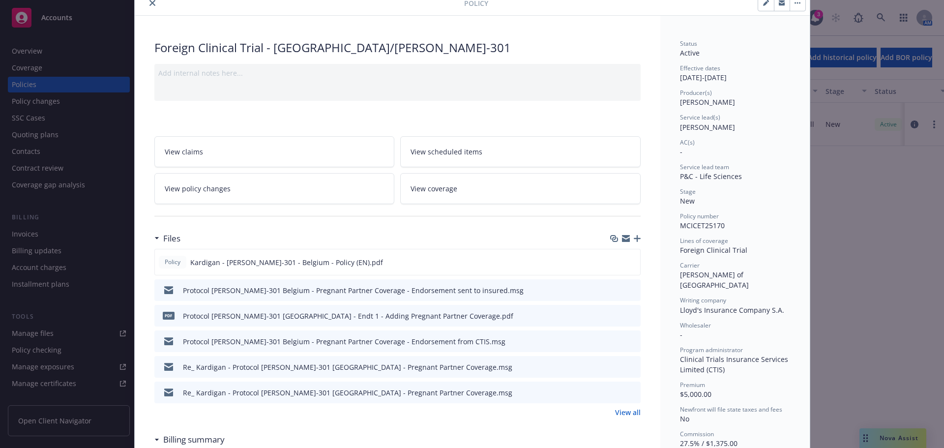
scroll to position [98, 0]
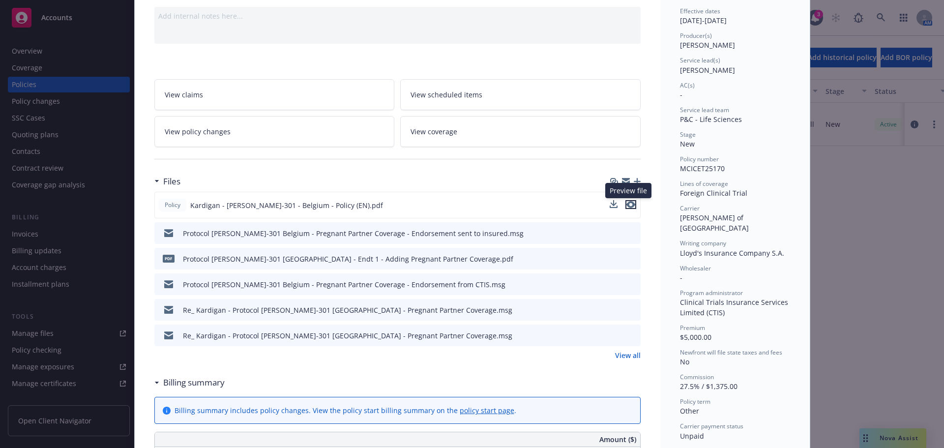
click at [626, 206] on icon "preview file" at bounding box center [630, 204] width 9 height 7
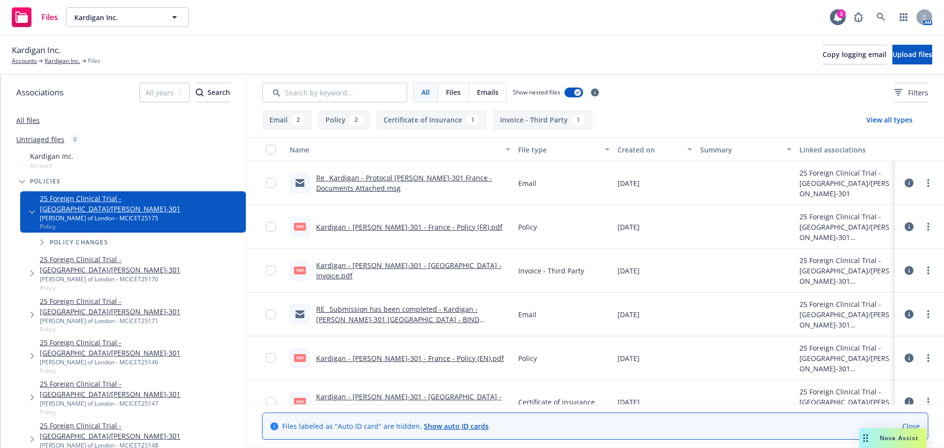
click at [376, 225] on link "Kardigan - [PERSON_NAME]-301 - France - Policy (FR).pdf" at bounding box center [409, 226] width 186 height 9
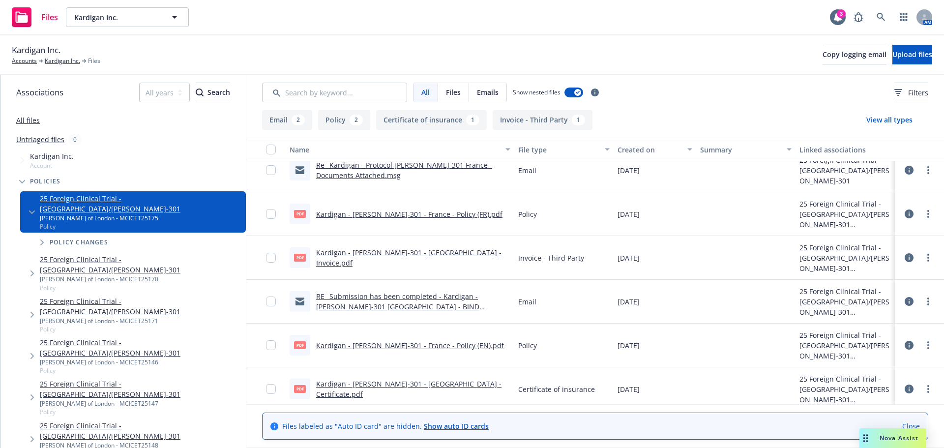
scroll to position [20, 0]
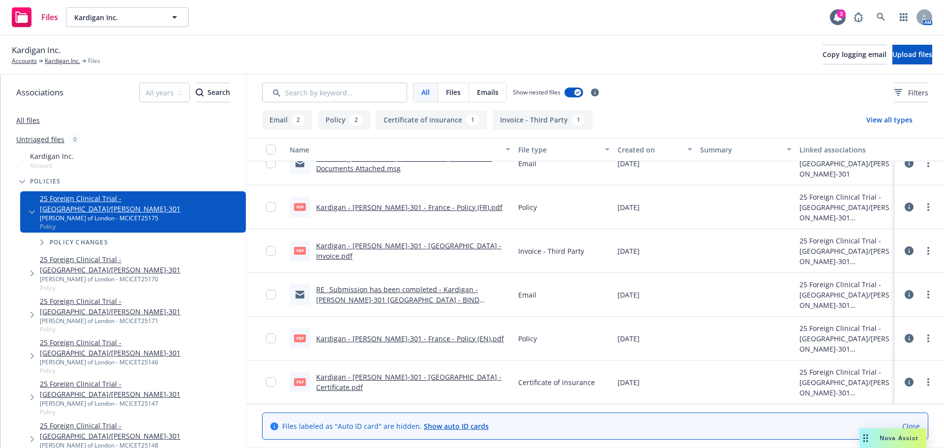
click at [431, 343] on link "Kardigan - [PERSON_NAME]-301 - France - Policy (EN).pdf" at bounding box center [410, 338] width 188 height 9
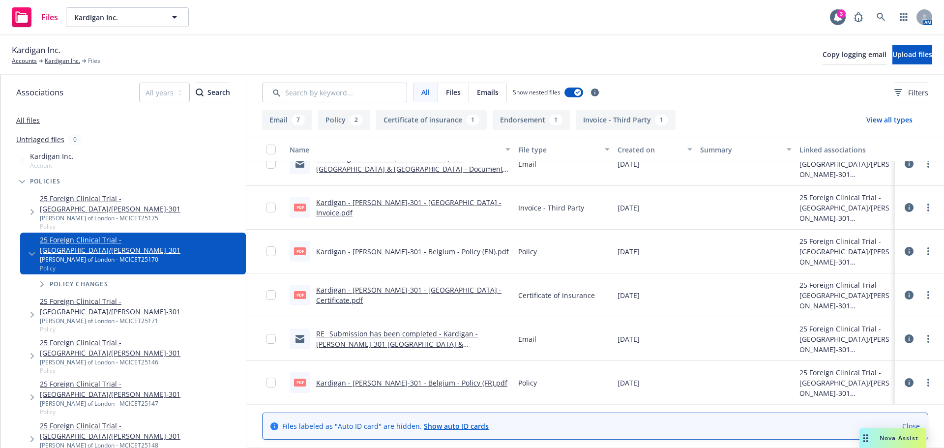
scroll to position [280, 0]
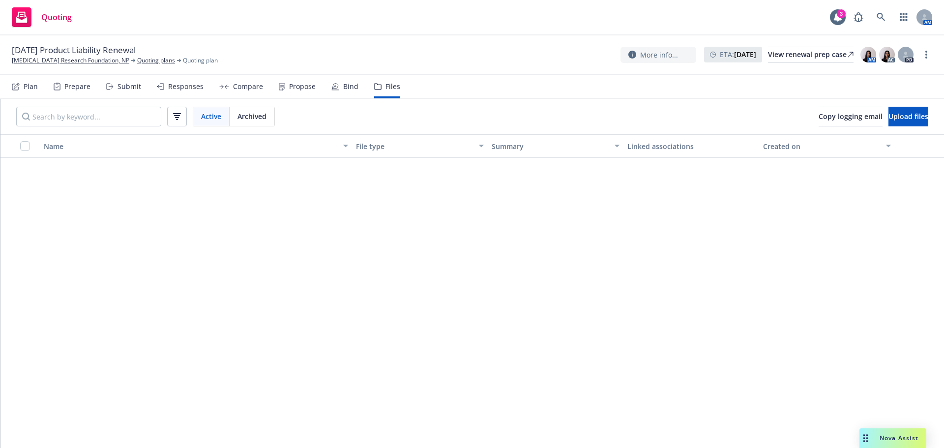
scroll to position [780, 0]
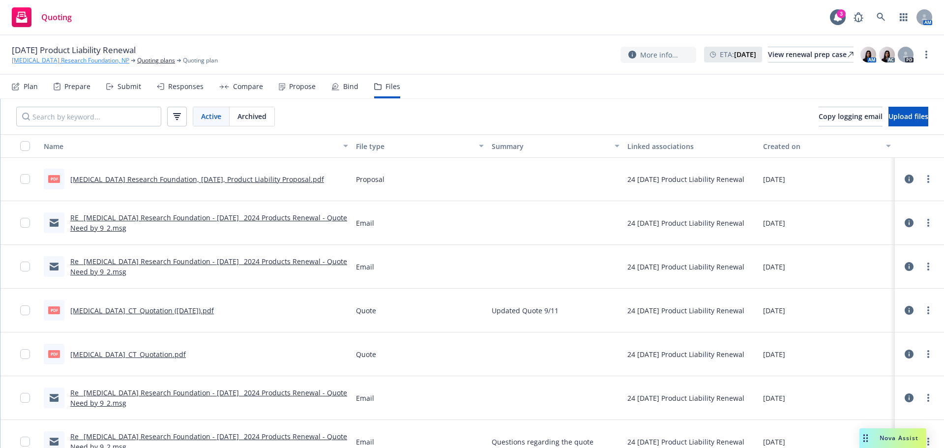
drag, startPoint x: 35, startPoint y: 65, endPoint x: 40, endPoint y: 62, distance: 5.7
click at [35, 65] on div "[DATE] Product Liability Renewal [MEDICAL_DATA] Research Foundation, NP Quoting…" at bounding box center [472, 54] width 944 height 39
click at [42, 60] on link "[MEDICAL_DATA] Research Foundation, NP" at bounding box center [70, 60] width 117 height 9
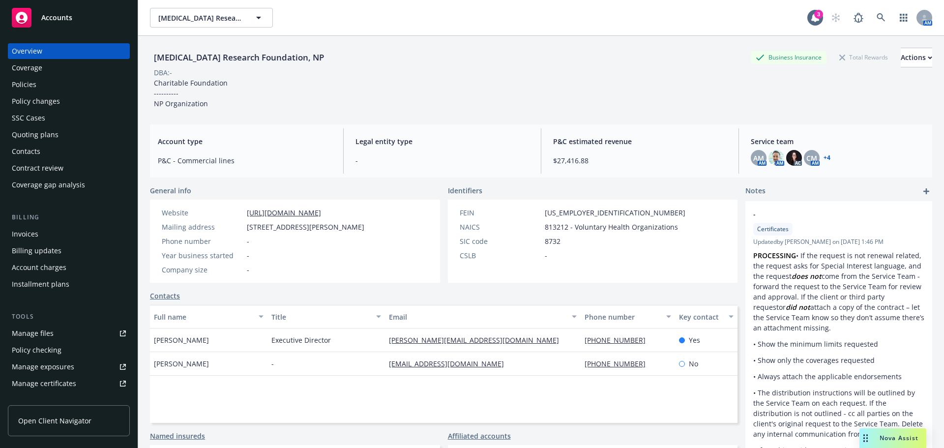
click at [57, 237] on div "Invoices" at bounding box center [69, 234] width 114 height 16
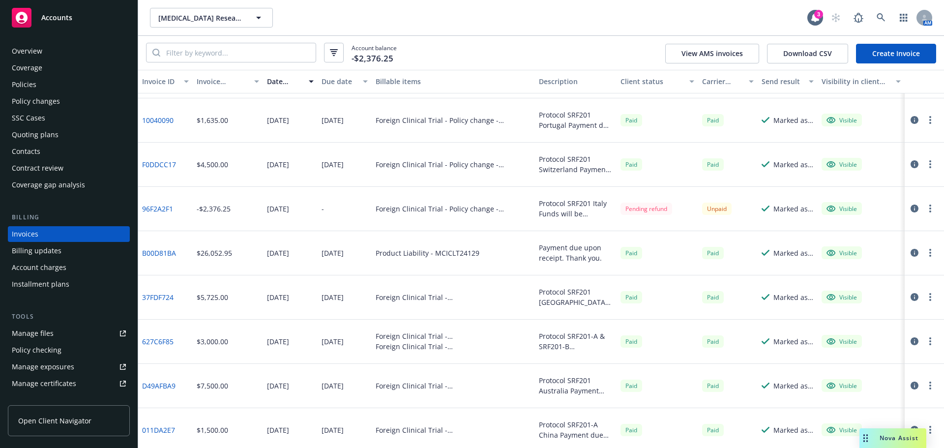
scroll to position [49, 0]
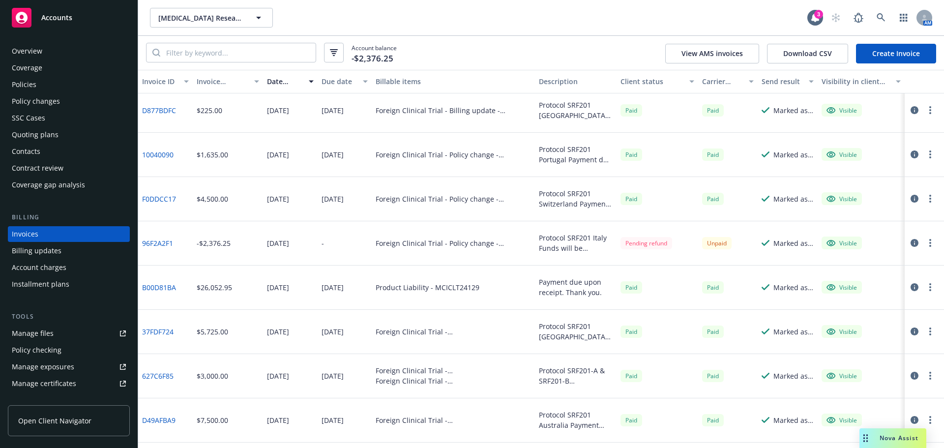
click at [166, 244] on link "96F2A2F1" at bounding box center [157, 243] width 31 height 10
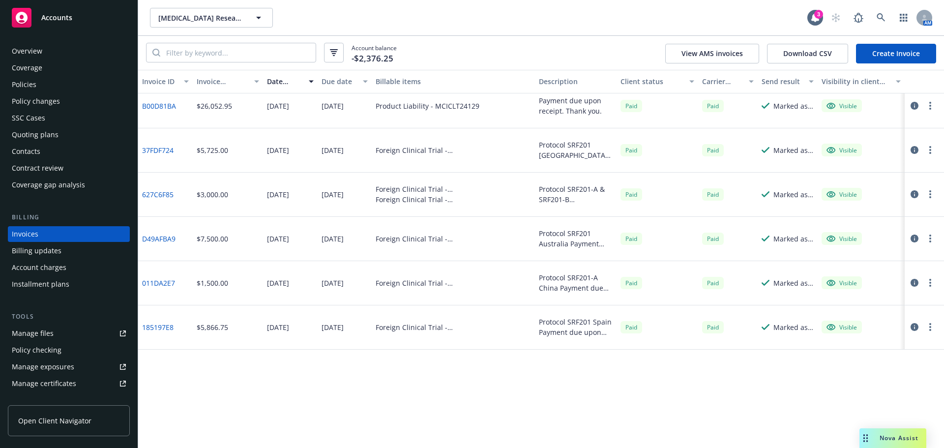
scroll to position [0, 0]
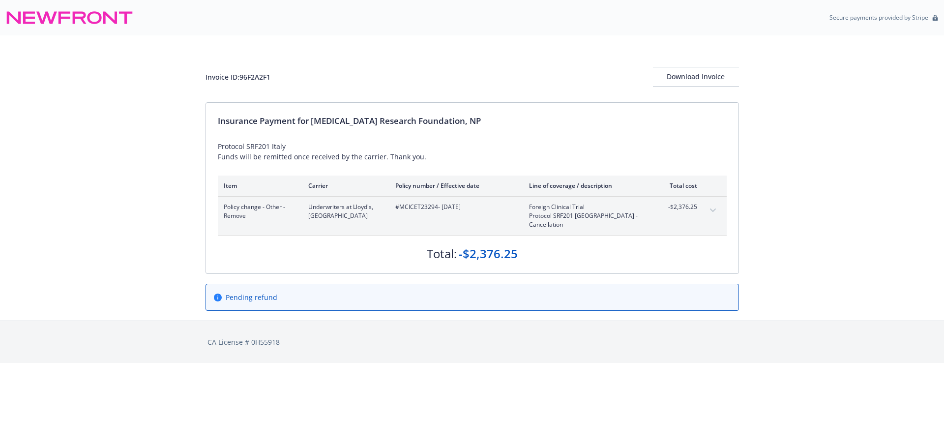
click at [710, 210] on icon "expand content" at bounding box center [713, 210] width 6 height 4
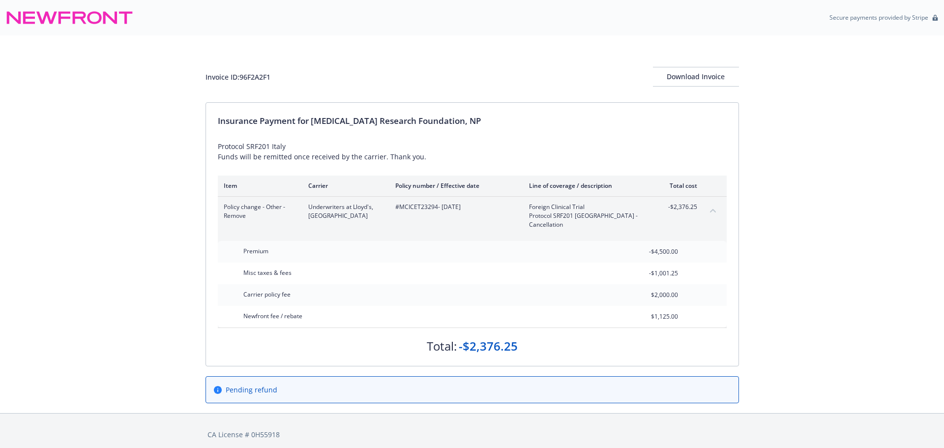
click at [711, 209] on icon "collapse content" at bounding box center [713, 210] width 6 height 4
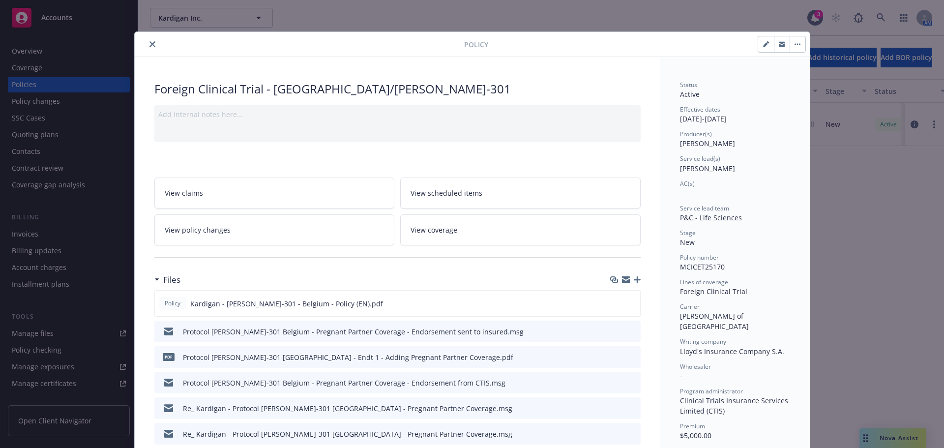
click at [147, 41] on button "close" at bounding box center [153, 44] width 12 height 12
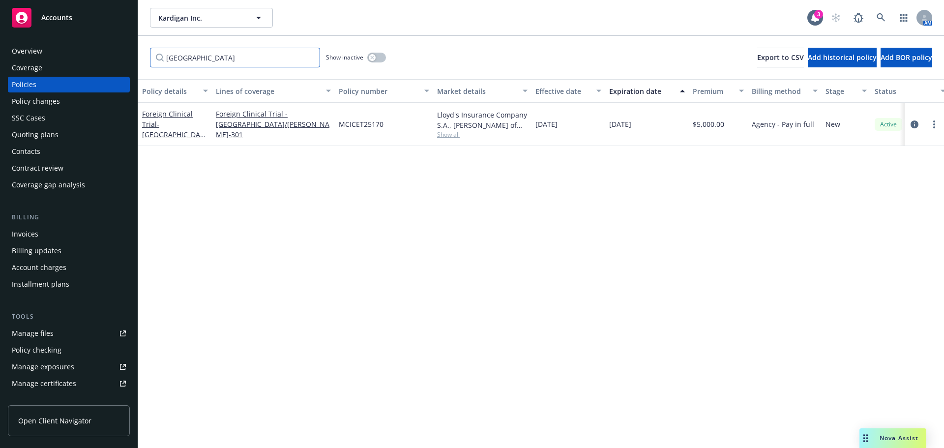
click at [206, 56] on input "[GEOGRAPHIC_DATA]" at bounding box center [235, 58] width 170 height 20
click at [307, 56] on input "[GEOGRAPHIC_DATA]" at bounding box center [235, 58] width 170 height 20
click at [311, 57] on input "[GEOGRAPHIC_DATA]" at bounding box center [235, 58] width 170 height 20
click at [194, 126] on span "- [GEOGRAPHIC_DATA]/ATA-301" at bounding box center [172, 129] width 60 height 20
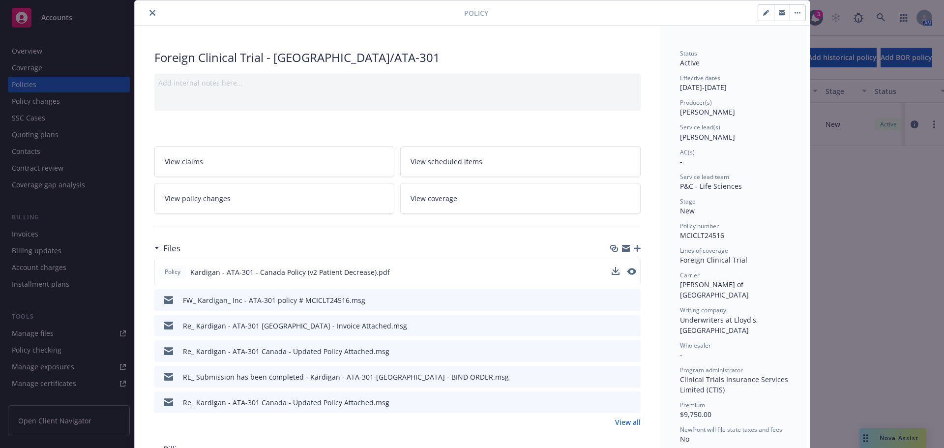
scroll to position [49, 0]
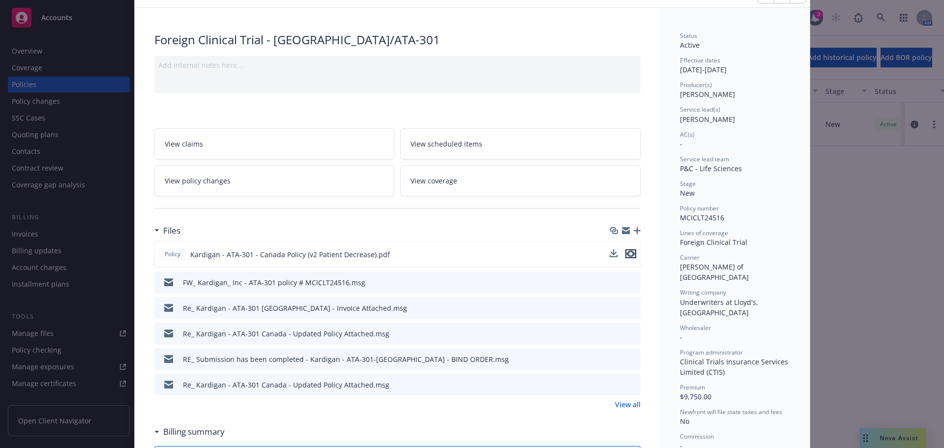
click at [628, 256] on icon "preview file" at bounding box center [630, 253] width 9 height 7
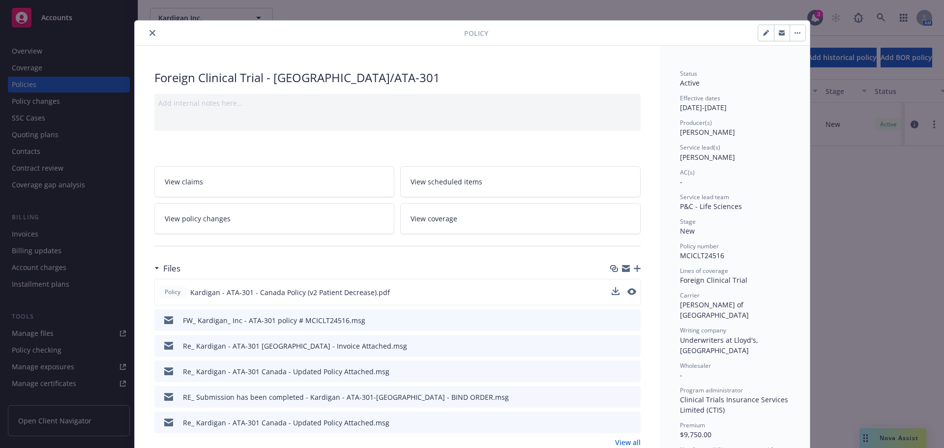
scroll to position [0, 0]
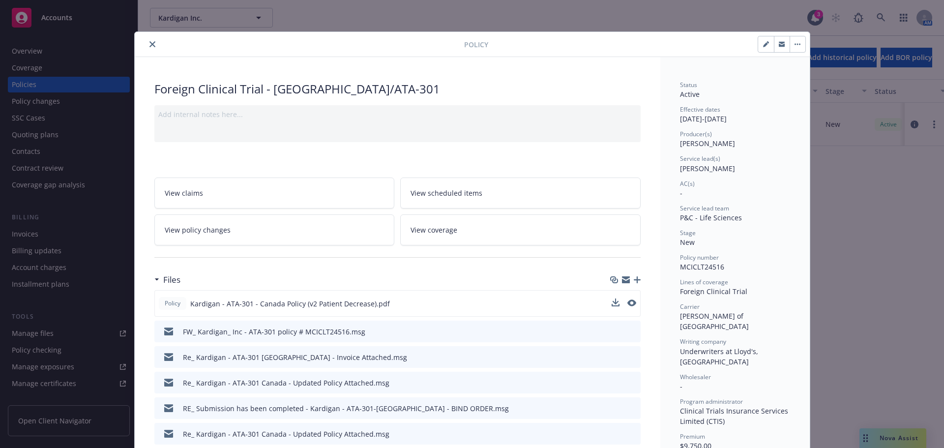
click at [149, 44] on icon "close" at bounding box center [152, 44] width 6 height 6
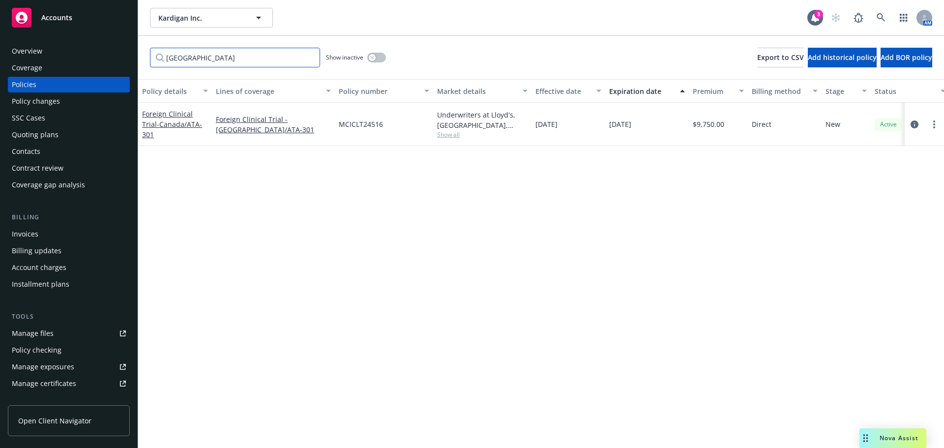
click at [151, 63] on input "[GEOGRAPHIC_DATA]" at bounding box center [235, 58] width 170 height 20
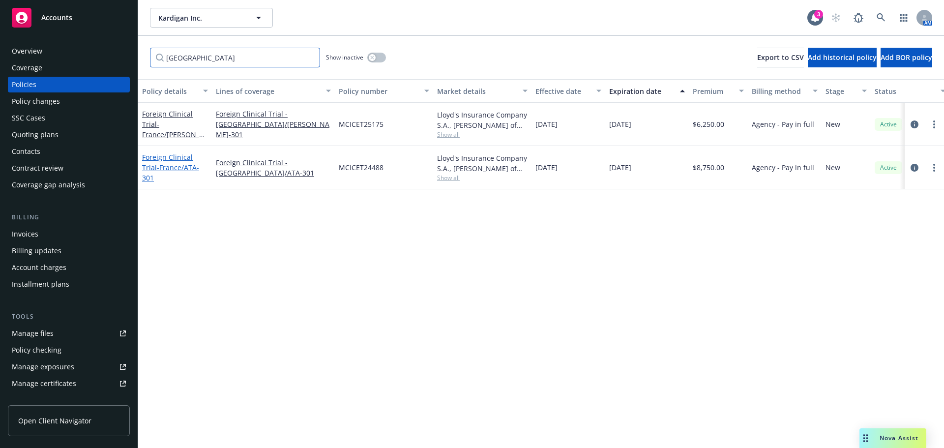
type input "[GEOGRAPHIC_DATA]"
click at [189, 170] on span "- [GEOGRAPHIC_DATA]/ATA-301" at bounding box center [170, 173] width 57 height 20
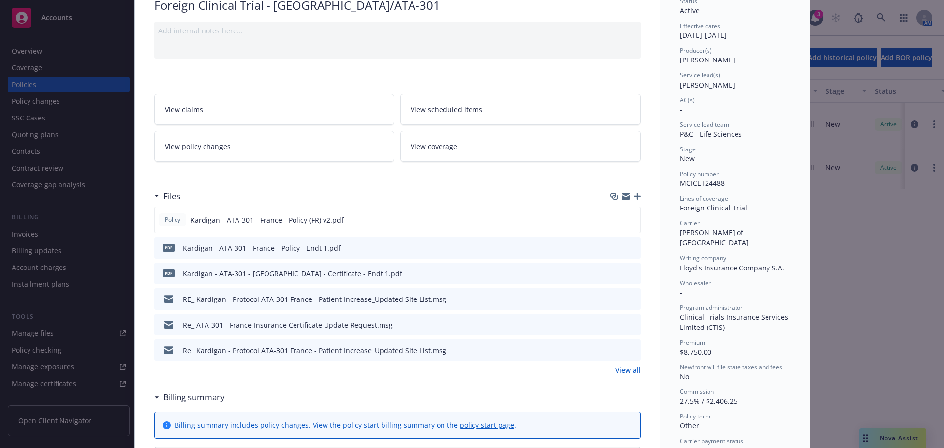
scroll to position [197, 0]
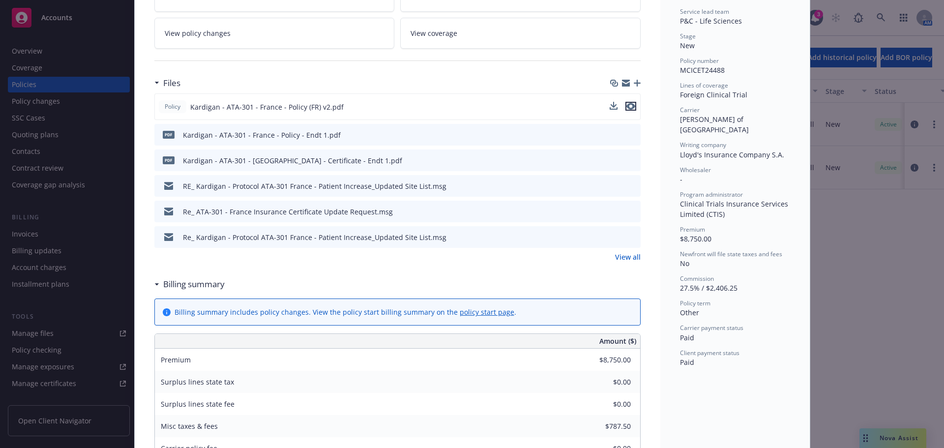
click at [626, 107] on icon "preview file" at bounding box center [630, 106] width 9 height 7
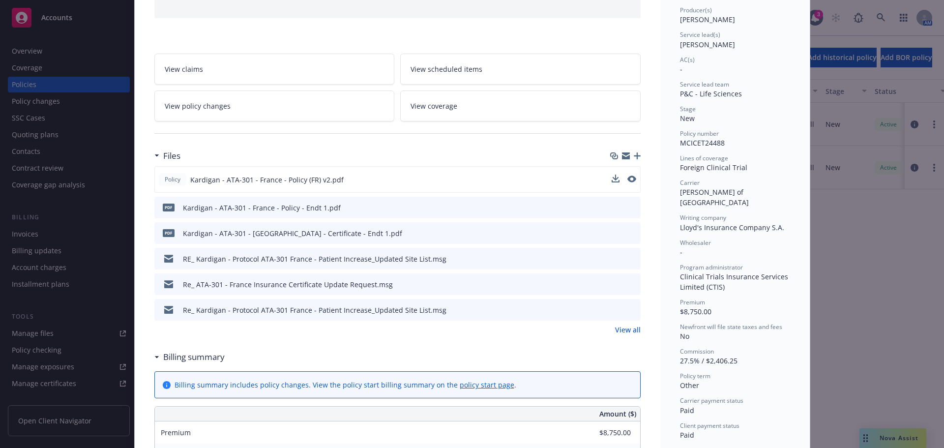
scroll to position [0, 0]
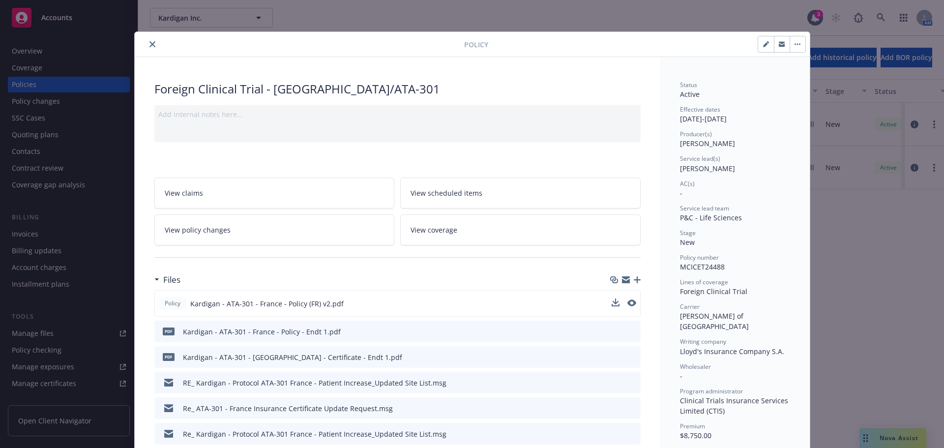
click at [142, 42] on div at bounding box center [301, 44] width 325 height 12
click at [147, 45] on button "close" at bounding box center [153, 44] width 12 height 12
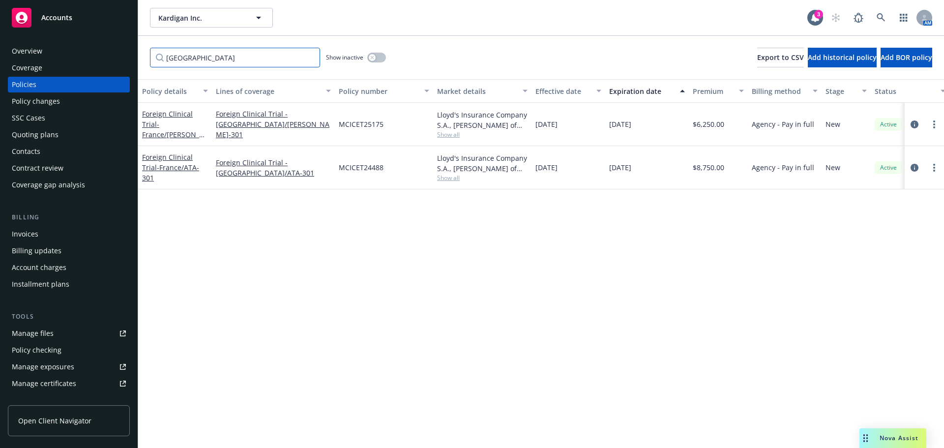
click at [312, 58] on input "[GEOGRAPHIC_DATA]" at bounding box center [235, 58] width 170 height 20
drag, startPoint x: 311, startPoint y: 58, endPoint x: 285, endPoint y: 58, distance: 25.6
click at [310, 58] on input "[GEOGRAPHIC_DATA]" at bounding box center [235, 58] width 170 height 20
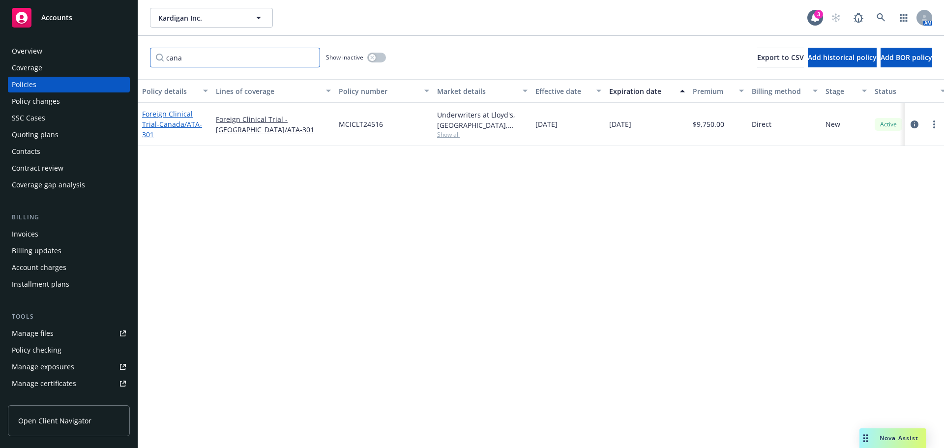
type input "cana"
click at [159, 130] on span "- [GEOGRAPHIC_DATA]/ATA-301" at bounding box center [172, 129] width 60 height 20
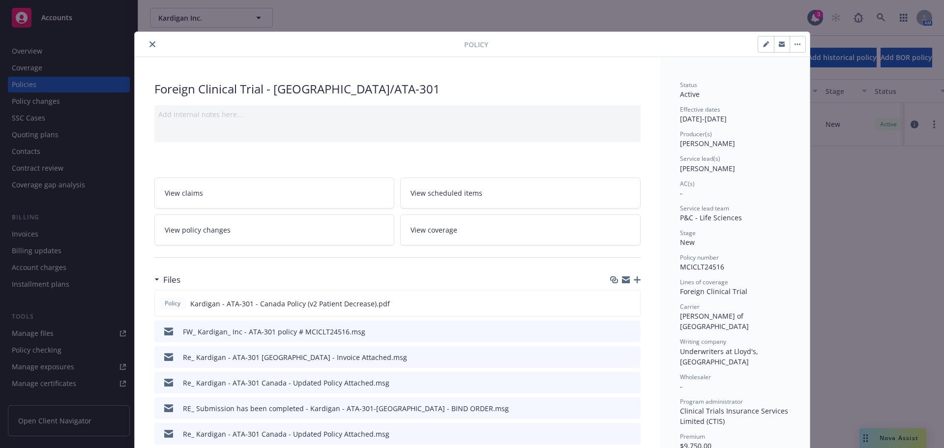
scroll to position [29, 0]
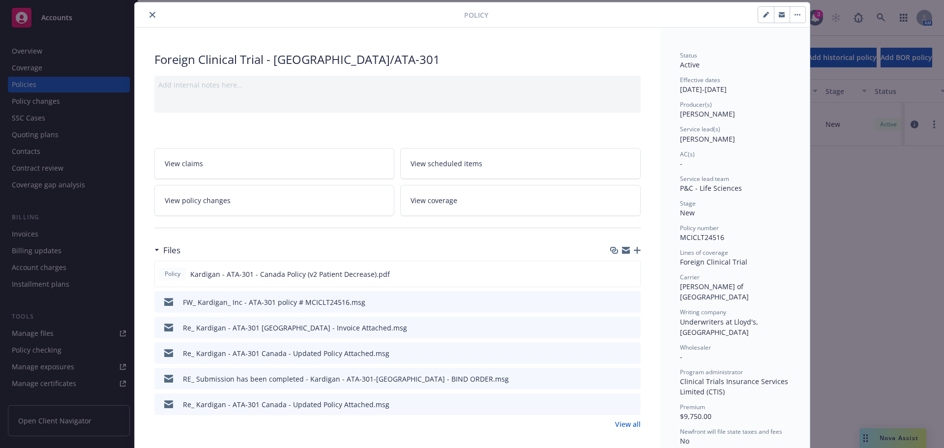
click at [634, 251] on icon "button" at bounding box center [637, 250] width 7 height 7
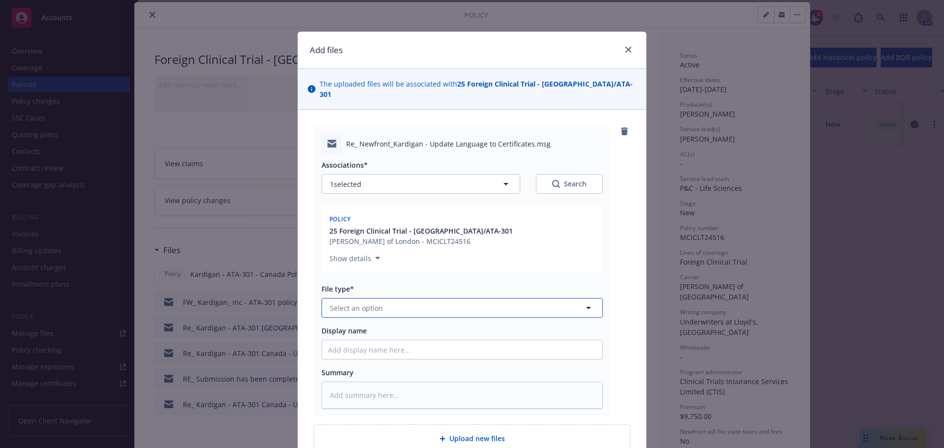
click at [371, 303] on span "Select an option" at bounding box center [356, 308] width 53 height 10
type input "em"
click at [364, 354] on div "Email" at bounding box center [462, 361] width 268 height 14
type textarea "x"
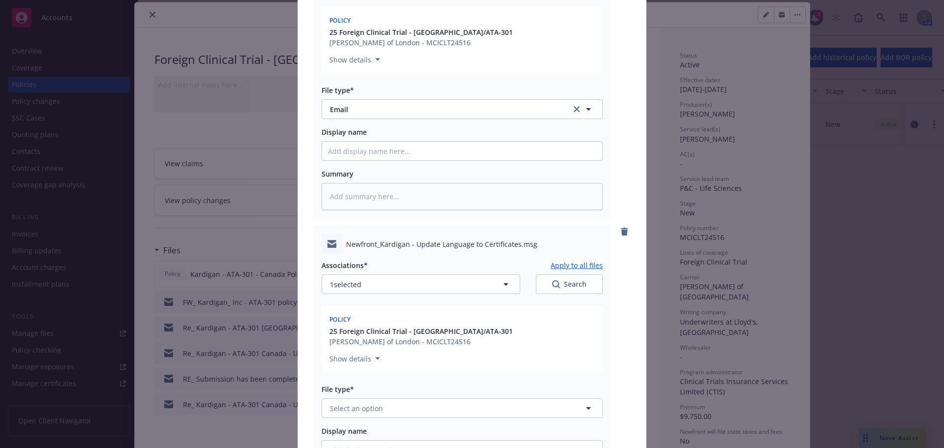
scroll to position [384, 0]
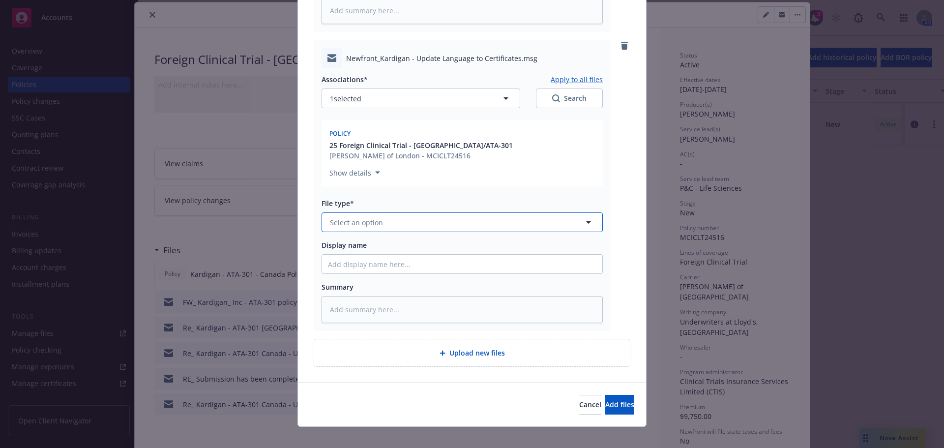
click at [404, 220] on button "Select an option" at bounding box center [462, 222] width 281 height 20
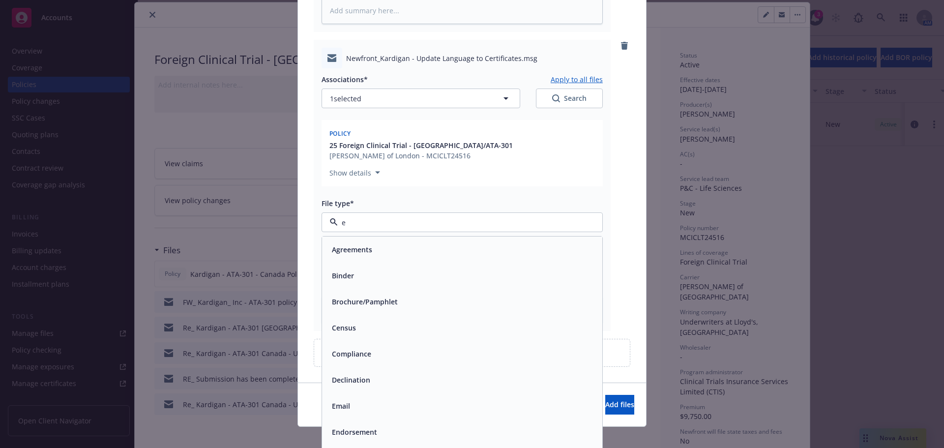
type input "em"
click at [403, 268] on div "Email" at bounding box center [462, 275] width 268 height 14
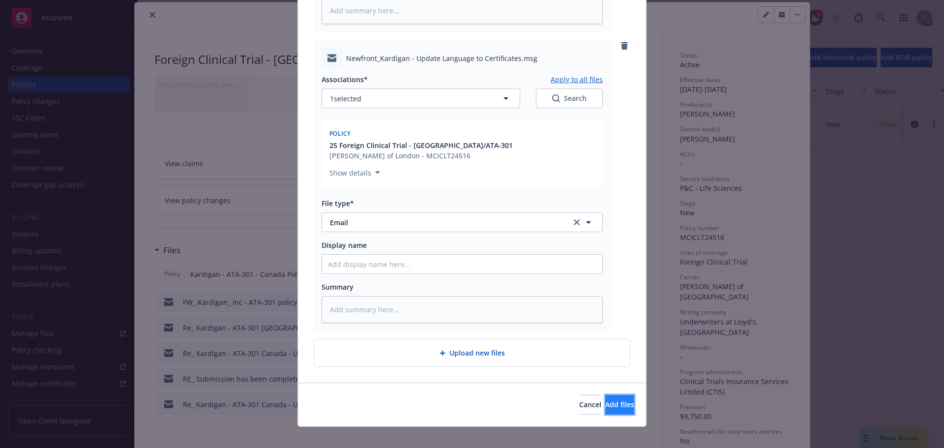
click at [605, 400] on span "Add files" at bounding box center [619, 404] width 29 height 9
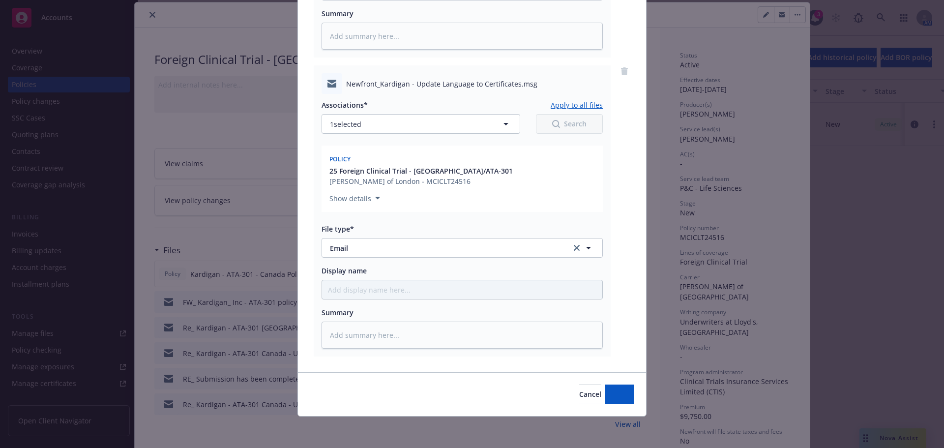
scroll to position [349, 0]
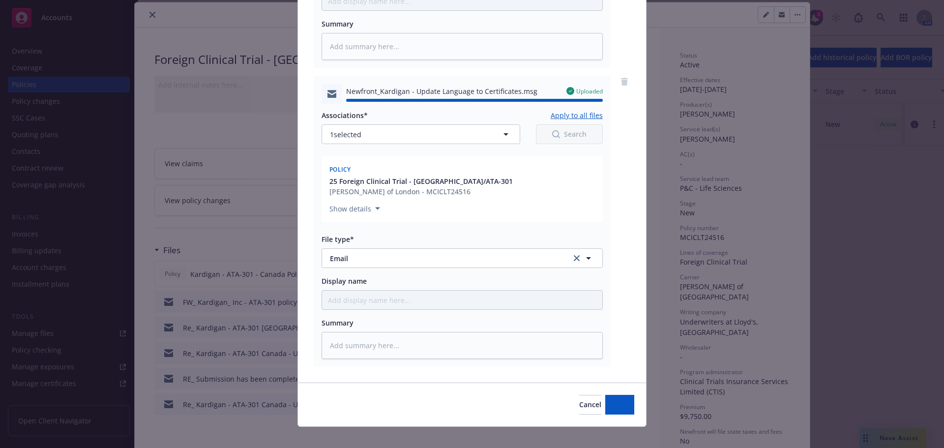
type textarea "x"
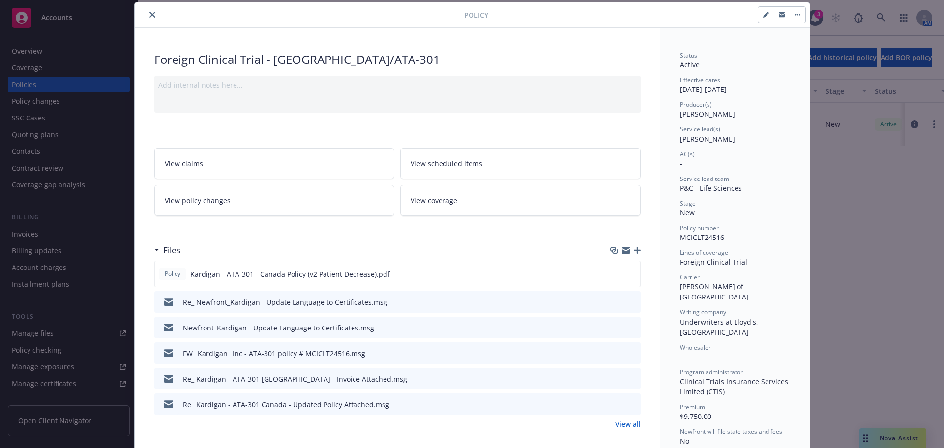
click at [151, 16] on icon "close" at bounding box center [152, 15] width 6 height 6
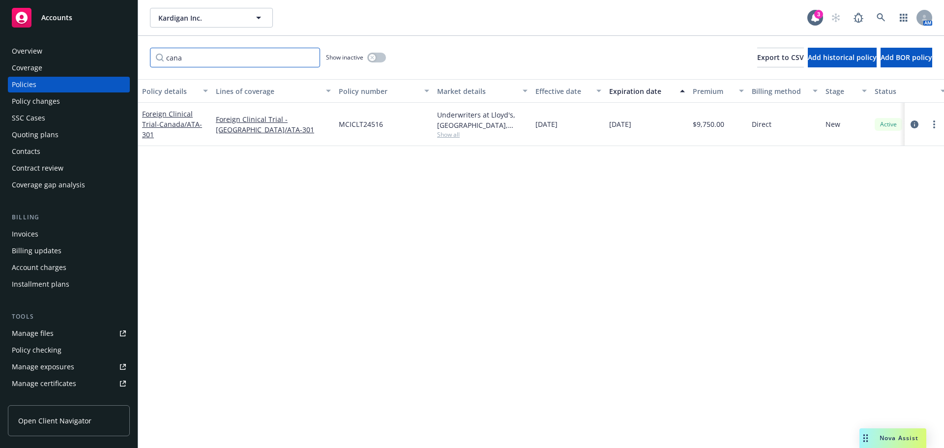
drag, startPoint x: 162, startPoint y: 57, endPoint x: 156, endPoint y: 55, distance: 6.2
click at [156, 55] on input "cana" at bounding box center [235, 58] width 170 height 20
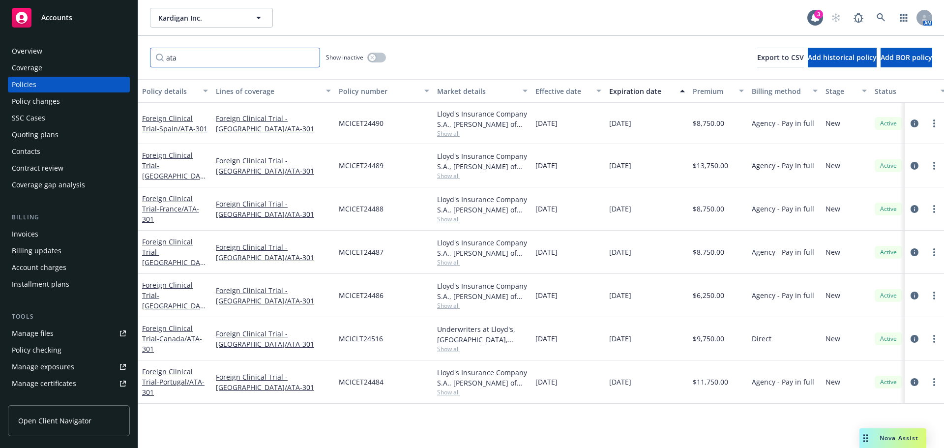
drag, startPoint x: 205, startPoint y: 62, endPoint x: 154, endPoint y: 54, distance: 51.3
click at [154, 54] on input "ata" at bounding box center [235, 58] width 170 height 20
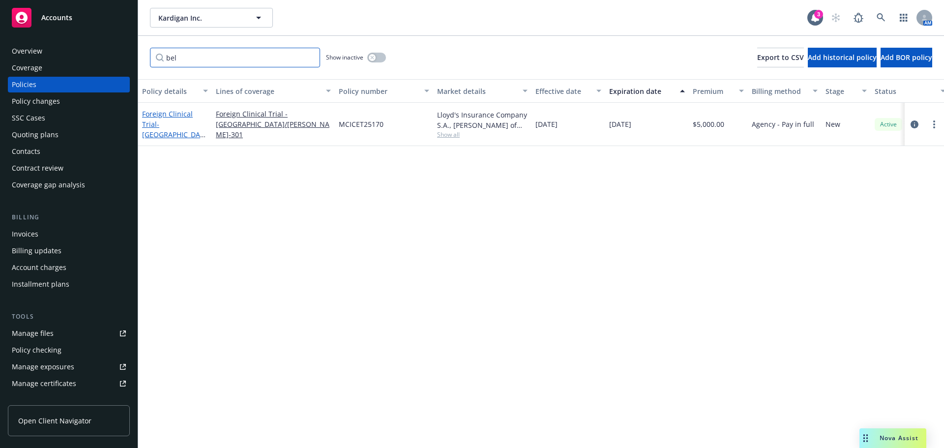
type input "bel"
click at [178, 129] on span "- [GEOGRAPHIC_DATA]/[PERSON_NAME]-301" at bounding box center [174, 139] width 64 height 40
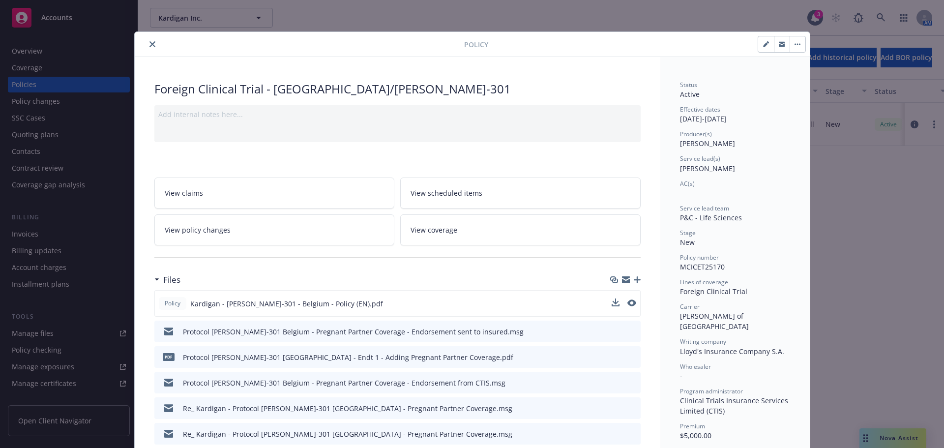
scroll to position [49, 0]
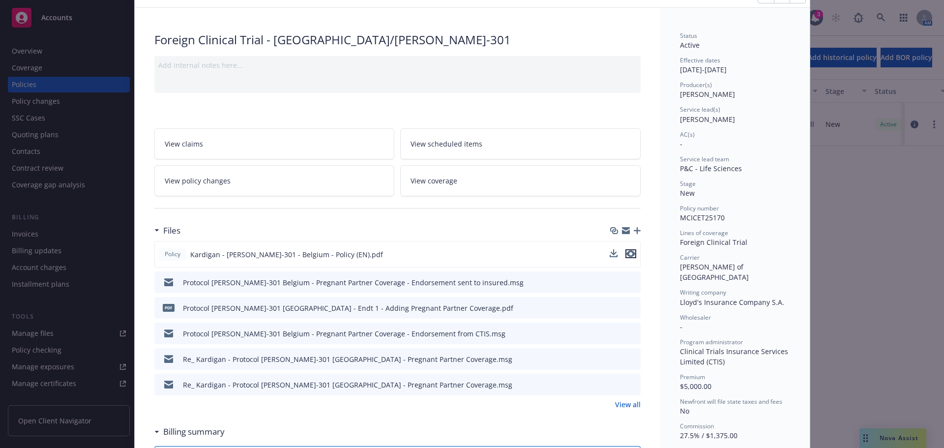
click at [626, 253] on icon "preview file" at bounding box center [630, 253] width 9 height 7
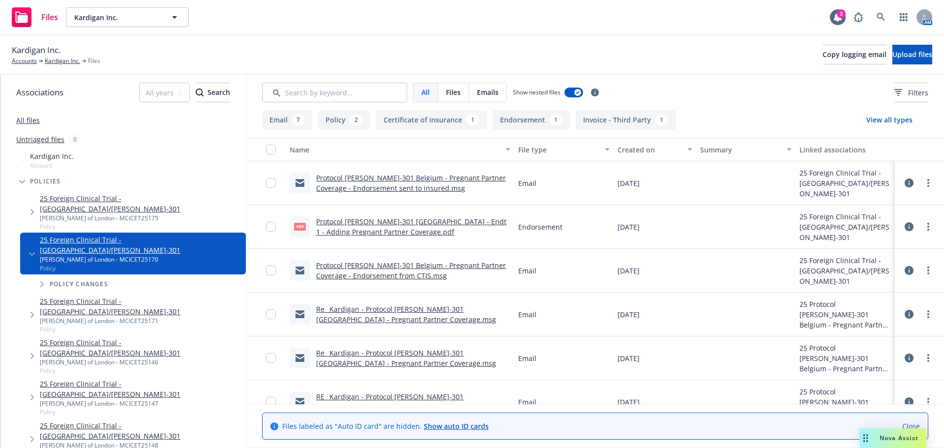
click at [397, 220] on link "Protocol [PERSON_NAME]-301 [GEOGRAPHIC_DATA] - Endt 1 - Adding Pregnant Partner…" at bounding box center [411, 227] width 190 height 20
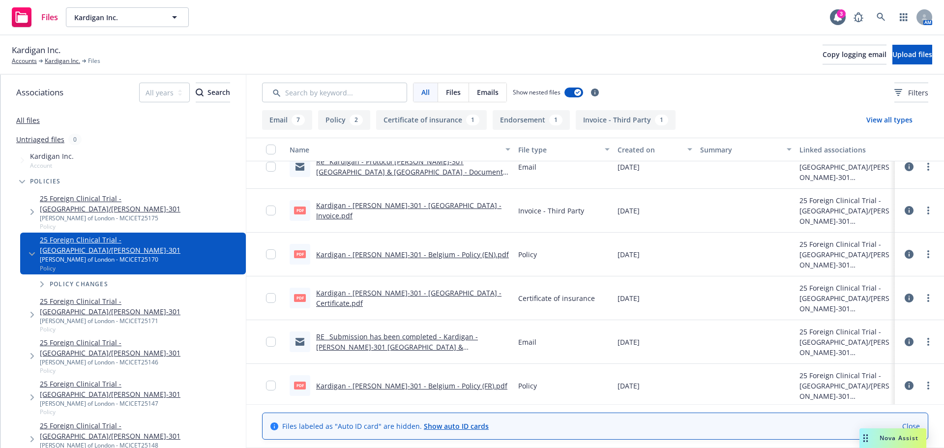
scroll to position [280, 0]
